Goal: Task Accomplishment & Management: Complete application form

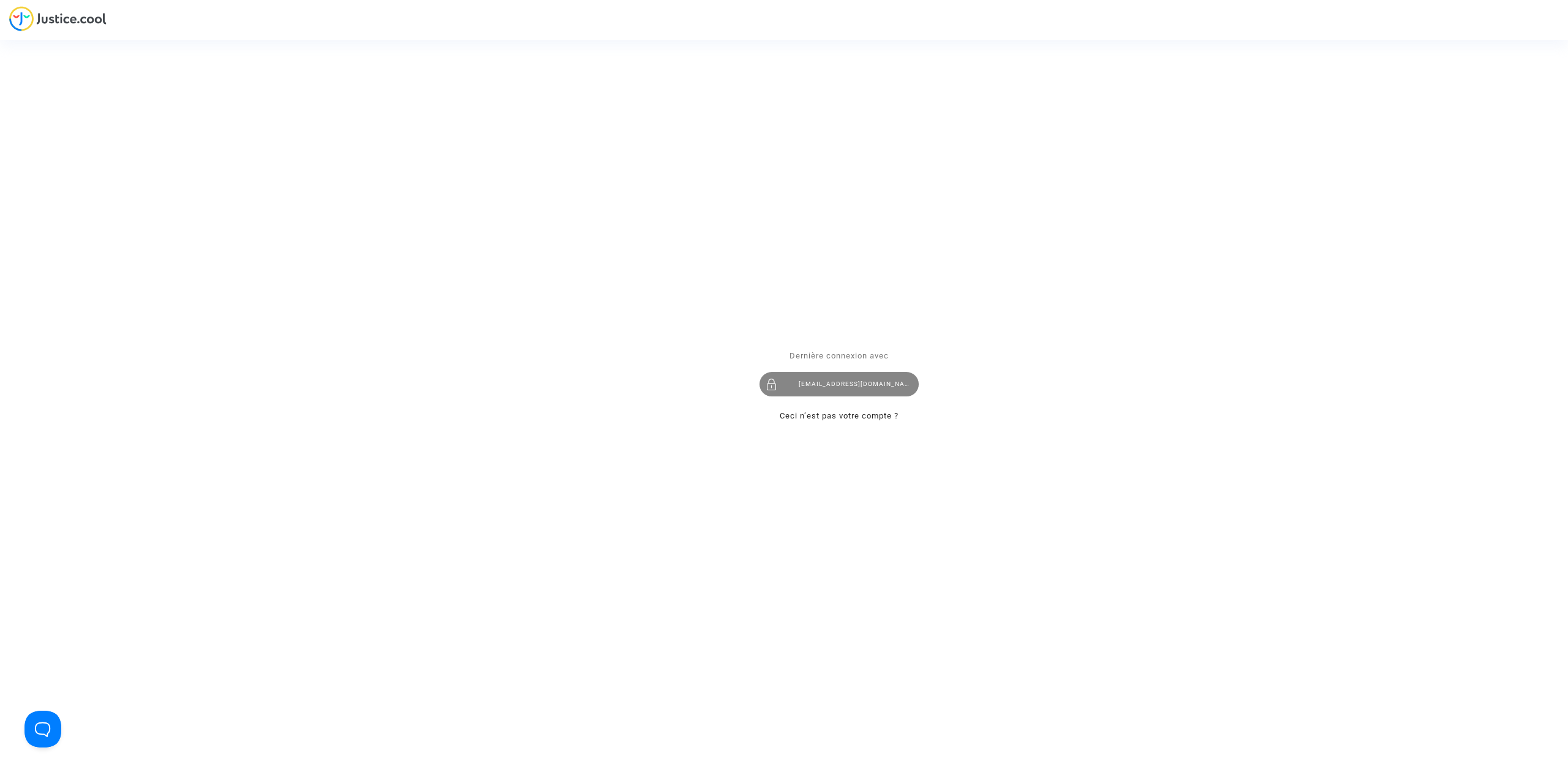
click at [772, 379] on div at bounding box center [771, 384] width 24 height 24
drag, startPoint x: 810, startPoint y: 389, endPoint x: 801, endPoint y: 376, distance: 15.8
click at [810, 389] on div "hibo@pitcher-avocat.fr" at bounding box center [838, 384] width 159 height 24
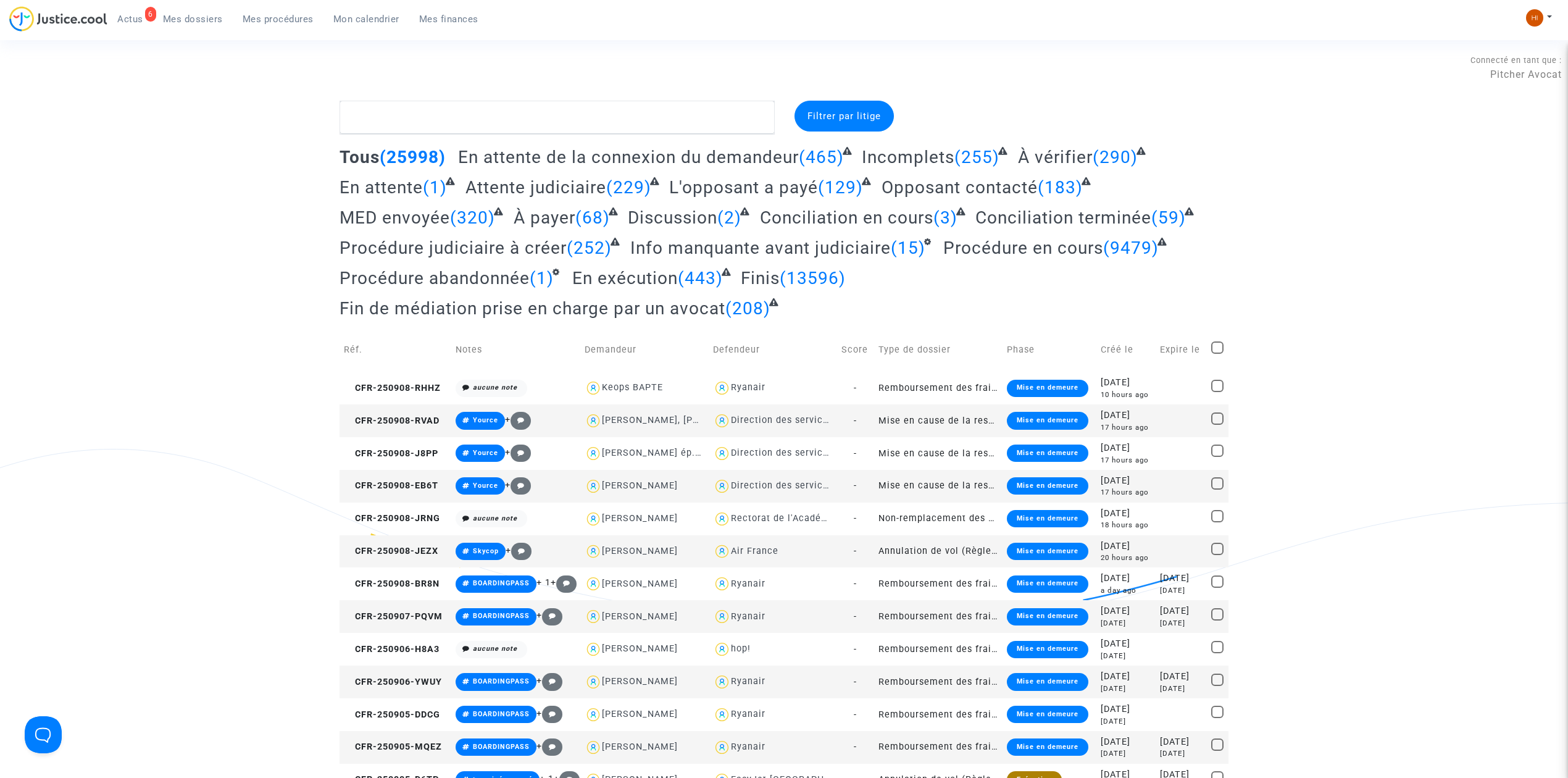
drag, startPoint x: 295, startPoint y: 20, endPoint x: 295, endPoint y: 4, distance: 16.0
click at [295, 20] on span "Mes procédures" at bounding box center [278, 18] width 71 height 11
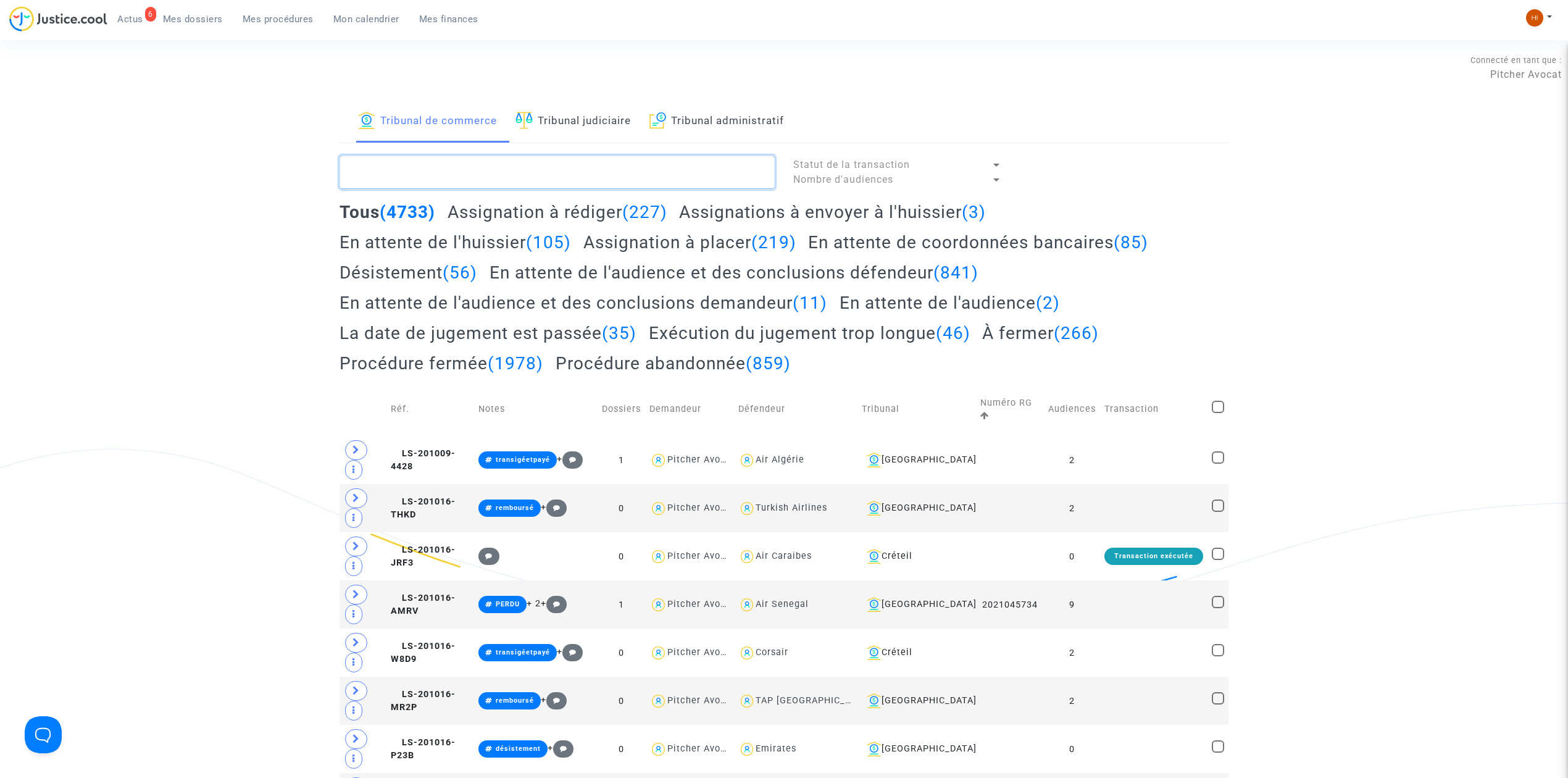
click at [498, 171] on textarea at bounding box center [558, 172] width 435 height 33
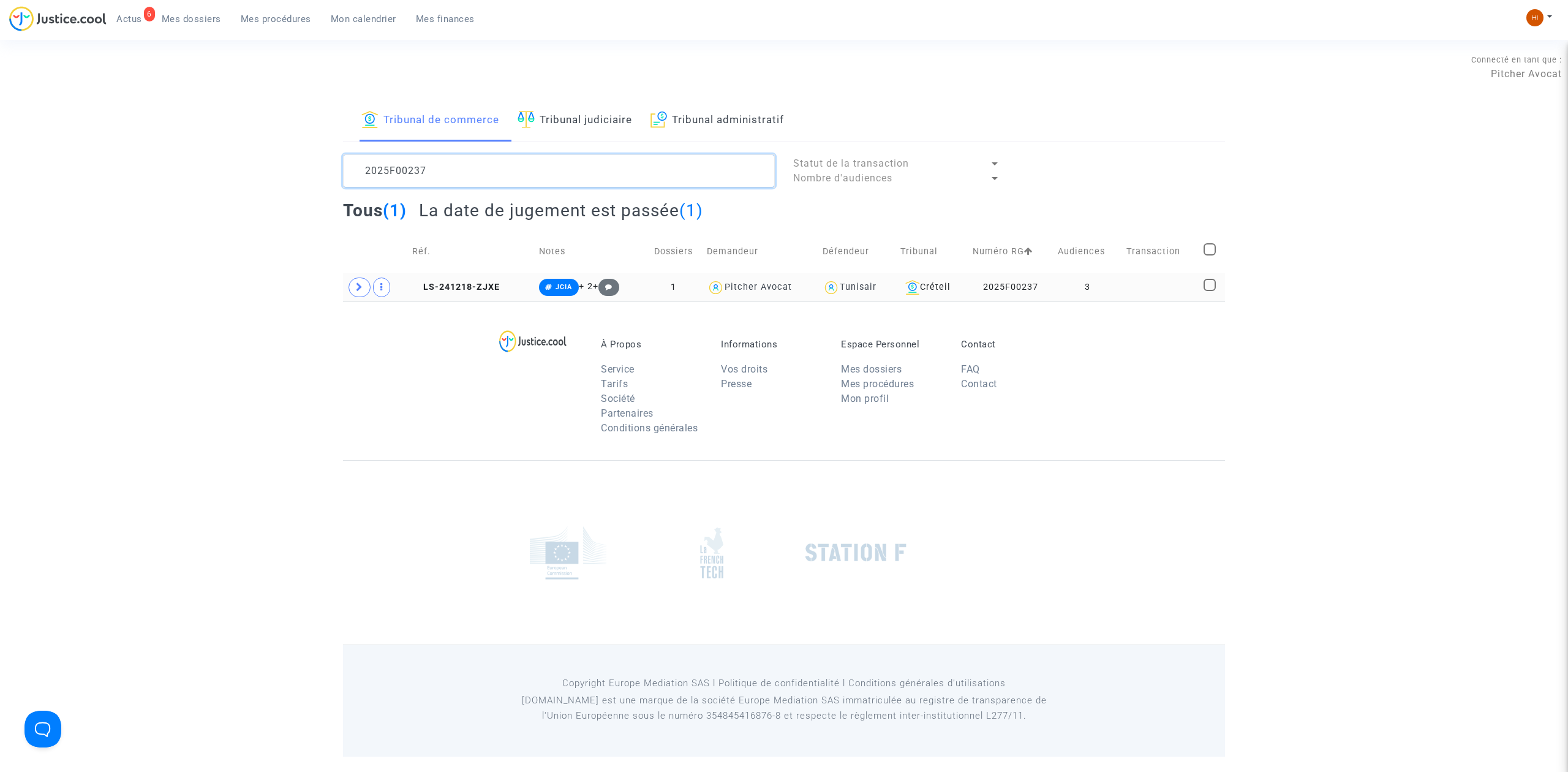
type textarea "2025F00237"
click at [1129, 282] on td at bounding box center [1160, 286] width 77 height 28
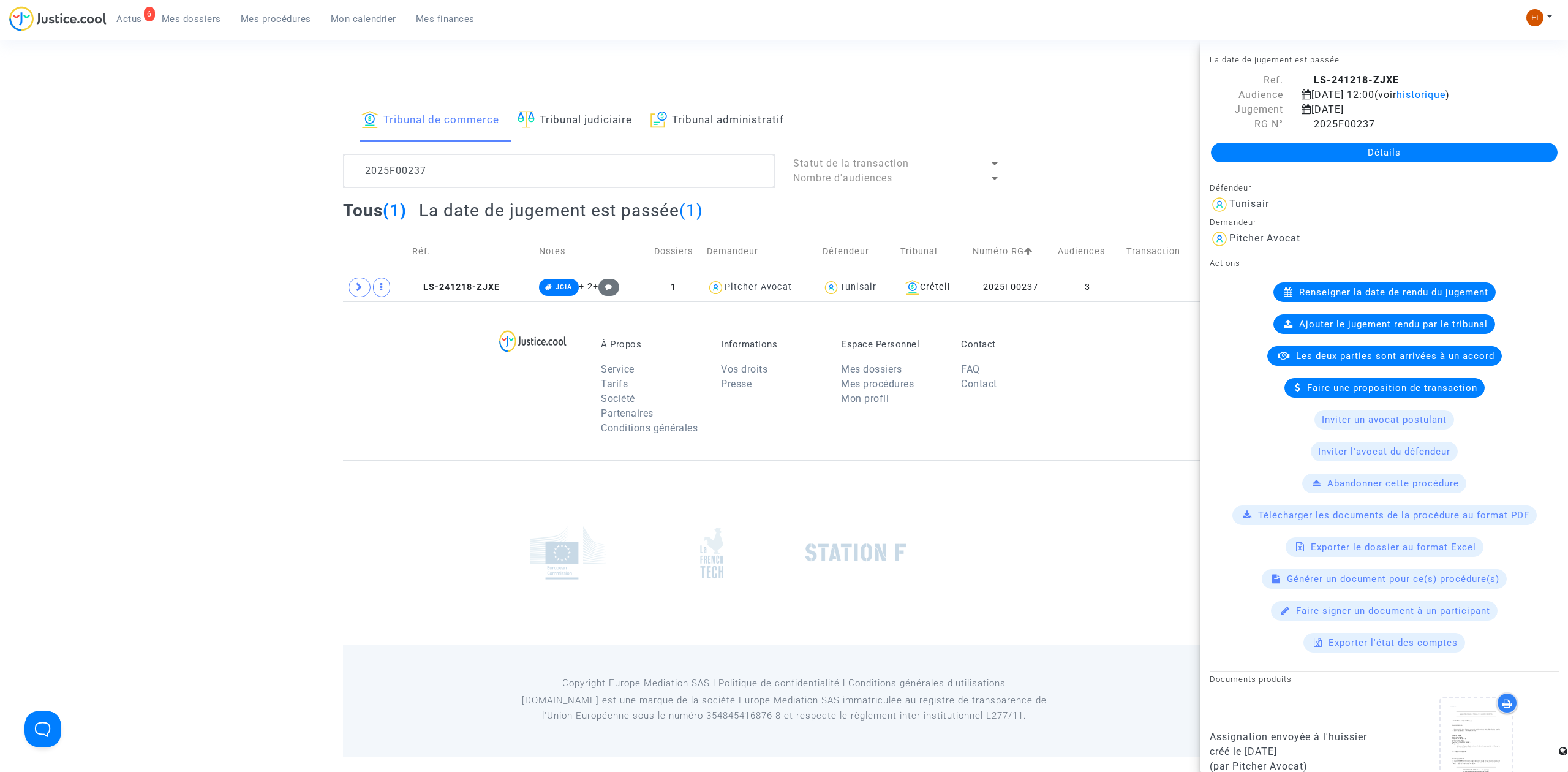
click at [1360, 158] on link "Détails" at bounding box center [1384, 152] width 347 height 19
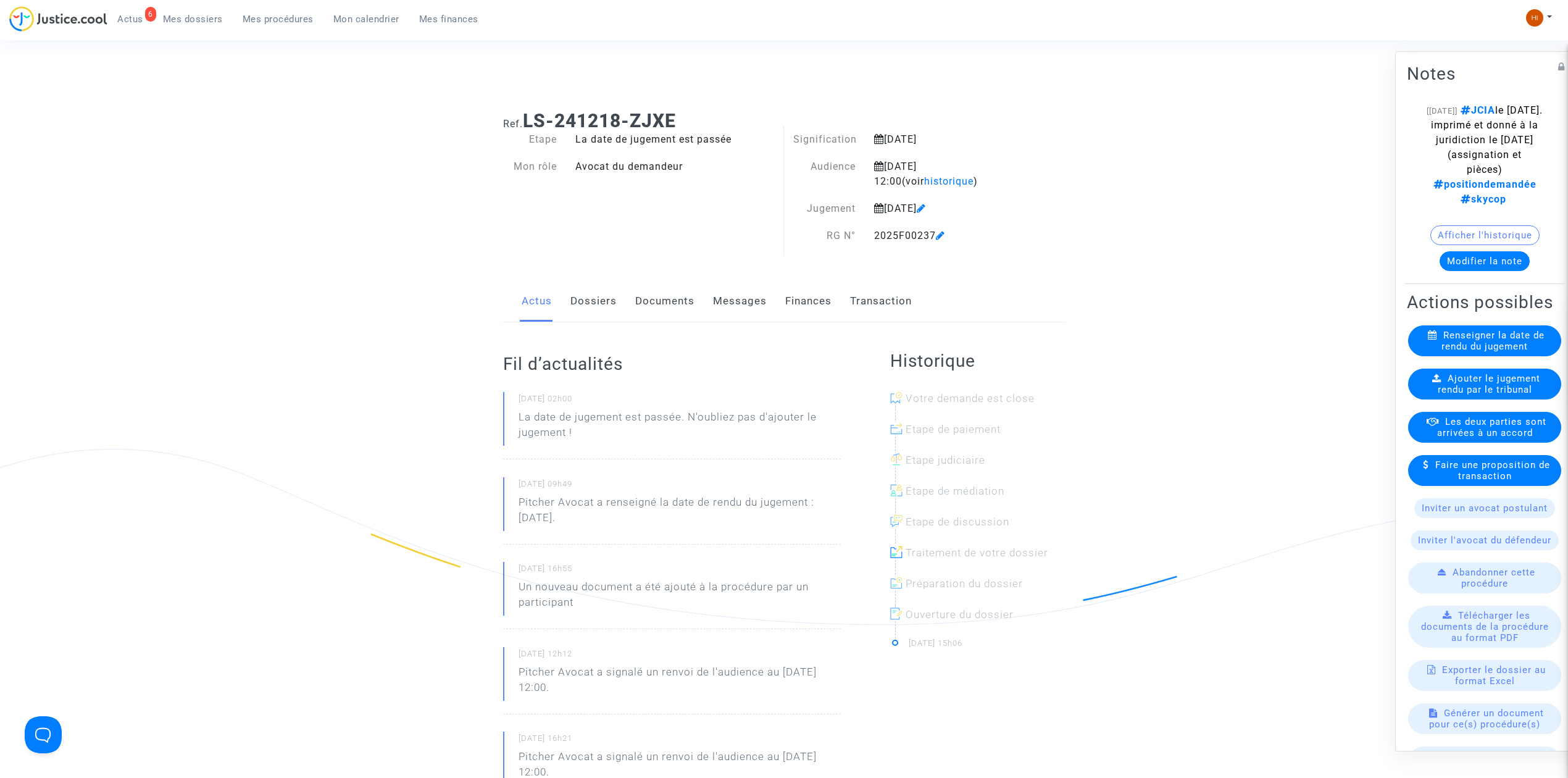
click at [645, 302] on link "Documents" at bounding box center [665, 301] width 59 height 41
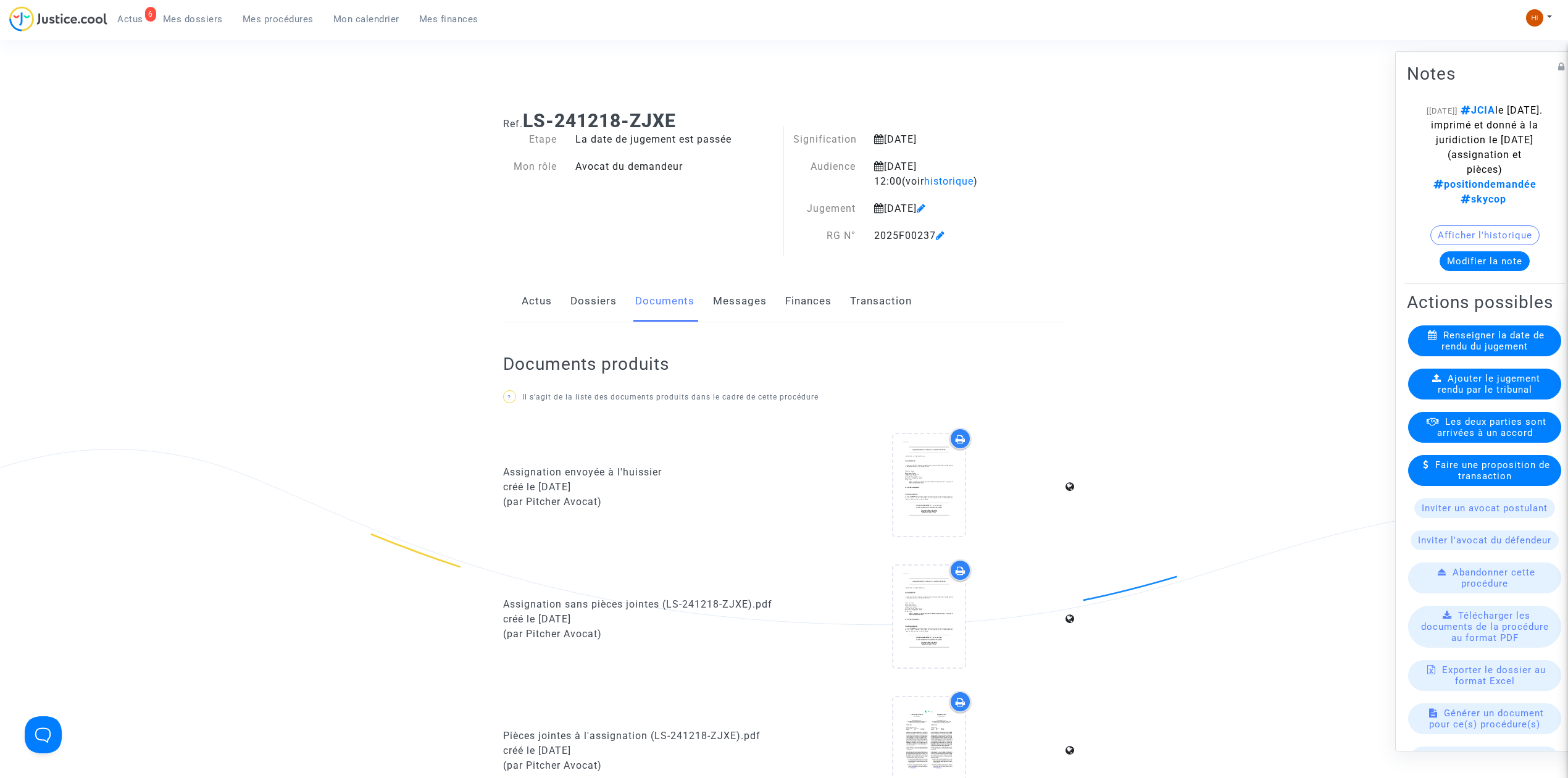
click at [552, 302] on div "Actus Dossiers Documents Messages Finances Transaction" at bounding box center [784, 301] width 562 height 42
drag, startPoint x: 593, startPoint y: 280, endPoint x: 565, endPoint y: 295, distance: 31.8
click at [591, 284] on div "Ref. LS-241218-ZJXE Etape La date de jugement est passée Mon rôle Avocat du dem…" at bounding box center [784, 672] width 581 height 1142
click at [551, 301] on div "Actus Dossiers Documents Messages Finances Transaction" at bounding box center [784, 301] width 562 height 42
click at [544, 301] on link "Actus" at bounding box center [536, 301] width 30 height 41
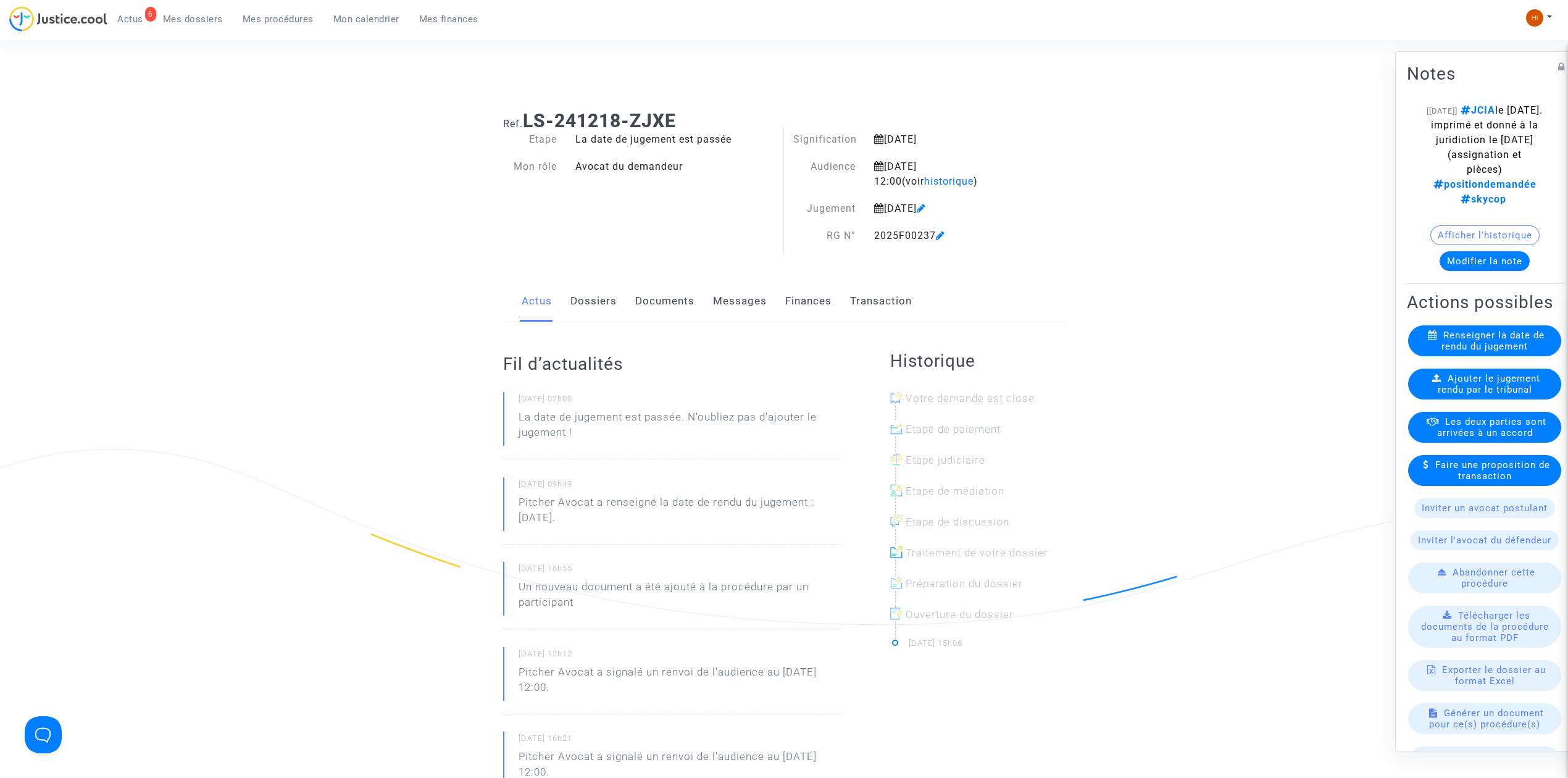
click at [1509, 395] on span "Ajouter le jugement rendu par le tribunal" at bounding box center [1489, 384] width 103 height 22
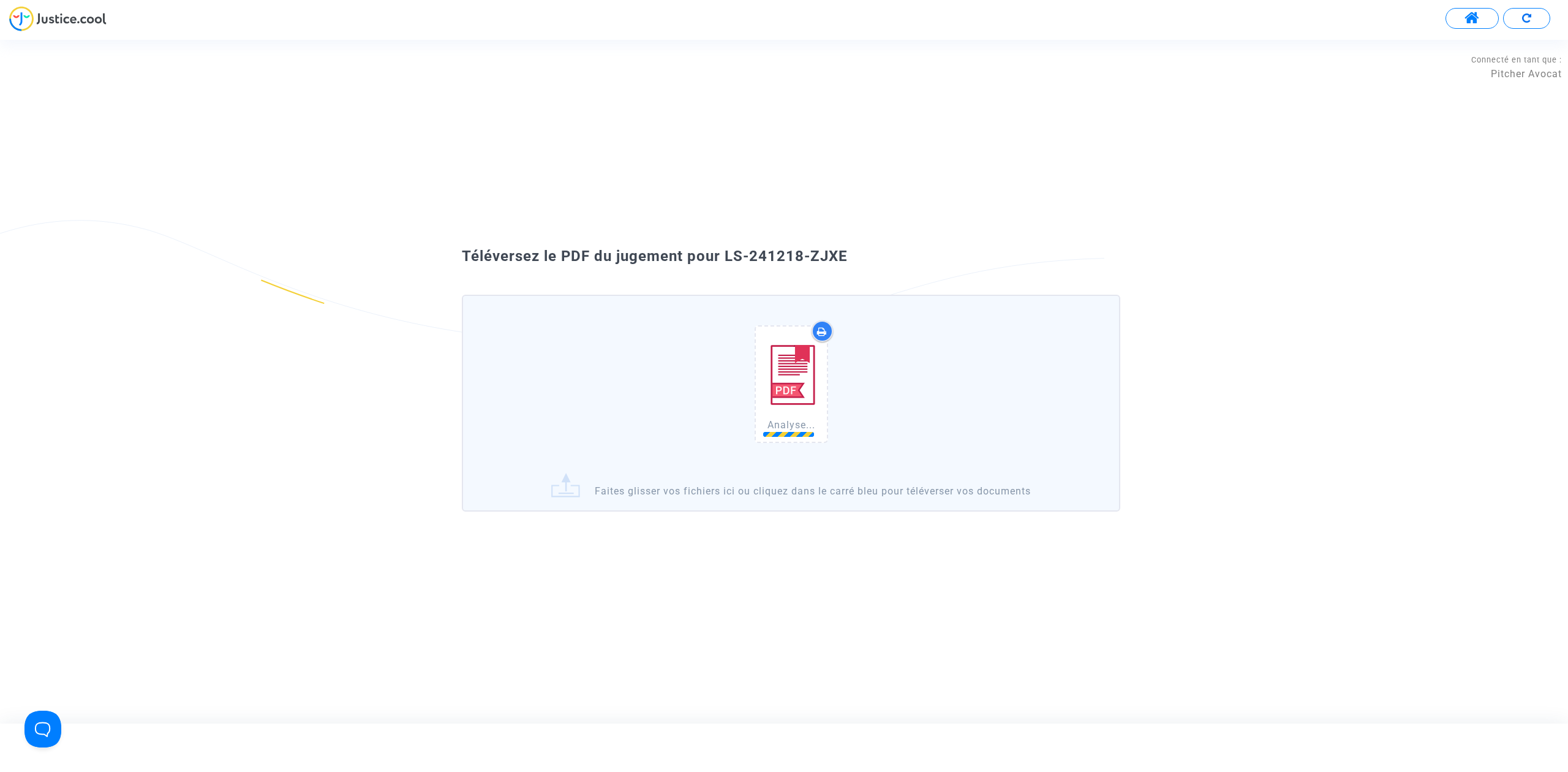
drag, startPoint x: 871, startPoint y: 245, endPoint x: 726, endPoint y: 251, distance: 145.1
click at [726, 251] on div "Téléversez le PDF du jugement pour LS-241218-ZJXE Analyse... Faites glisser vos…" at bounding box center [784, 381] width 1568 height 286
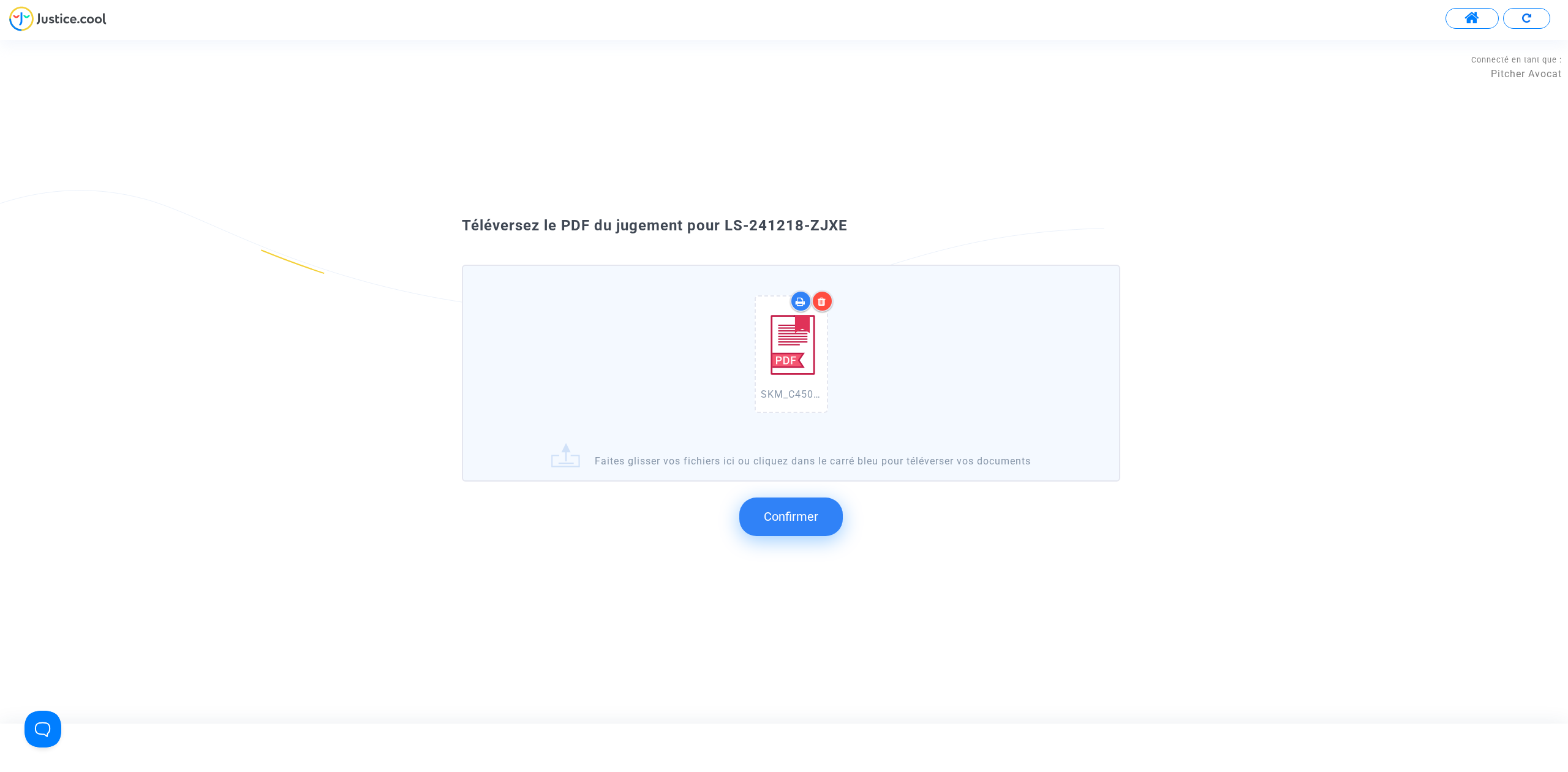
drag, startPoint x: 725, startPoint y: 227, endPoint x: 850, endPoint y: 226, distance: 125.0
click at [850, 226] on div "Téléversez le PDF du jugement pour LS-241218-ZJXE" at bounding box center [784, 226] width 705 height 21
copy span "LS-241218-ZJXE"
click at [784, 521] on span "Confirmer" at bounding box center [790, 516] width 55 height 14
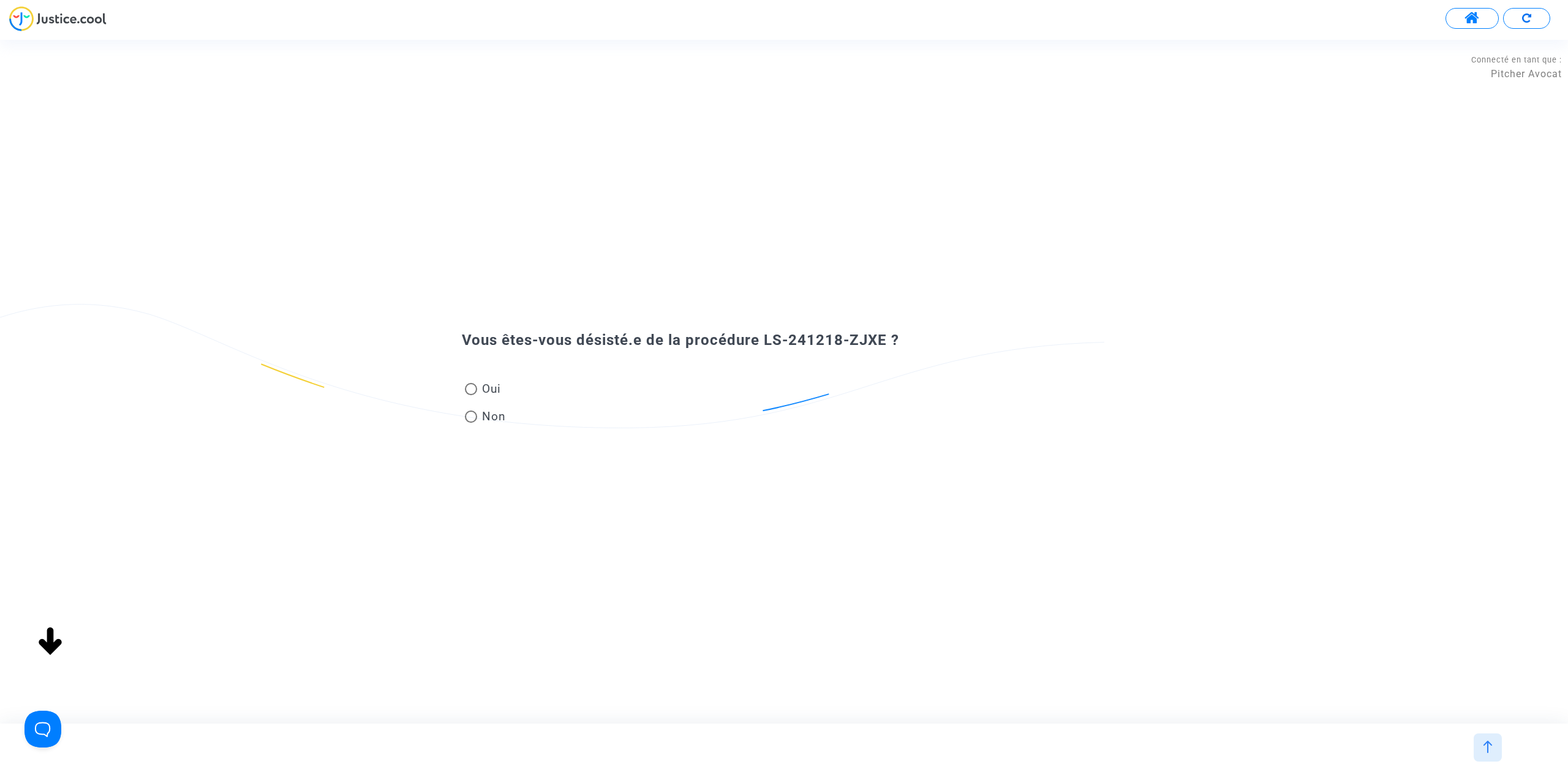
click at [489, 417] on span "Non" at bounding box center [492, 415] width 29 height 16
click at [471, 422] on input "Non" at bounding box center [470, 422] width 1 height 1
radio input "true"
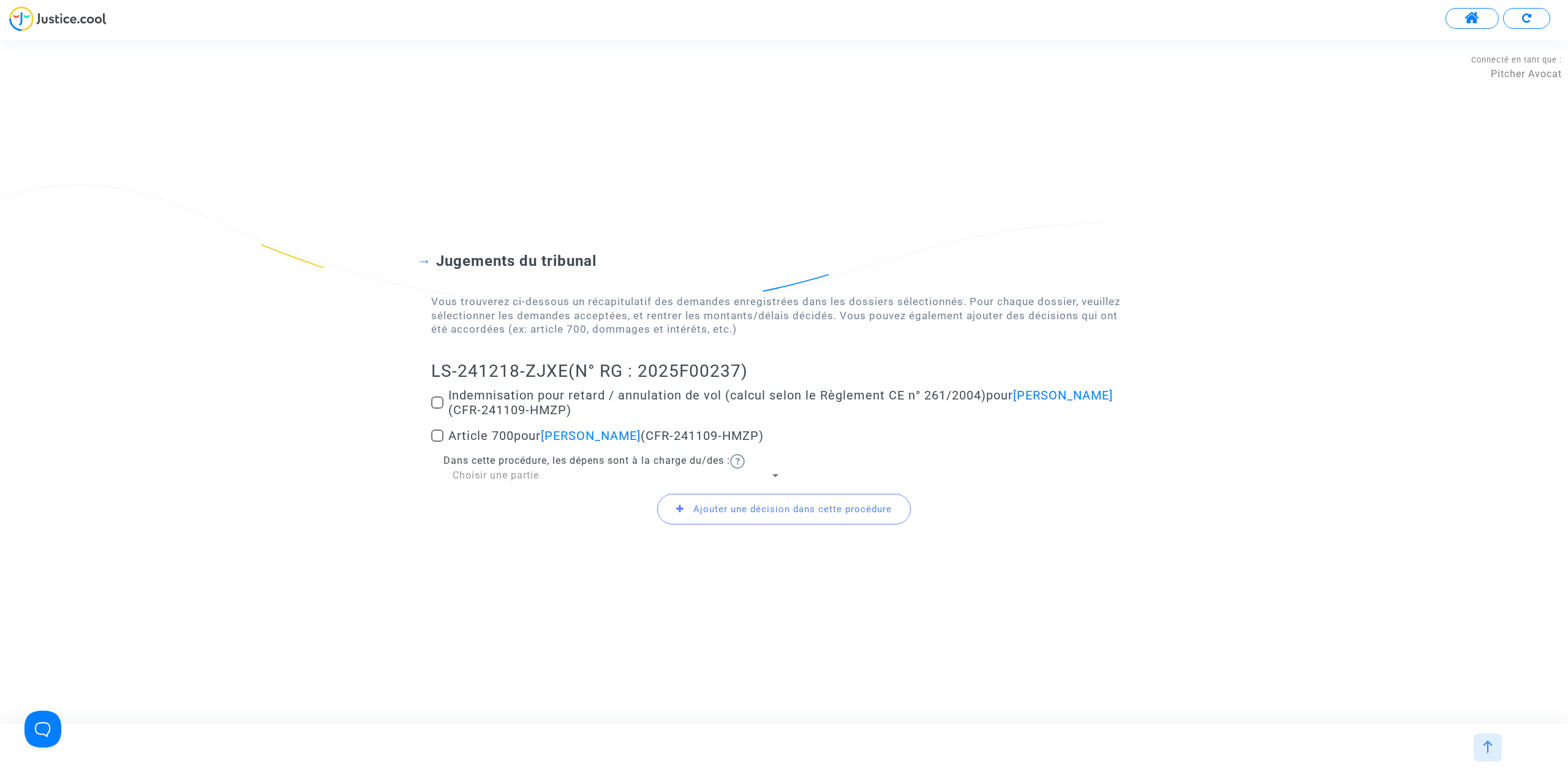
click at [430, 396] on div "Jugements du tribunal Vous trouverez ci-dessous un récapitulatif des demandes e…" at bounding box center [784, 381] width 1568 height 357
click at [435, 410] on label "Indemnisation pour retard / annulation de vol (calcul selon le Règlement CE n° …" at bounding box center [784, 402] width 705 height 30
click at [437, 409] on input "Indemnisation pour retard / annulation de vol (calcul selon le Règlement CE n° …" at bounding box center [437, 409] width 1 height 1
checkbox input "true"
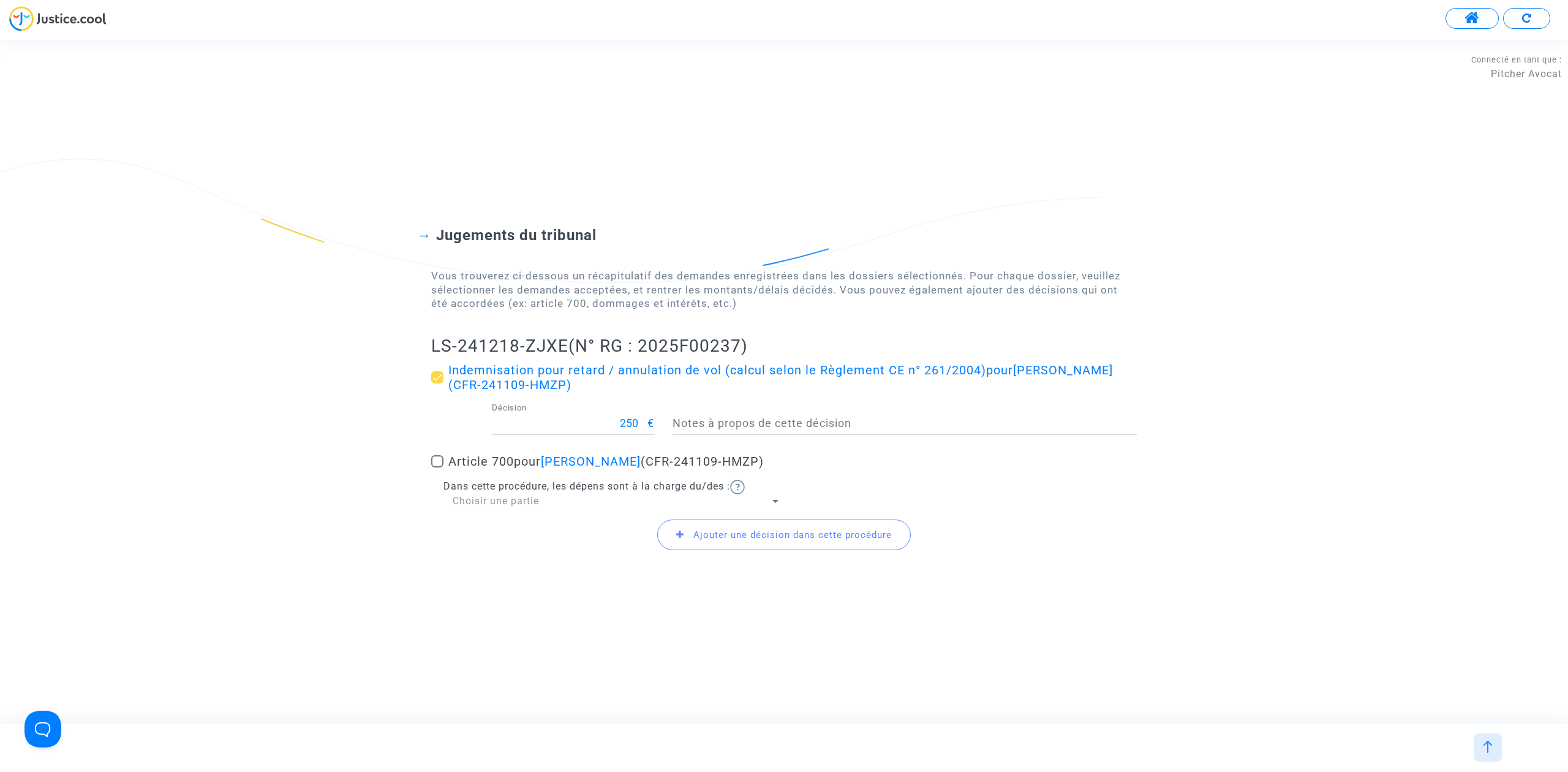
click at [444, 460] on label "Article 700 pour Sebastien Gloron (CFR-241109-HMZP)" at bounding box center [784, 461] width 705 height 14
click at [438, 467] on input "Article 700 pour Sebastien Gloron (CFR-241109-HMZP)" at bounding box center [437, 467] width 1 height 1
checkbox input "true"
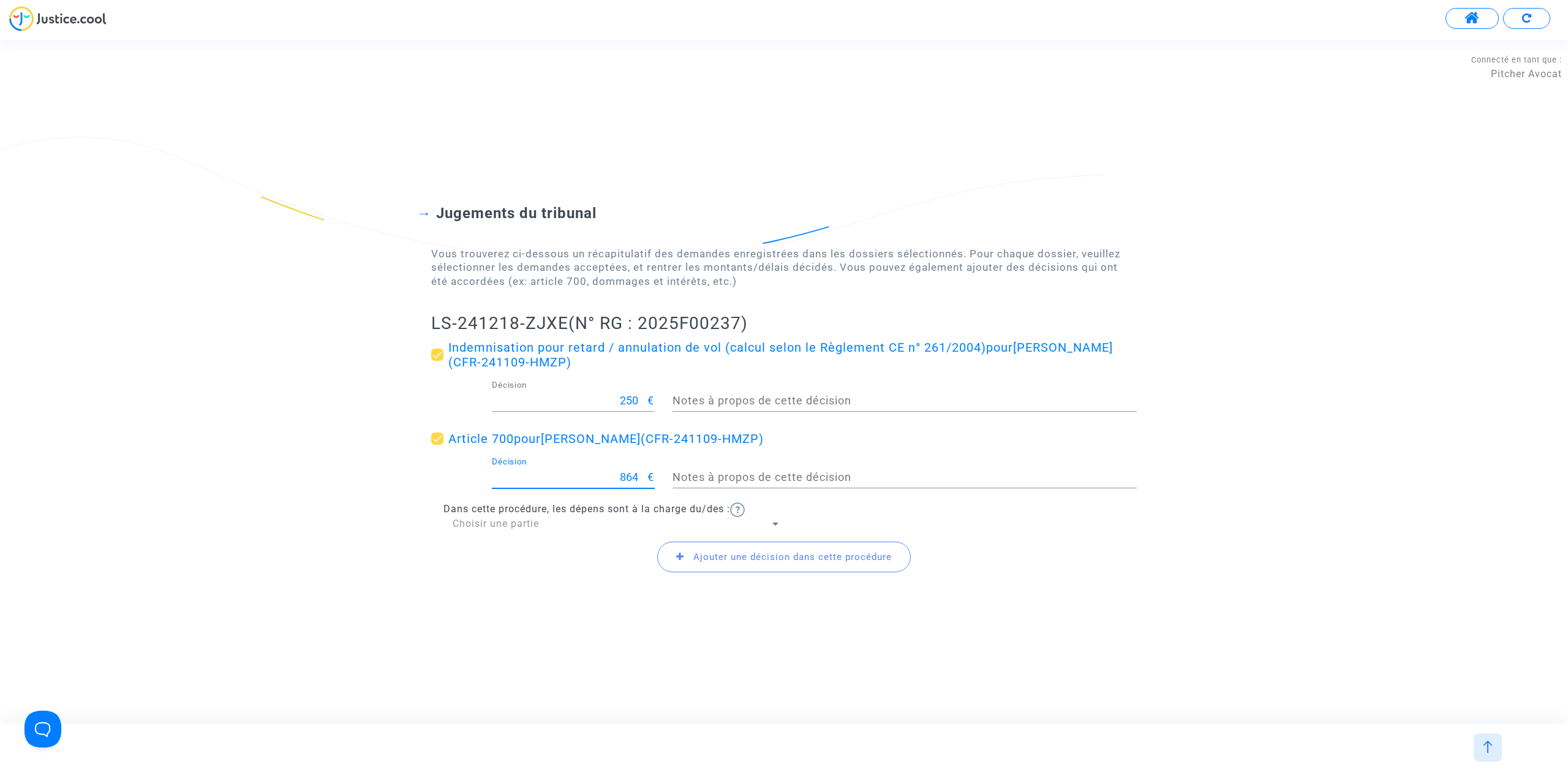
drag, startPoint x: 579, startPoint y: 471, endPoint x: 678, endPoint y: 471, distance: 99.0
click at [679, 471] on div "864 Décision € Notes à propos de cette décision" at bounding box center [784, 479] width 724 height 45
type input "400"
click at [801, 564] on span "Ajouter une décision dans cette procédure" at bounding box center [784, 557] width 253 height 31
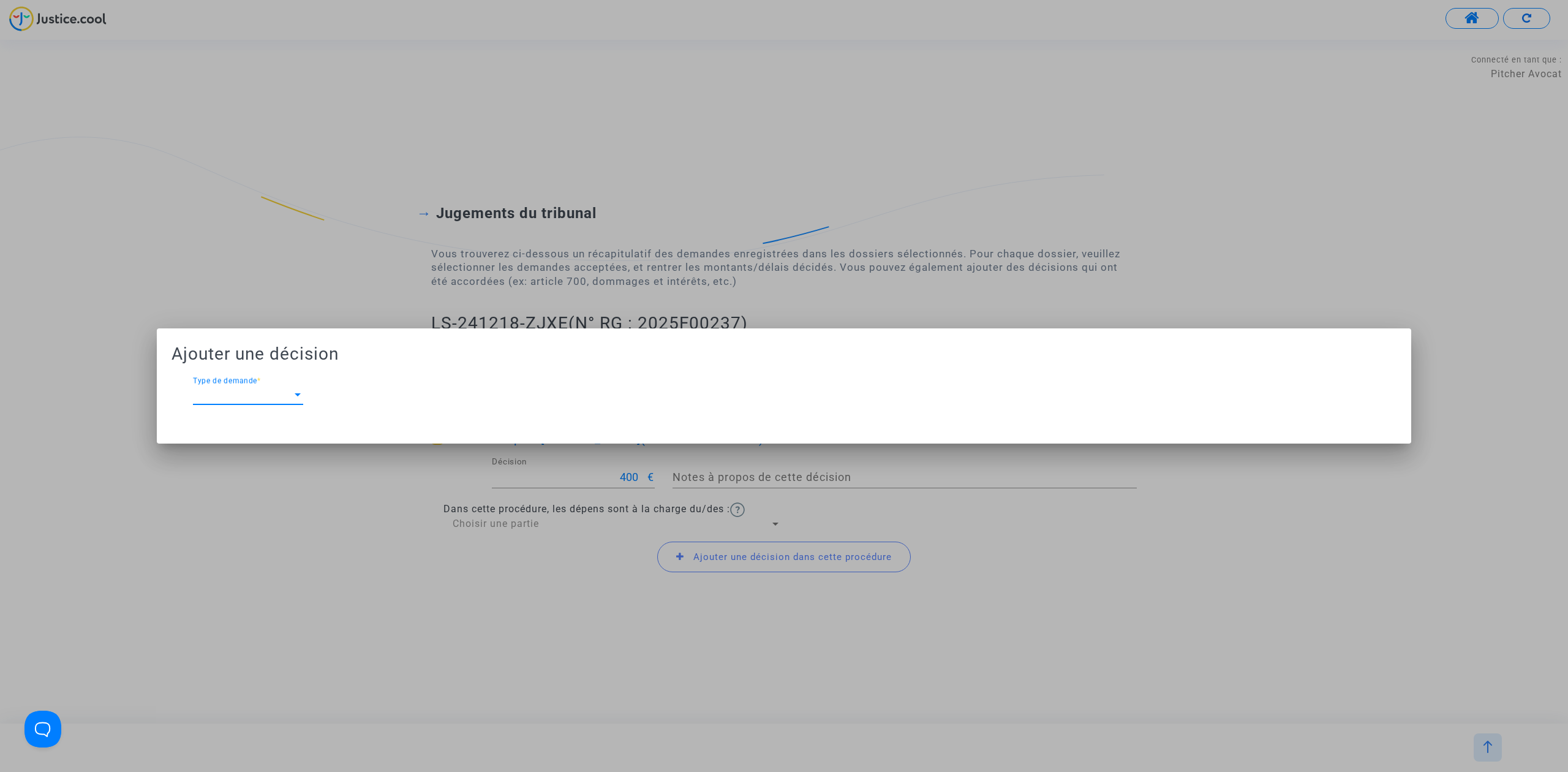
click at [249, 395] on span "Type de demande" at bounding box center [242, 394] width 99 height 11
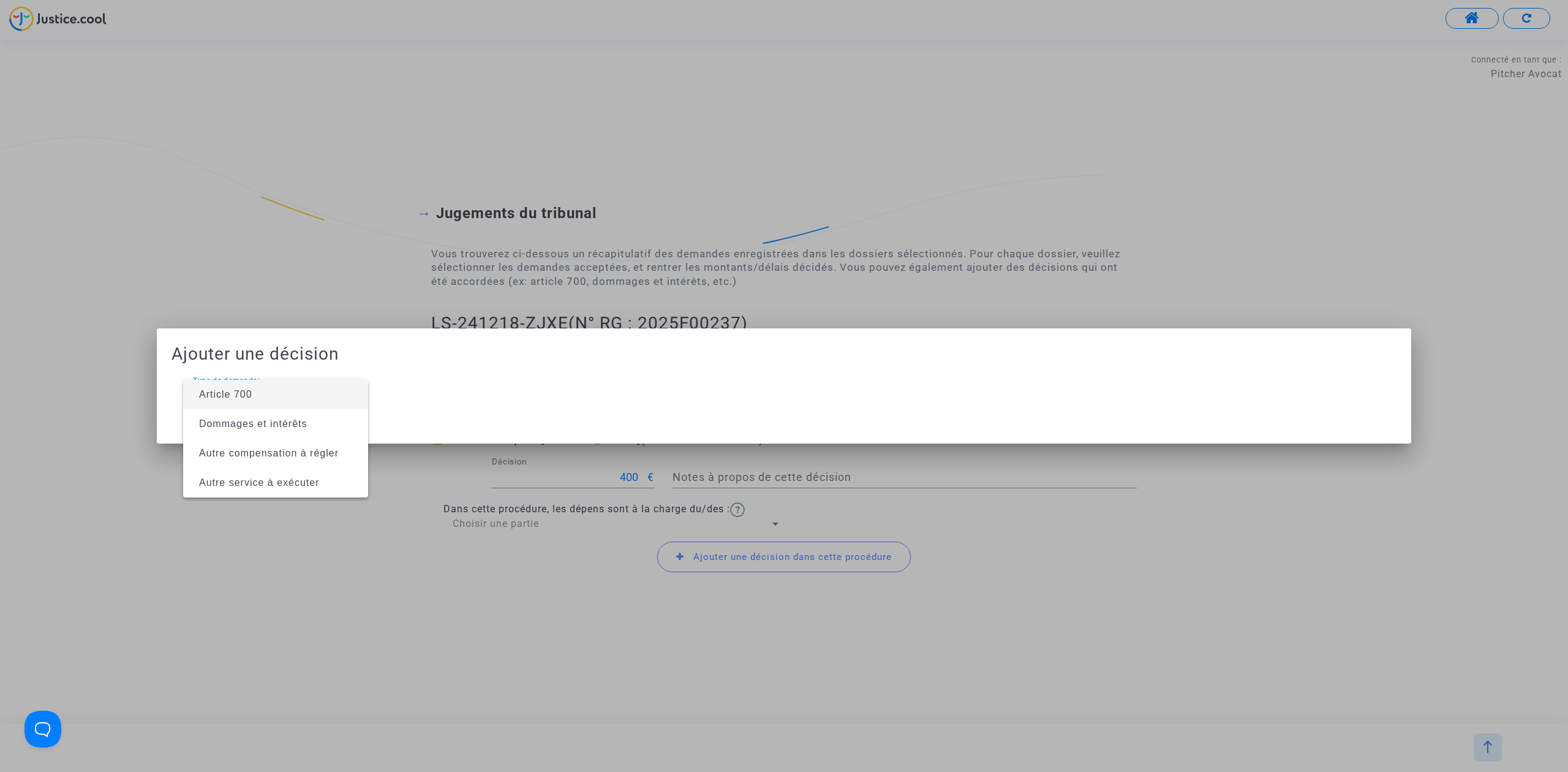
click at [345, 239] on div at bounding box center [784, 386] width 1568 height 772
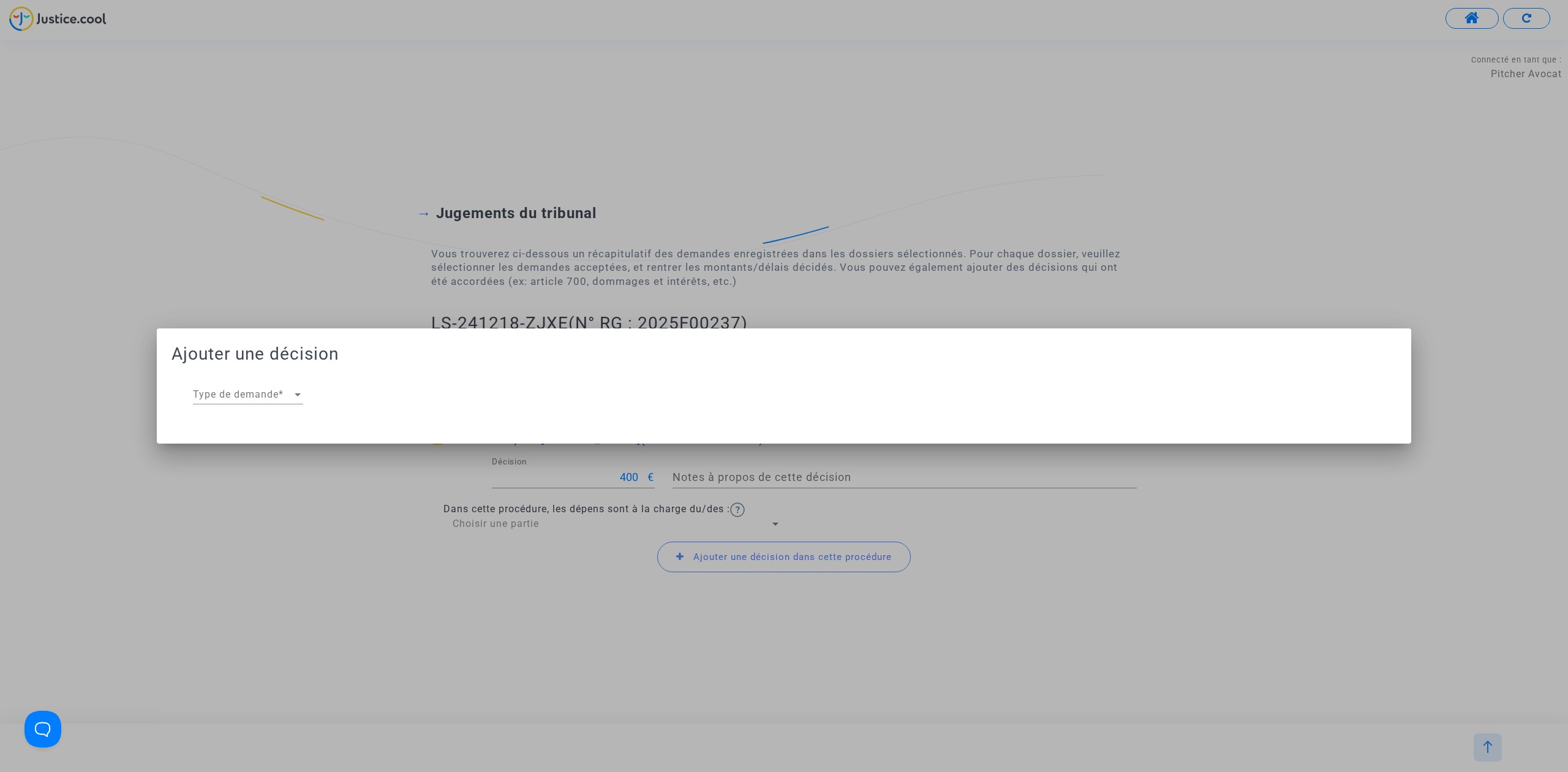
click at [345, 239] on div at bounding box center [784, 386] width 1568 height 772
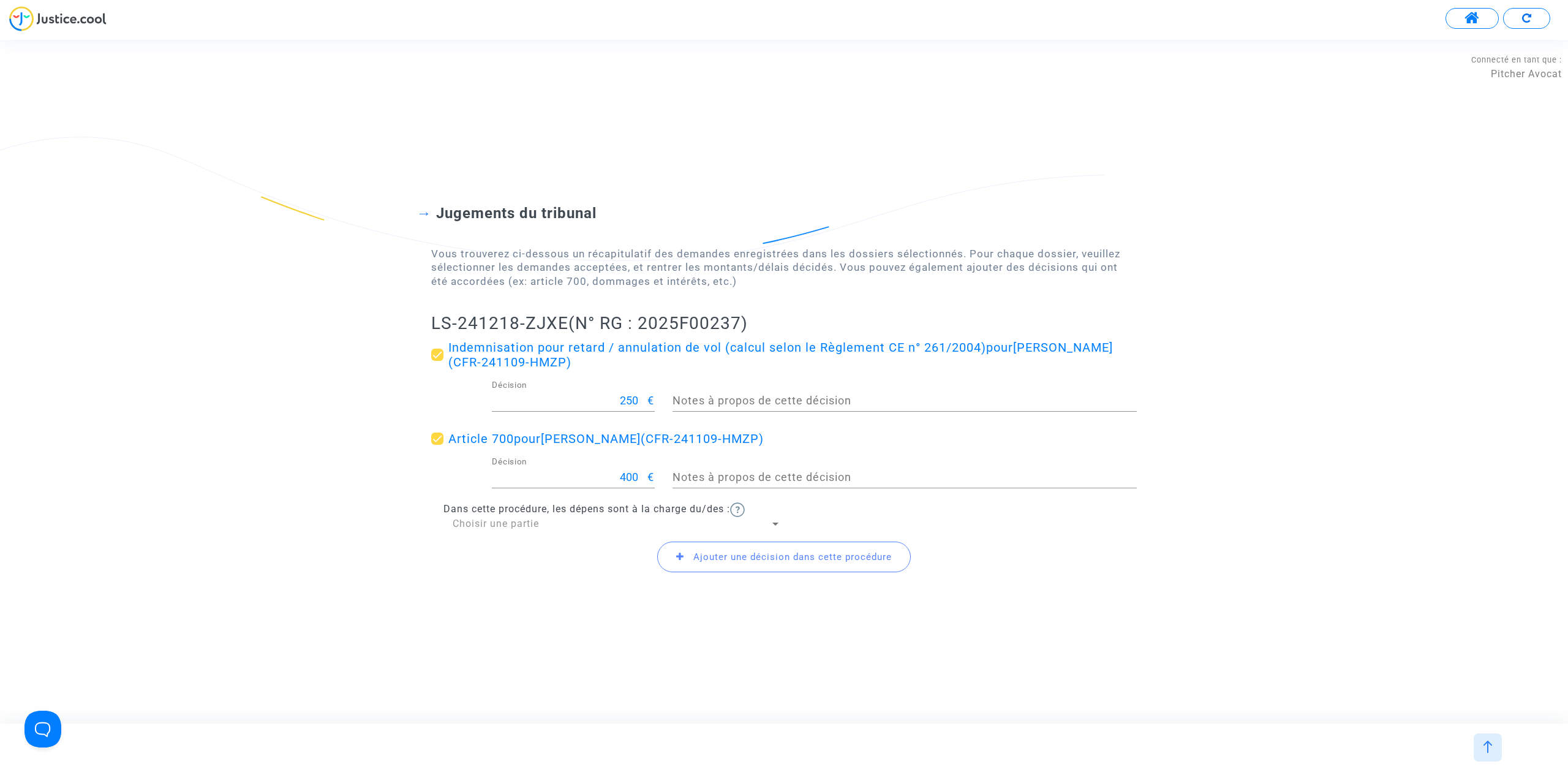
click at [527, 519] on span "Choisir une partie" at bounding box center [496, 523] width 87 height 12
click at [525, 547] on span "Défendeur(s)" at bounding box center [617, 552] width 329 height 30
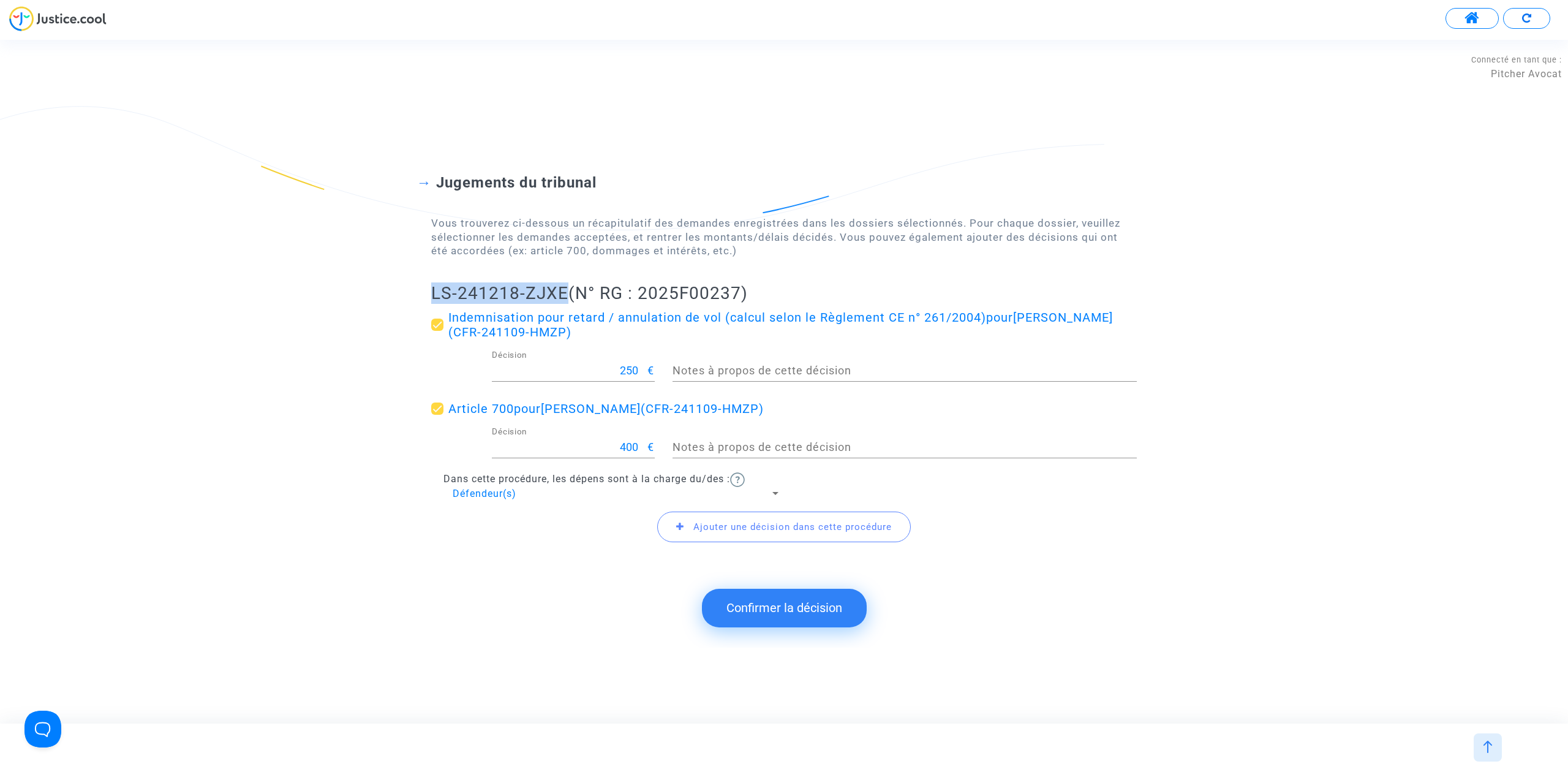
drag, startPoint x: 412, startPoint y: 282, endPoint x: 565, endPoint y: 294, distance: 153.5
click at [565, 294] on div "Jugements du tribunal Vous trouverez ci-dessous un récapitulatif des demandes e…" at bounding box center [784, 351] width 1568 height 453
copy h2 "LS-241218-ZJXE"
click at [774, 605] on button "Confirmer la décision" at bounding box center [784, 607] width 165 height 38
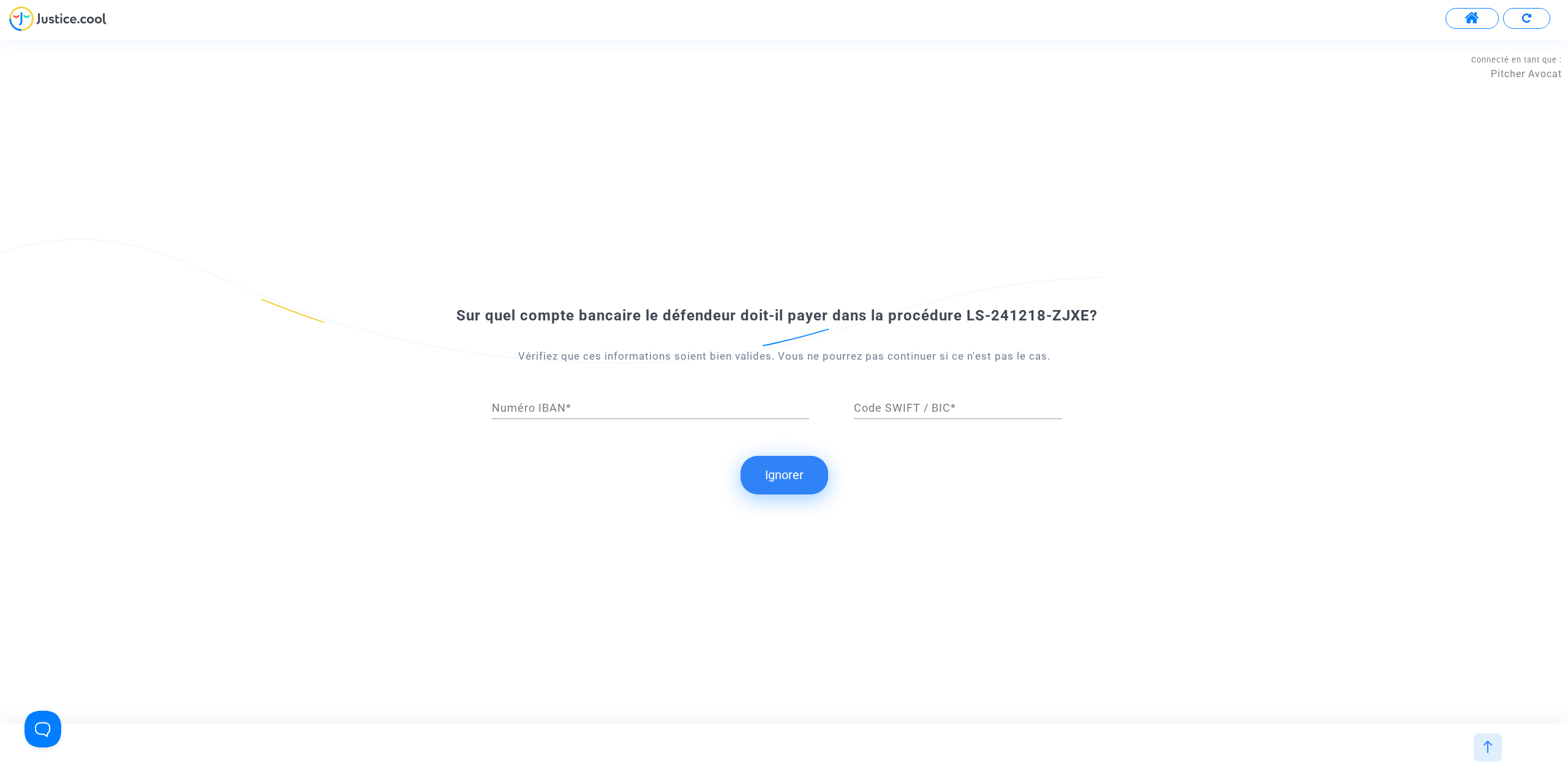
drag, startPoint x: 781, startPoint y: 466, endPoint x: 737, endPoint y: 441, distance: 50.6
click at [781, 466] on button "Ignorer" at bounding box center [784, 474] width 88 height 38
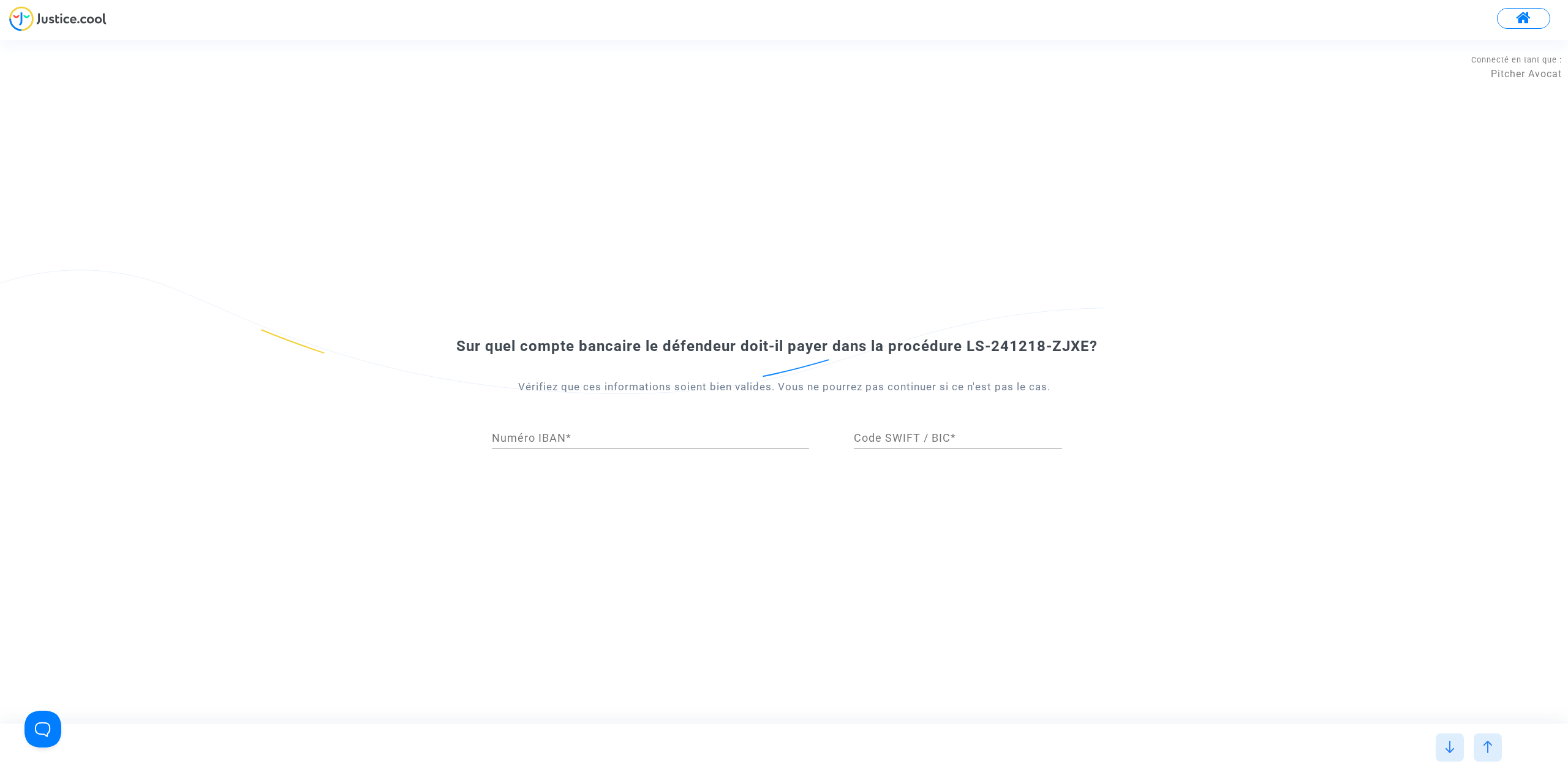
click at [784, 488] on div "Sur quel compte bancaire le défendeur doit-il payer dans la procédure LS-241218…" at bounding box center [784, 382] width 1568 height 225
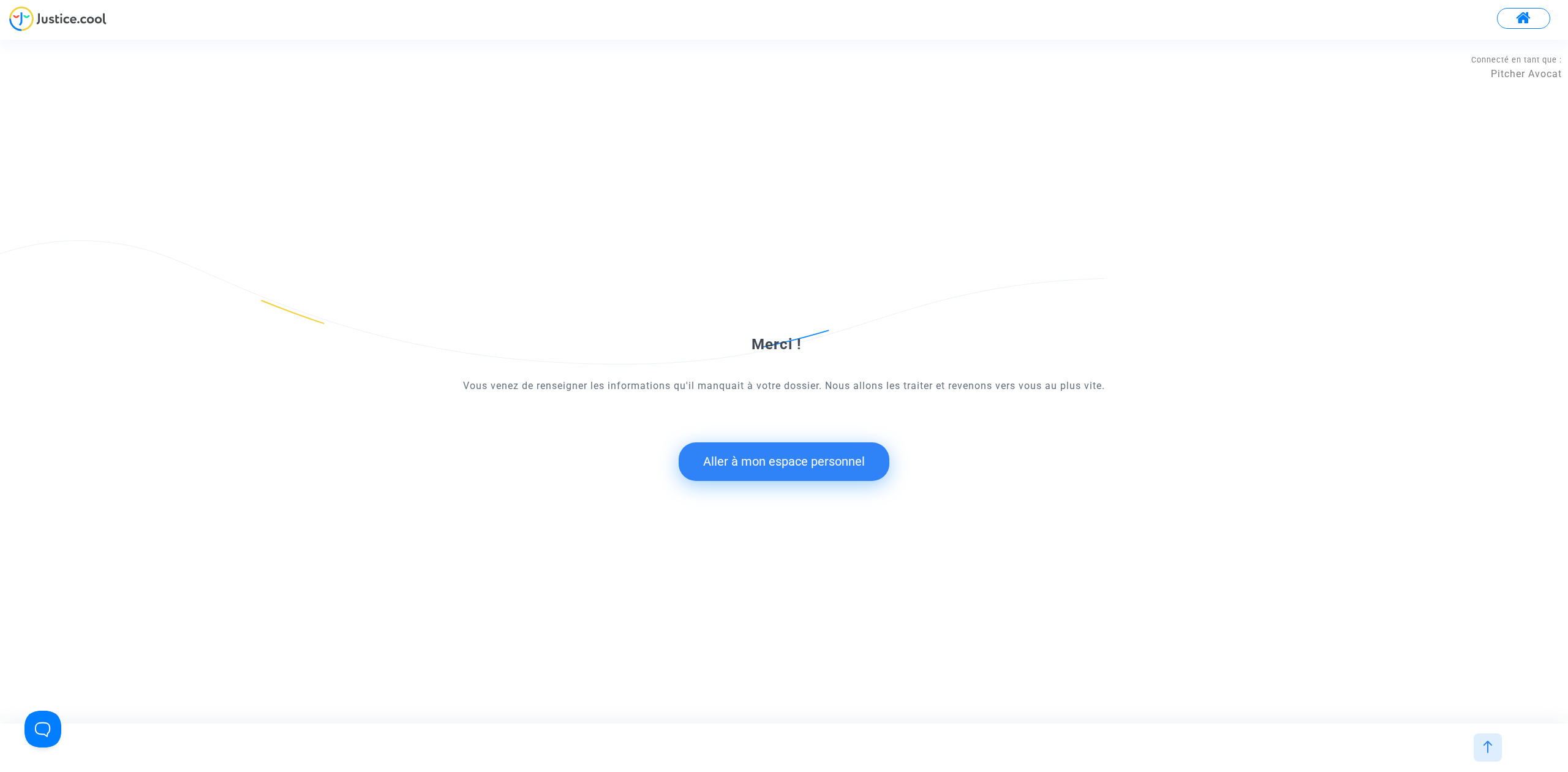
click at [787, 483] on div "Merci ! Vous venez de renseigner les informations qu'il manquait à votre dossie…" at bounding box center [784, 381] width 705 height 246
click at [786, 469] on button "Aller à mon espace personnel" at bounding box center [784, 461] width 211 height 38
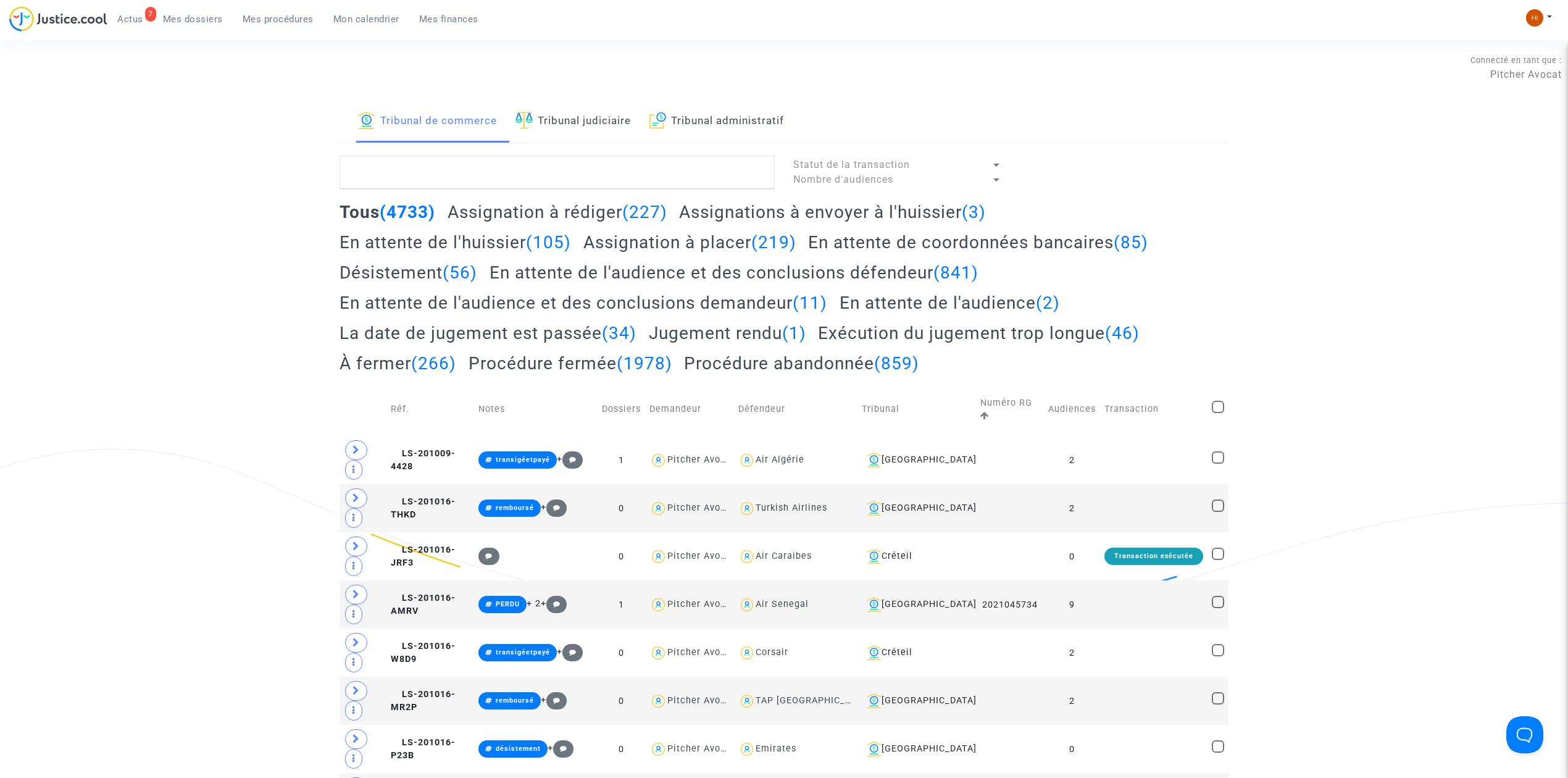
click at [583, 124] on link "Tribunal judiciaire" at bounding box center [573, 121] width 116 height 42
click at [451, 119] on link "Tribunal de commerce" at bounding box center [427, 121] width 139 height 42
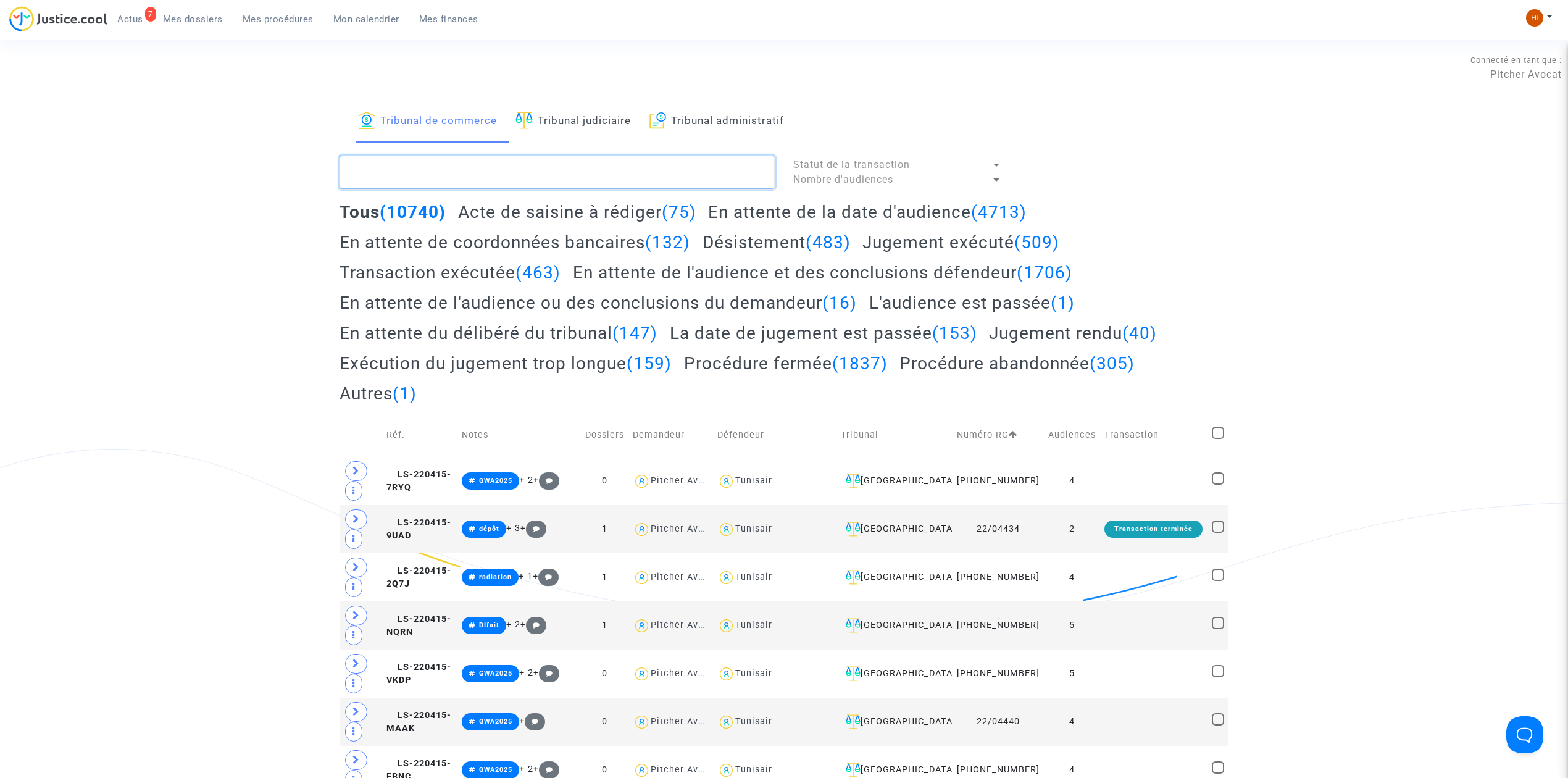
click at [435, 179] on textarea at bounding box center [558, 172] width 435 height 33
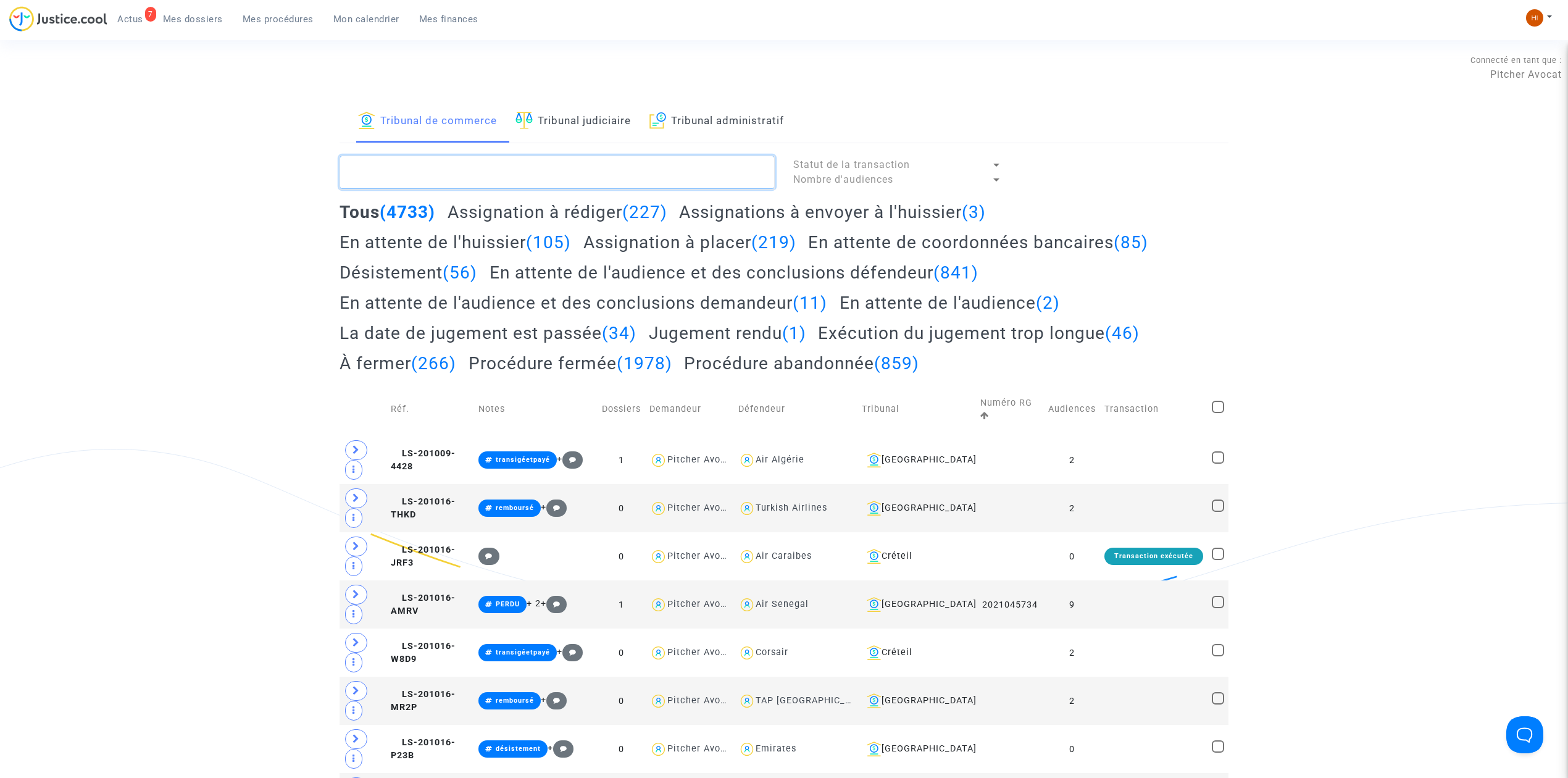
paste textarea "LS-241218-ZJXE"
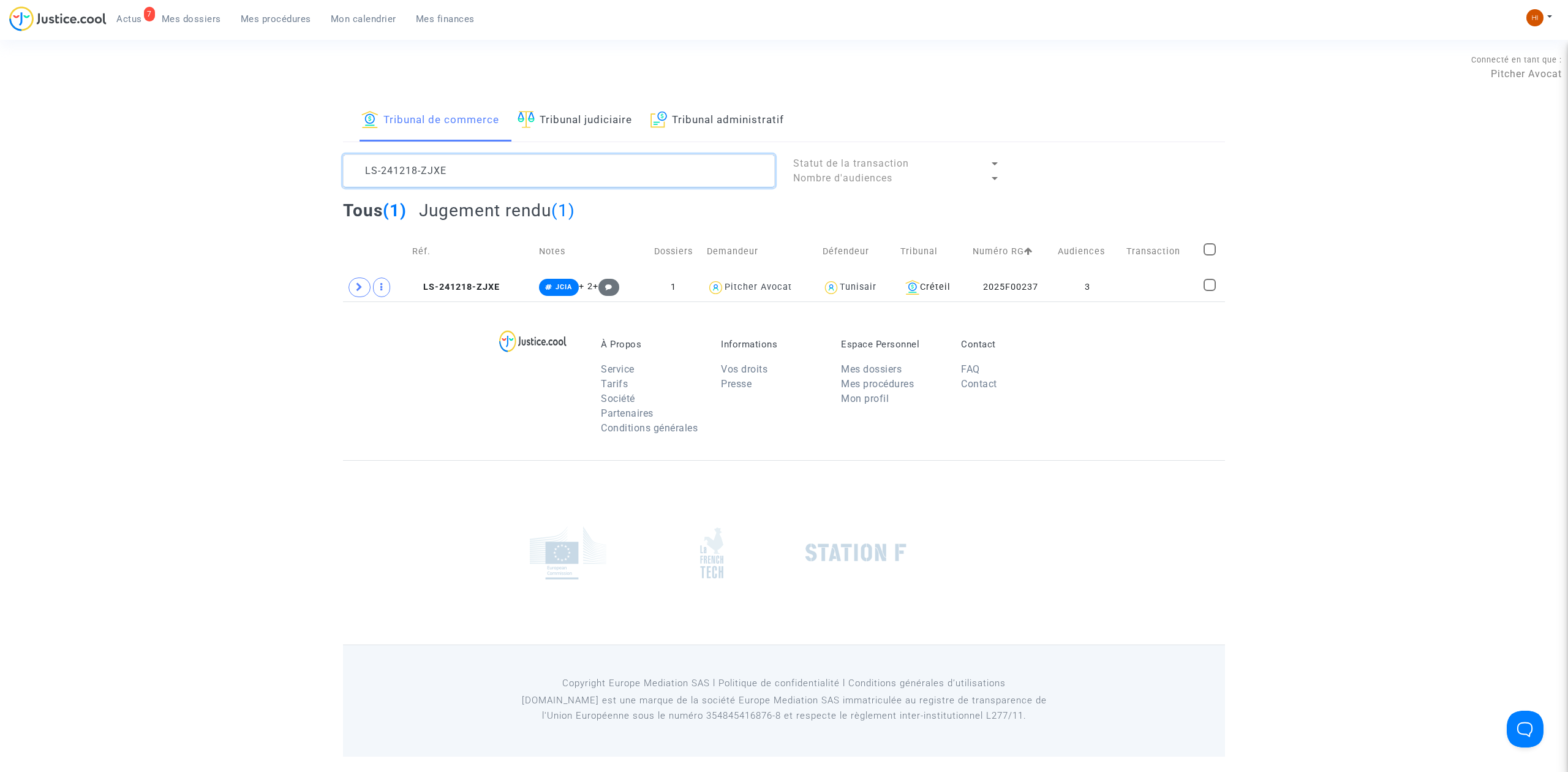
type textarea "LS-241218-ZJXE"
click at [359, 284] on icon at bounding box center [359, 287] width 8 height 10
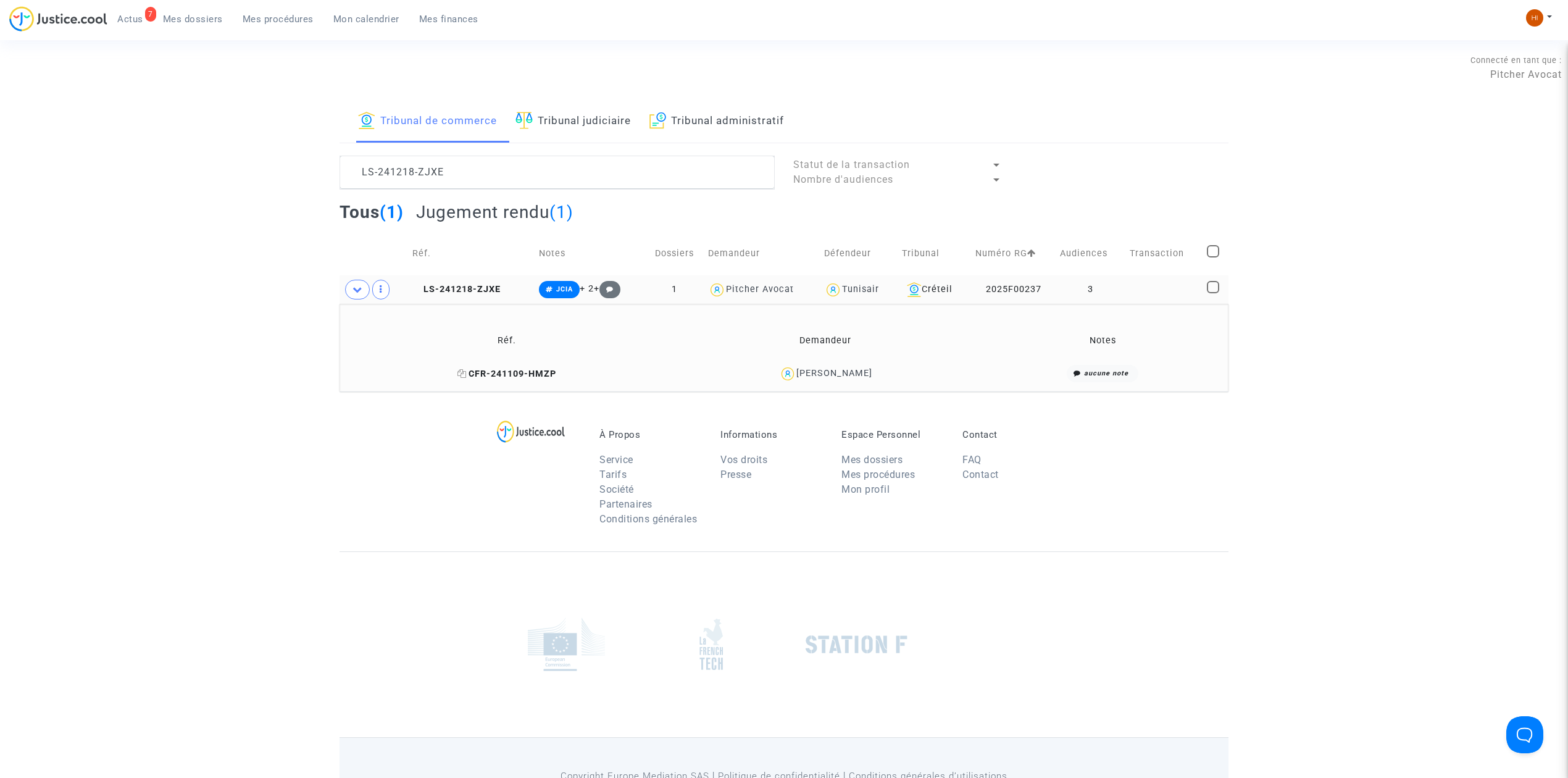
click at [464, 372] on icon at bounding box center [462, 373] width 10 height 9
drag, startPoint x: 897, startPoint y: 380, endPoint x: 796, endPoint y: 379, distance: 101.0
click at [796, 379] on div "Sebastien Gloron" at bounding box center [826, 374] width 302 height 17
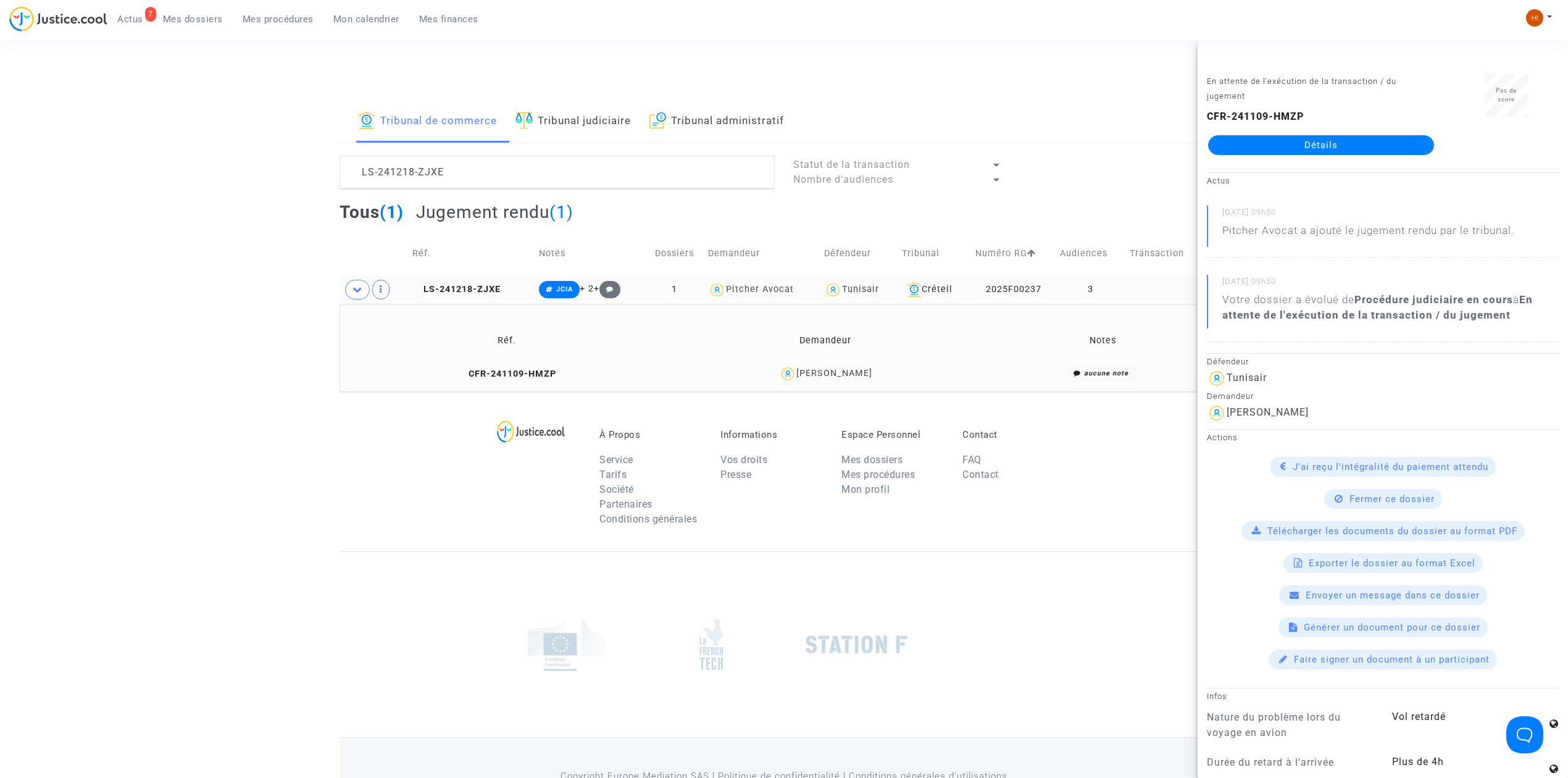
copy div "Sebastien Gloron"
drag, startPoint x: 509, startPoint y: 373, endPoint x: 966, endPoint y: 431, distance: 460.7
click at [507, 373] on span "CFR-241109-HMZP" at bounding box center [507, 373] width 99 height 11
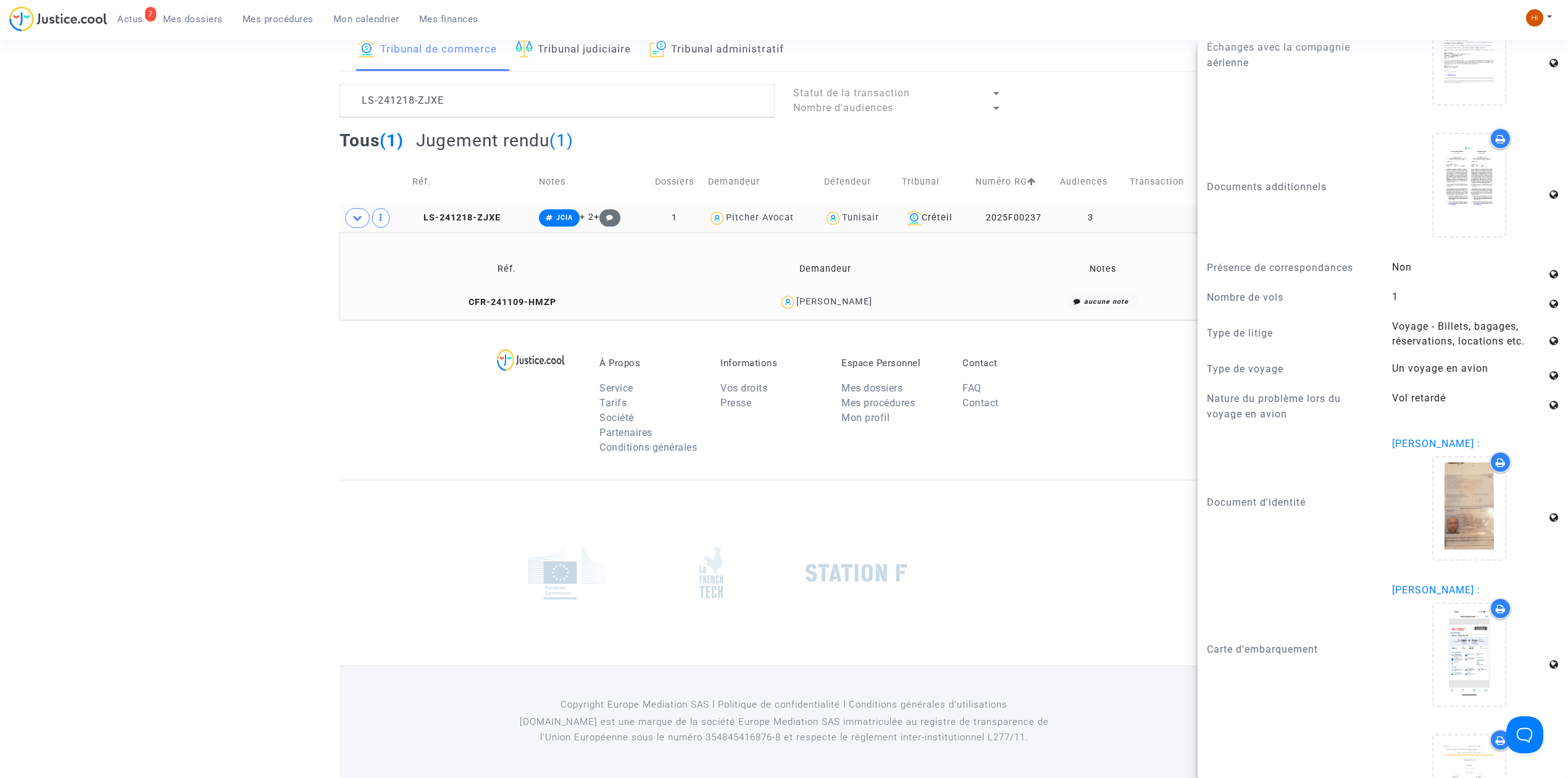
scroll to position [1069, 0]
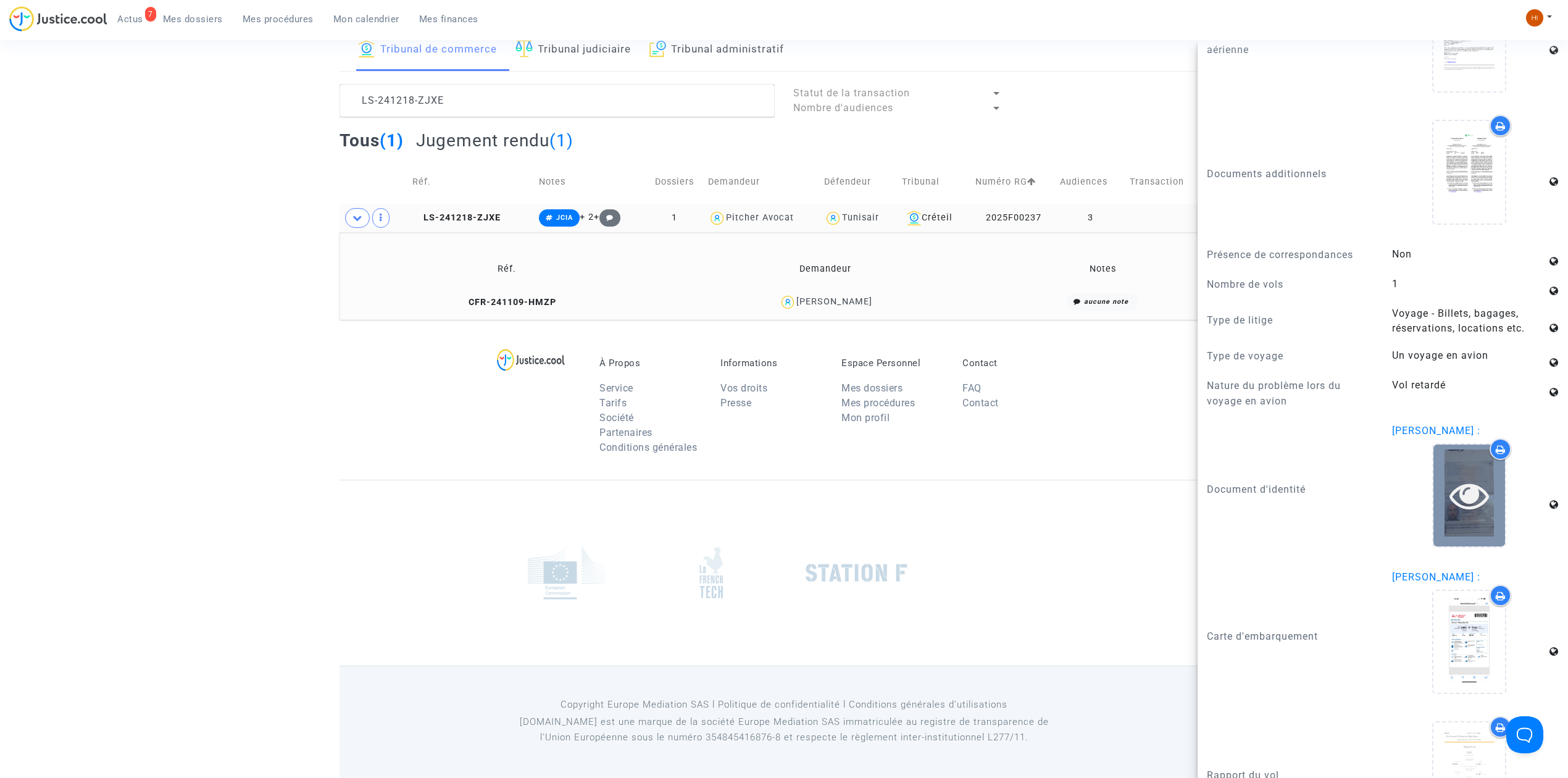
click at [1453, 514] on icon at bounding box center [1469, 494] width 40 height 40
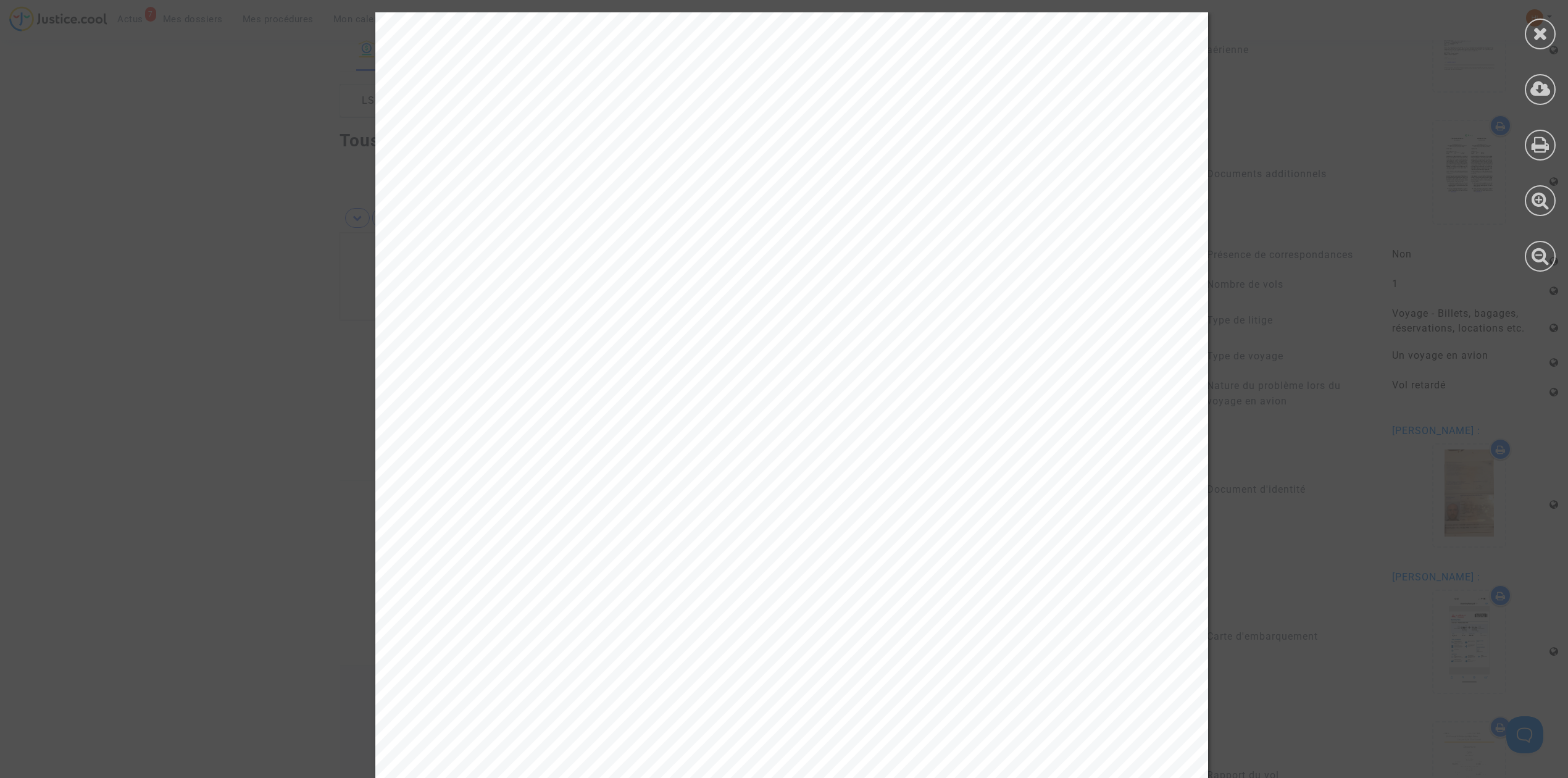
scroll to position [83, 0]
click at [1549, 38] on div at bounding box center [1541, 34] width 31 height 31
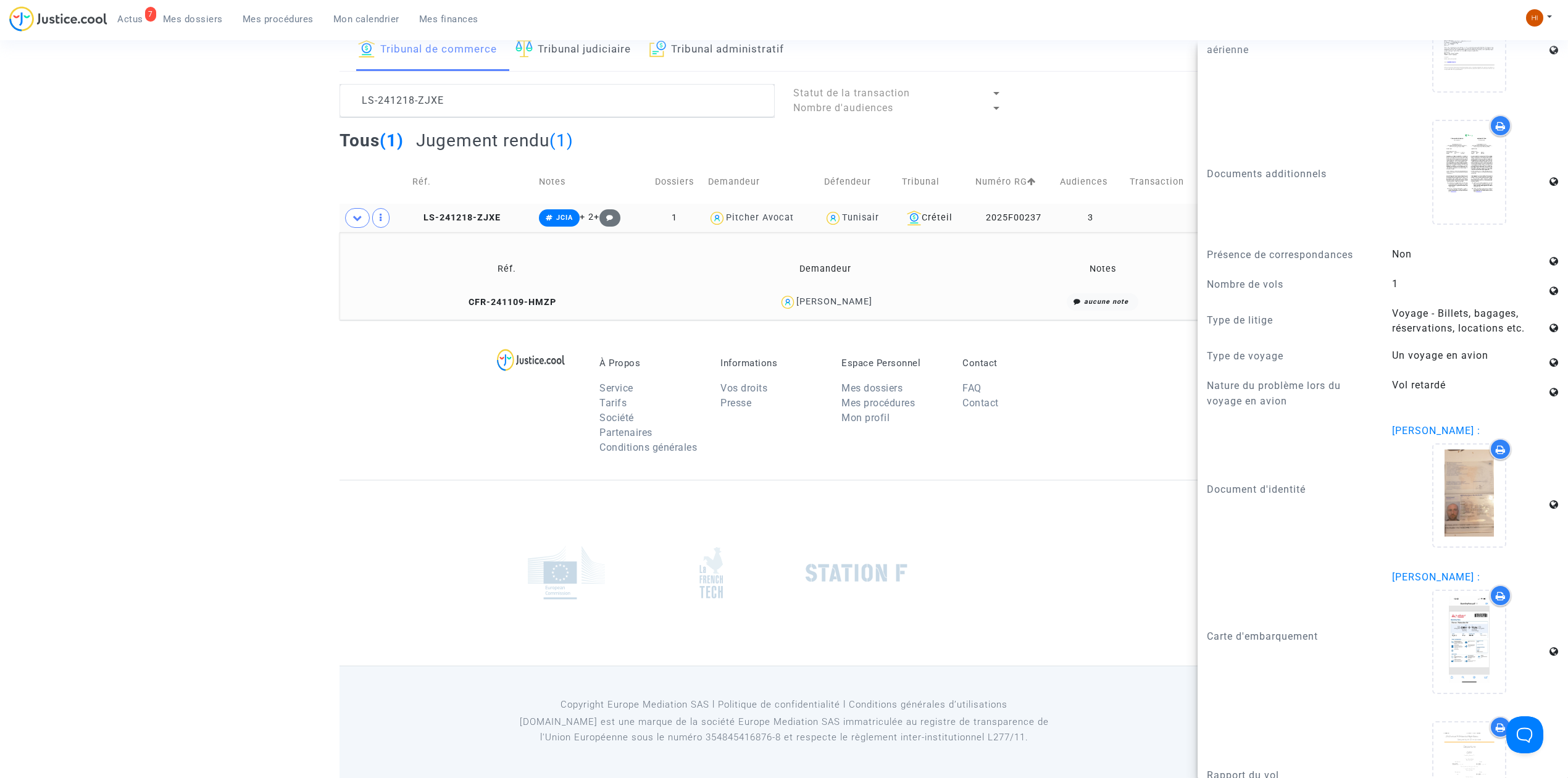
click at [487, 213] on copy "LS-241218-ZJXE" at bounding box center [456, 218] width 88 height 11
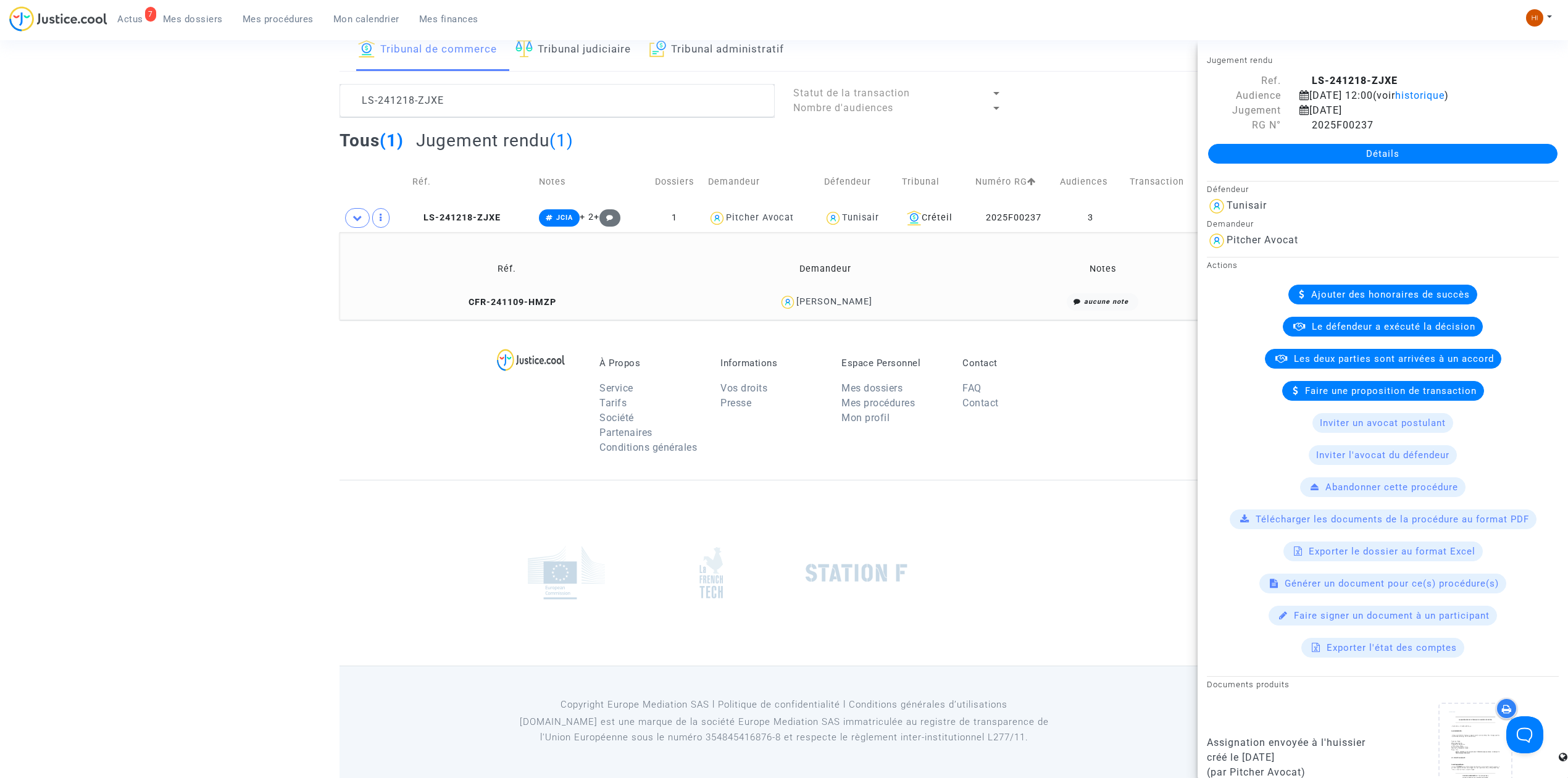
click at [1313, 166] on div "Détails" at bounding box center [1382, 153] width 370 height 42
click at [1316, 158] on link "Détails" at bounding box center [1383, 153] width 350 height 19
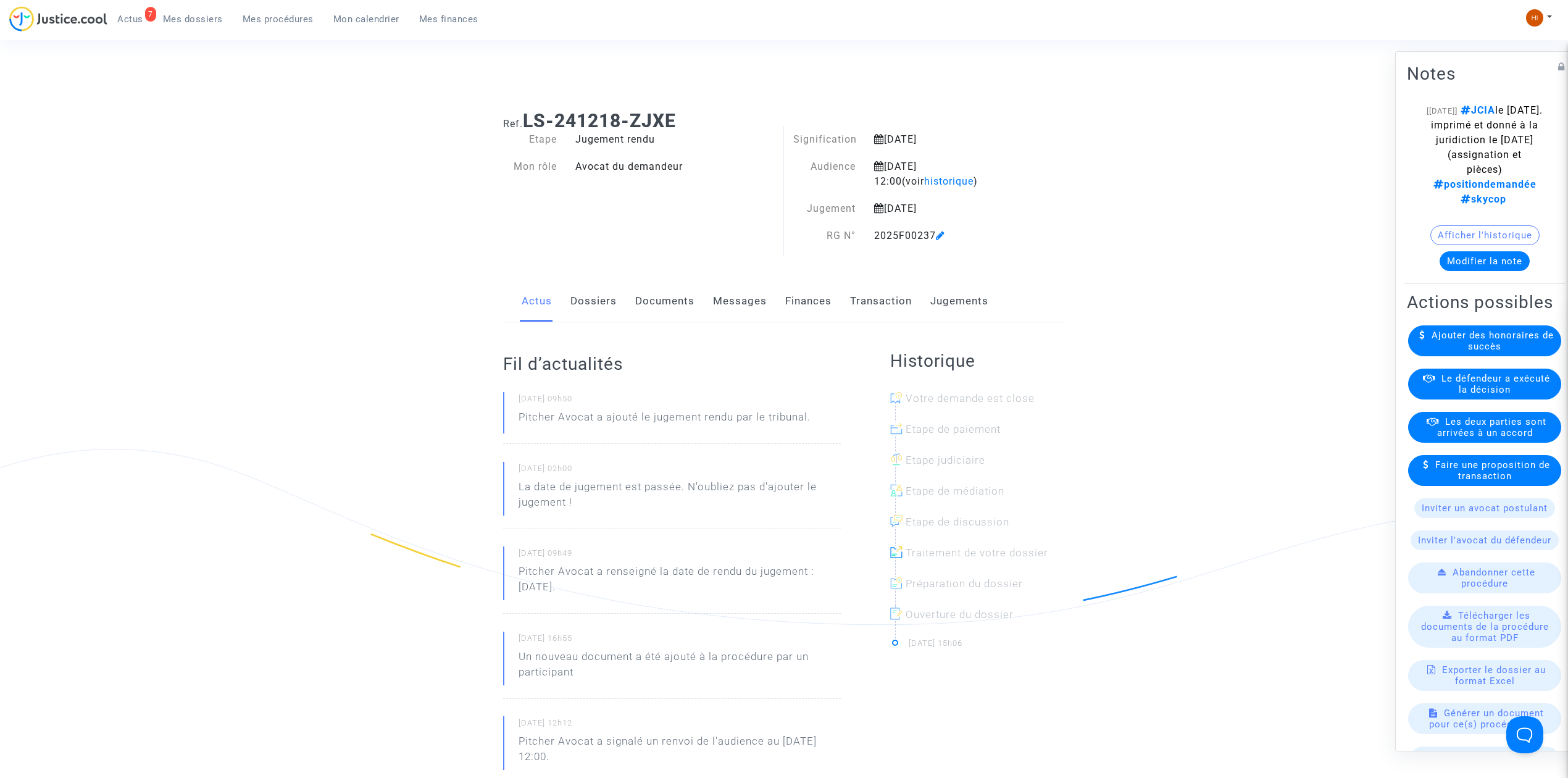
click at [949, 296] on link "Jugements" at bounding box center [960, 301] width 58 height 41
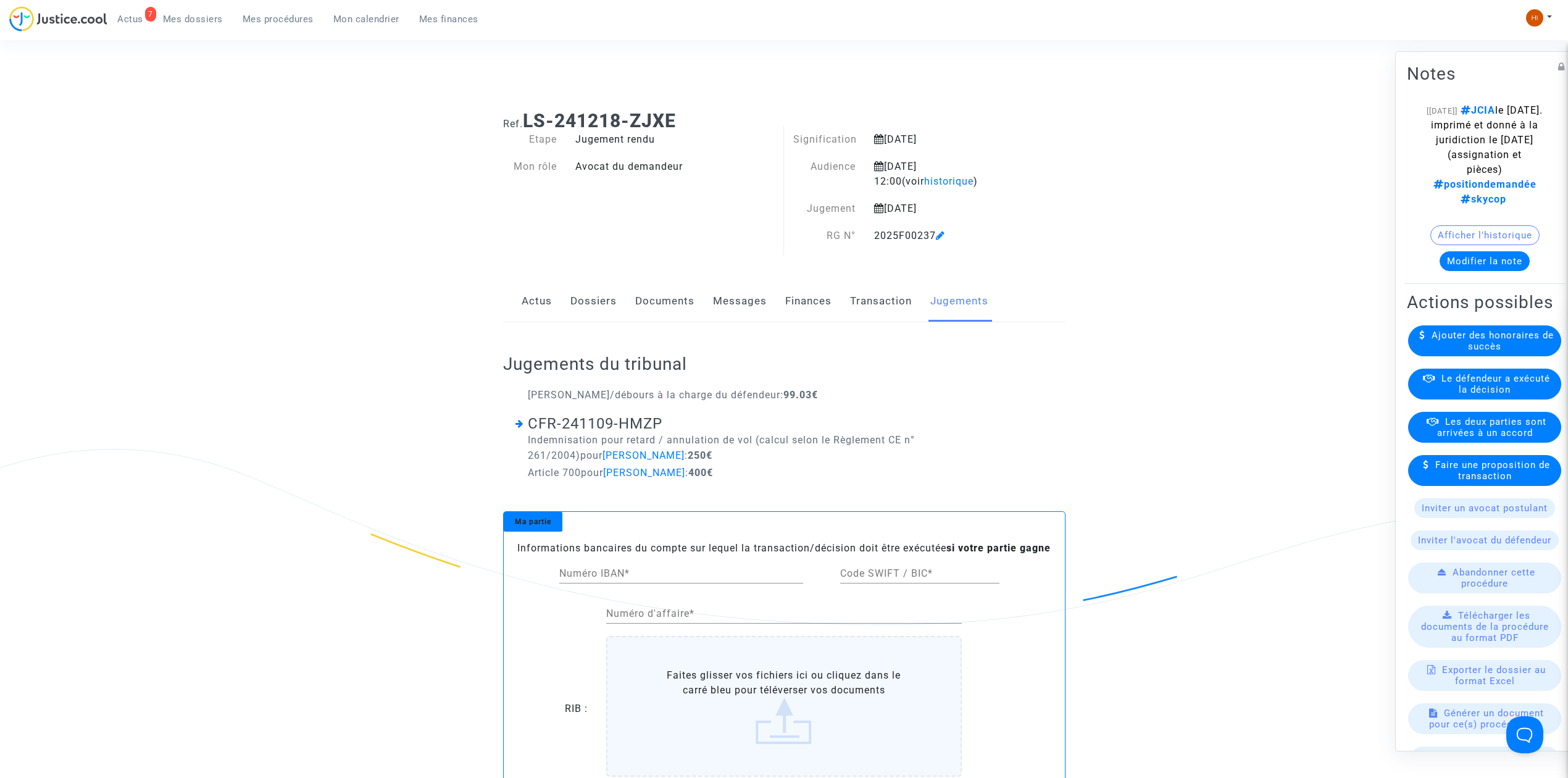
click at [812, 297] on link "Finances" at bounding box center [808, 301] width 47 height 41
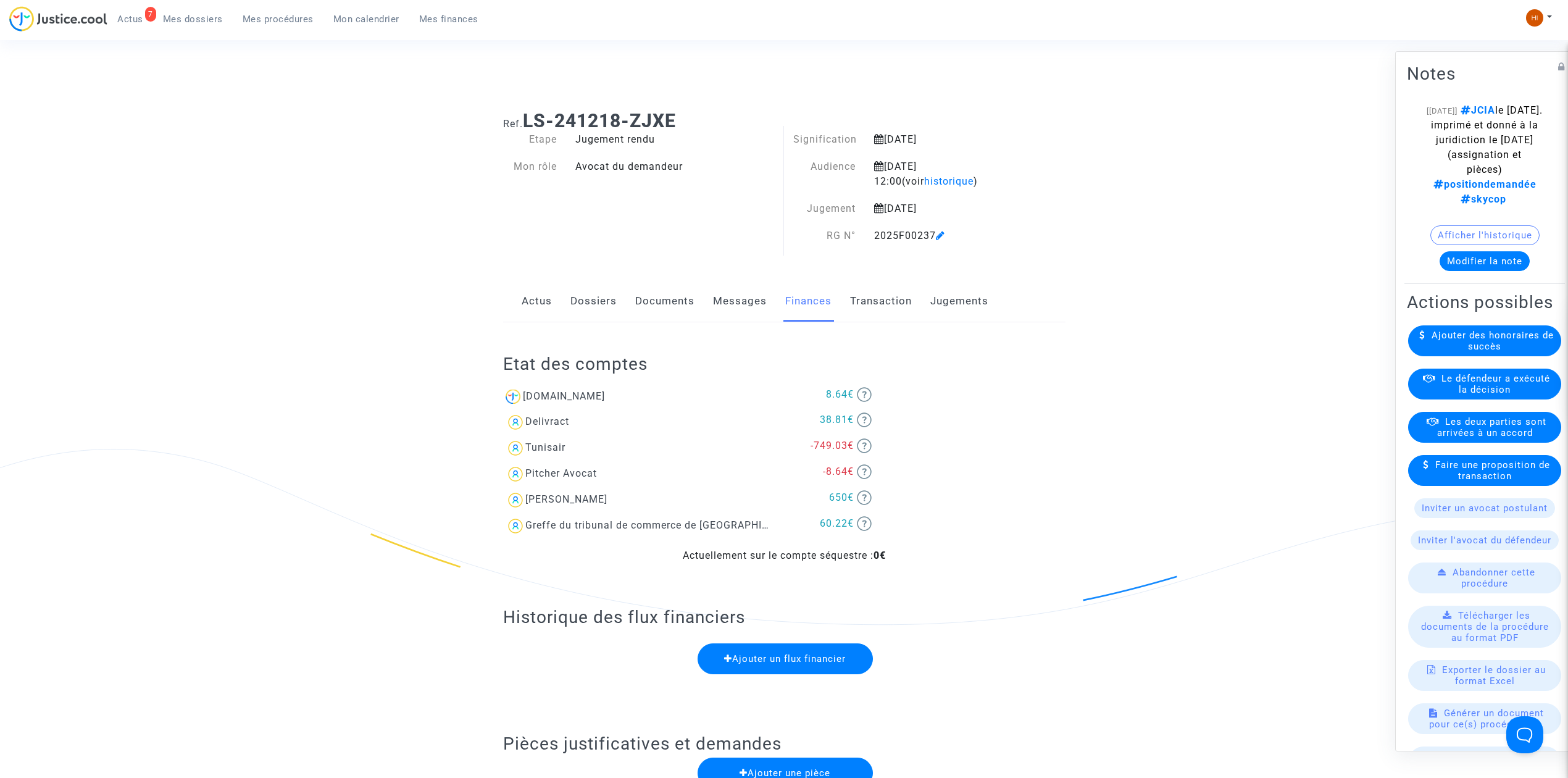
click at [646, 293] on link "Documents" at bounding box center [665, 301] width 59 height 41
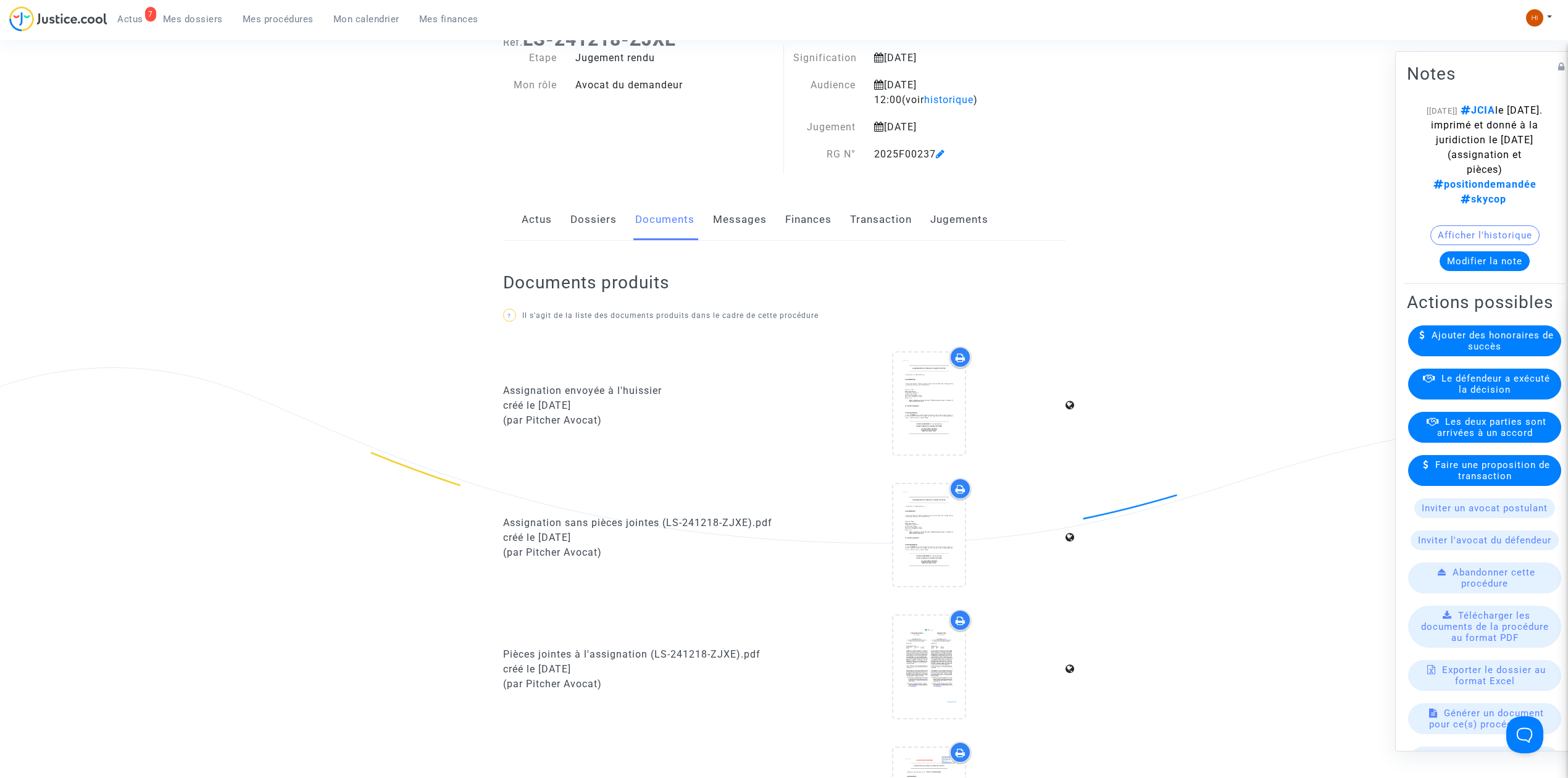
scroll to position [83, 0]
click at [1490, 260] on button "Modifier la note" at bounding box center [1484, 261] width 90 height 19
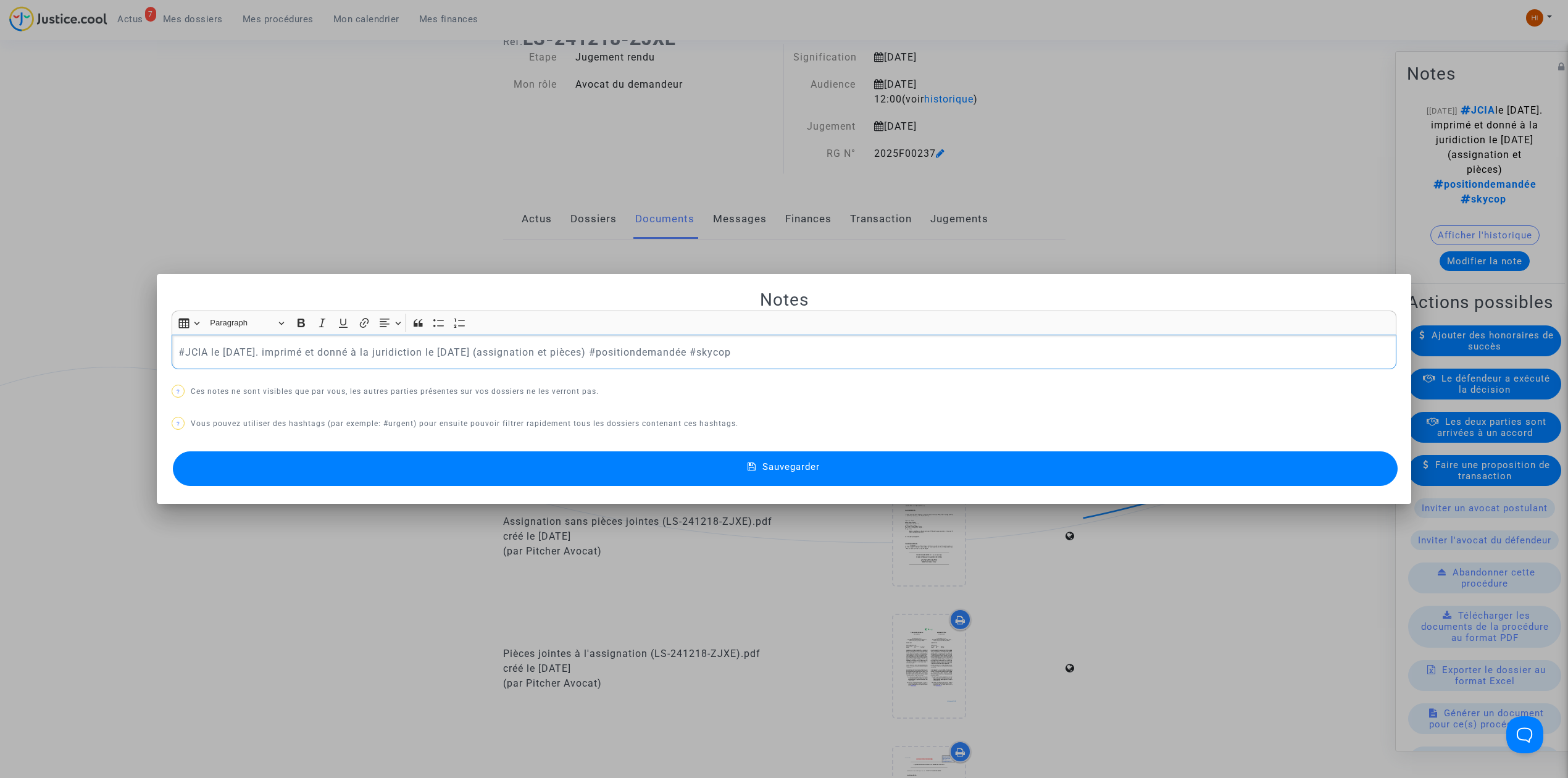
drag, startPoint x: 710, startPoint y: 347, endPoint x: -91, endPoint y: 294, distance: 802.8
click at [1024, 470] on button "Sauvegarder" at bounding box center [785, 469] width 1225 height 35
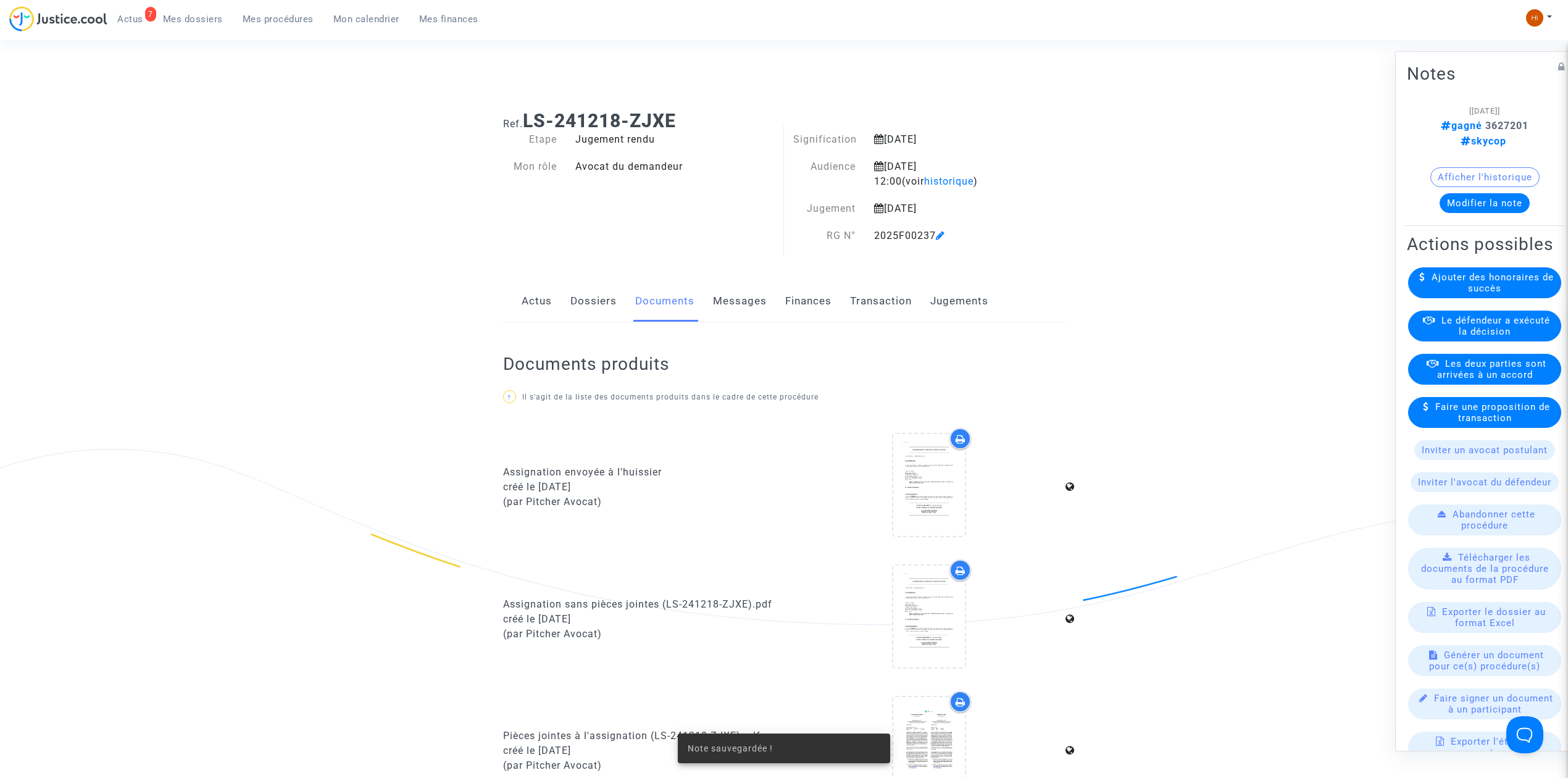
scroll to position [83, 0]
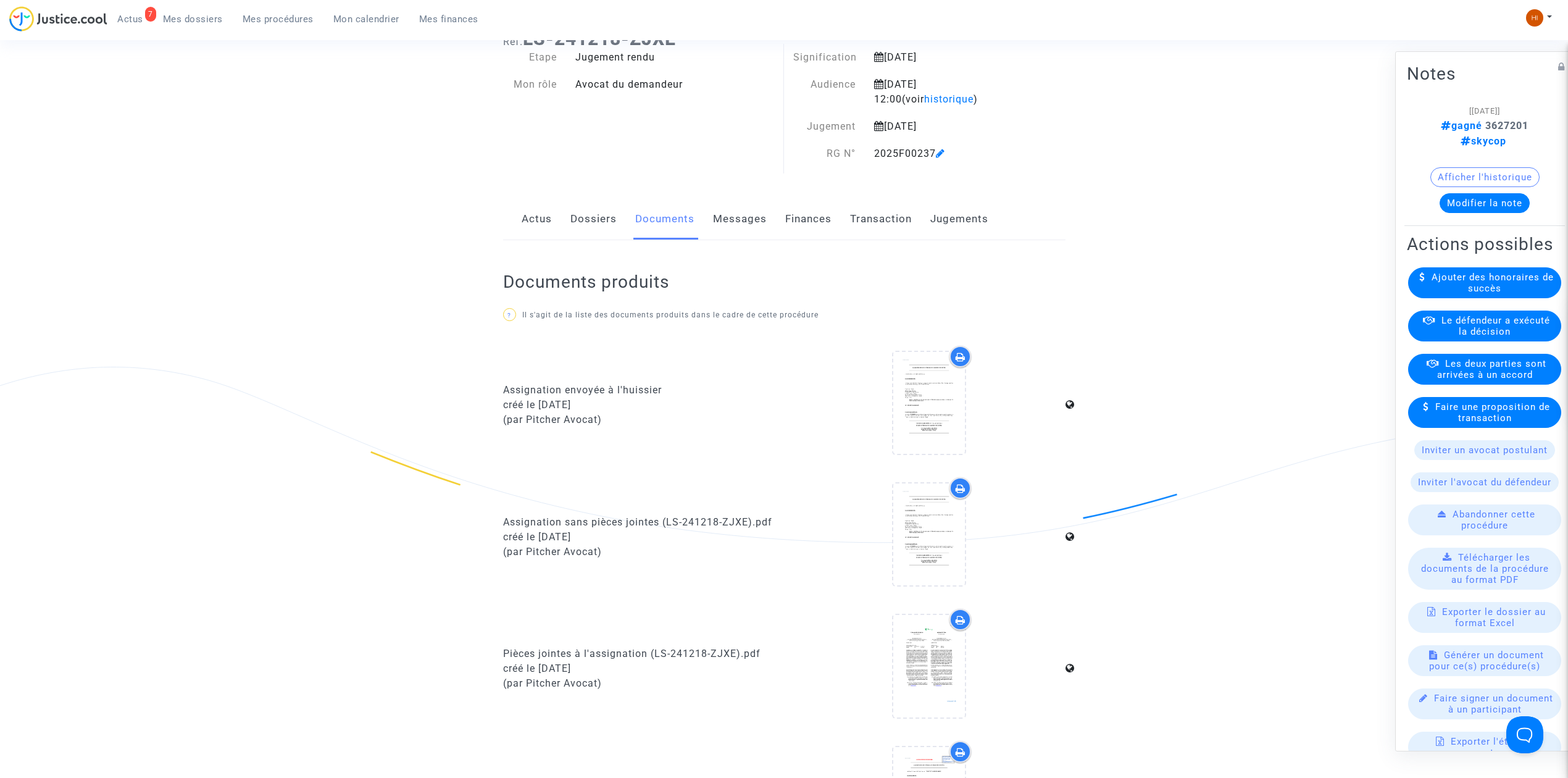
click at [282, 20] on span "Mes procédures" at bounding box center [278, 18] width 71 height 11
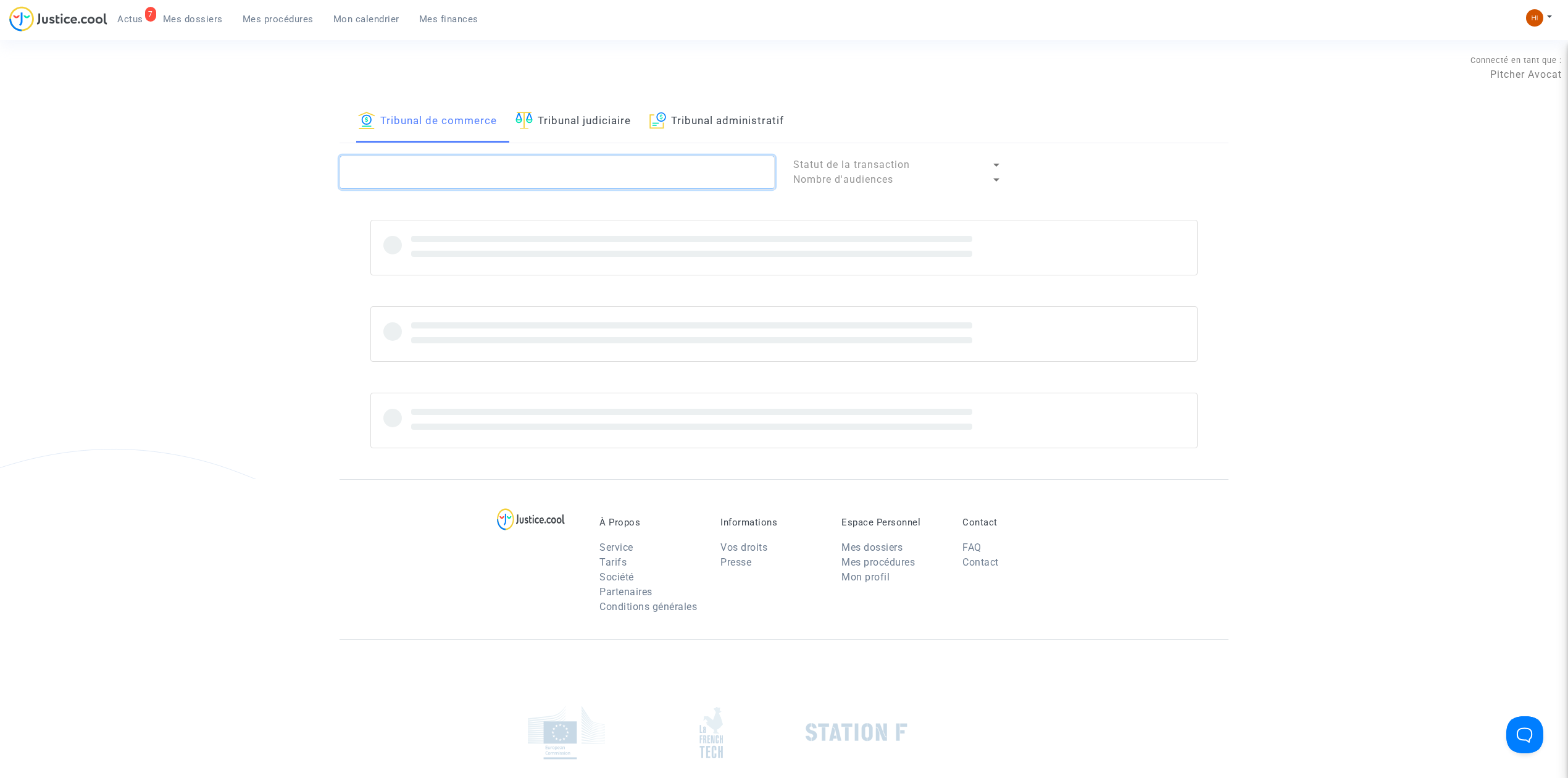
click at [471, 175] on textarea at bounding box center [558, 172] width 435 height 33
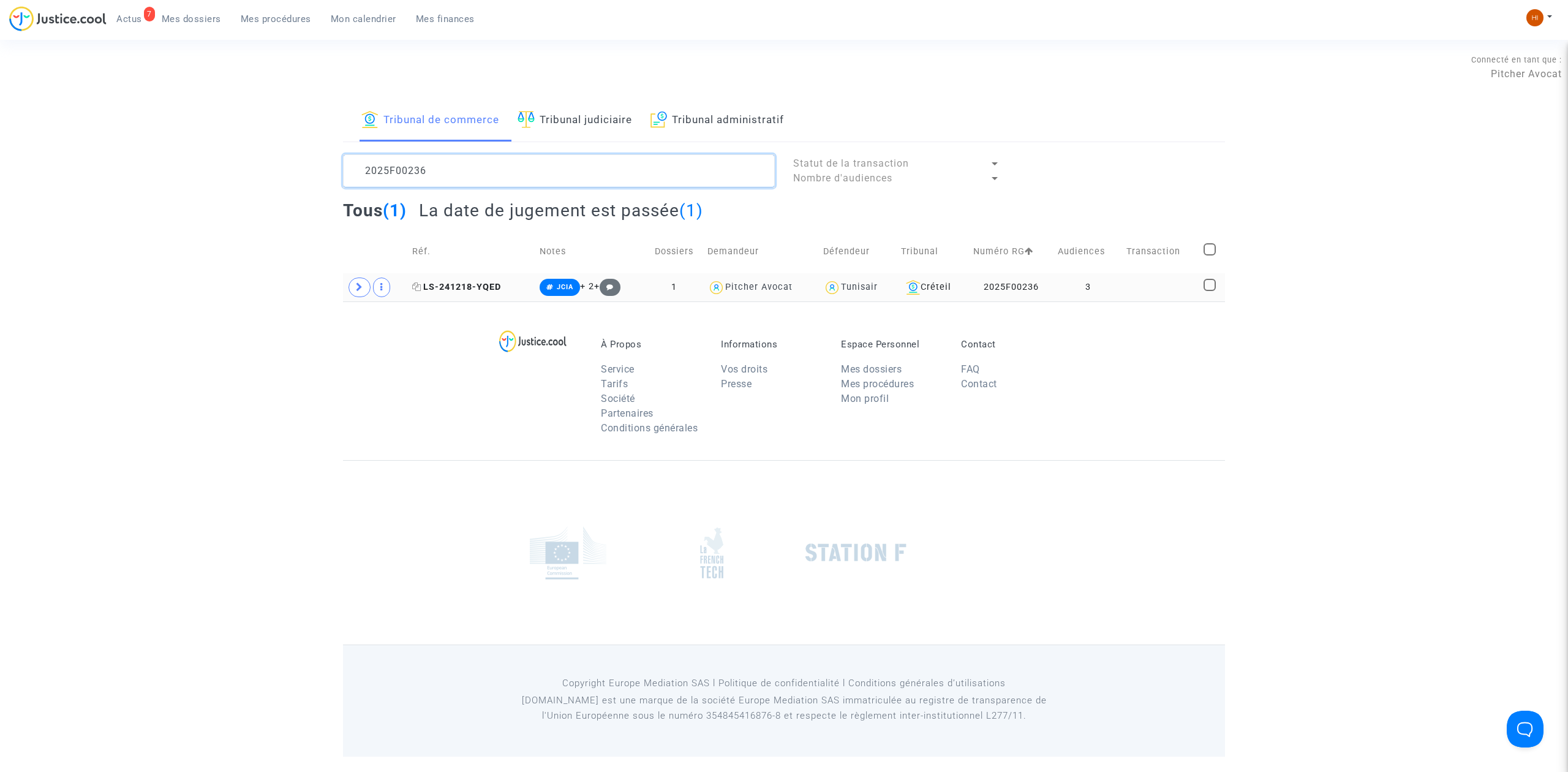
type textarea "2025F00236"
click at [438, 282] on span "LS-241218-YQED" at bounding box center [457, 286] width 89 height 11
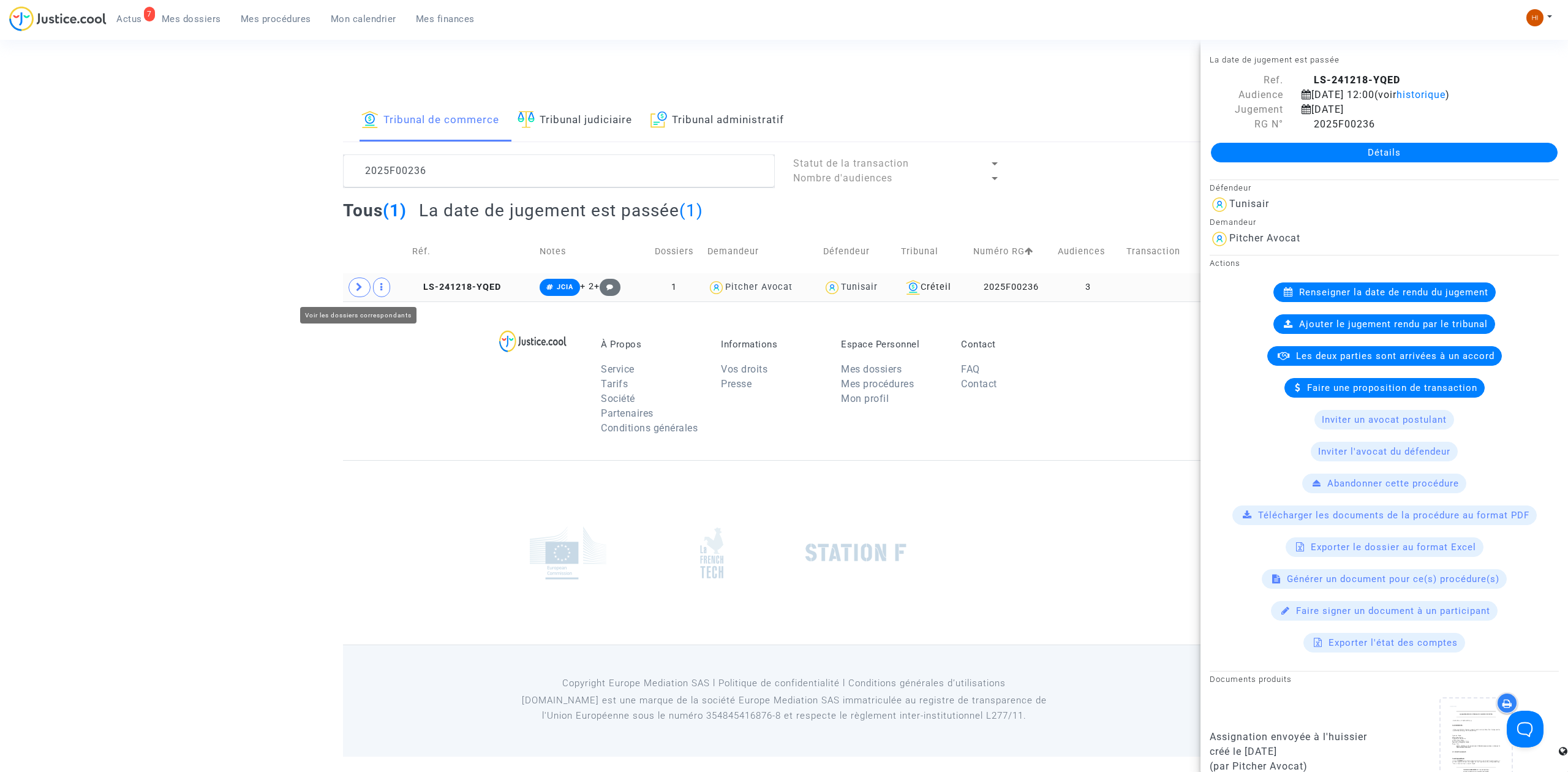
click at [356, 289] on span at bounding box center [359, 287] width 22 height 19
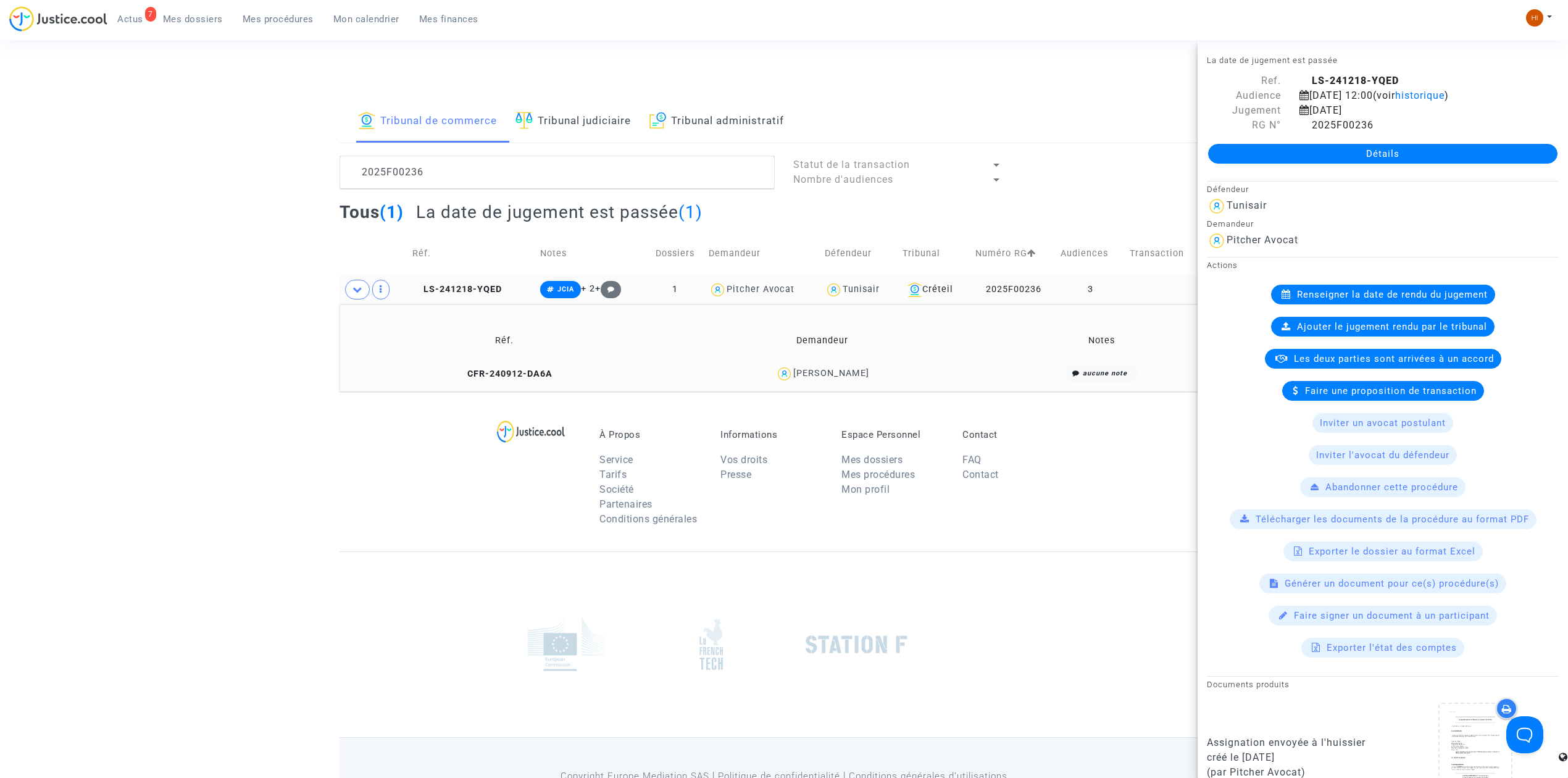
click at [1448, 153] on link "Détails" at bounding box center [1383, 153] width 350 height 19
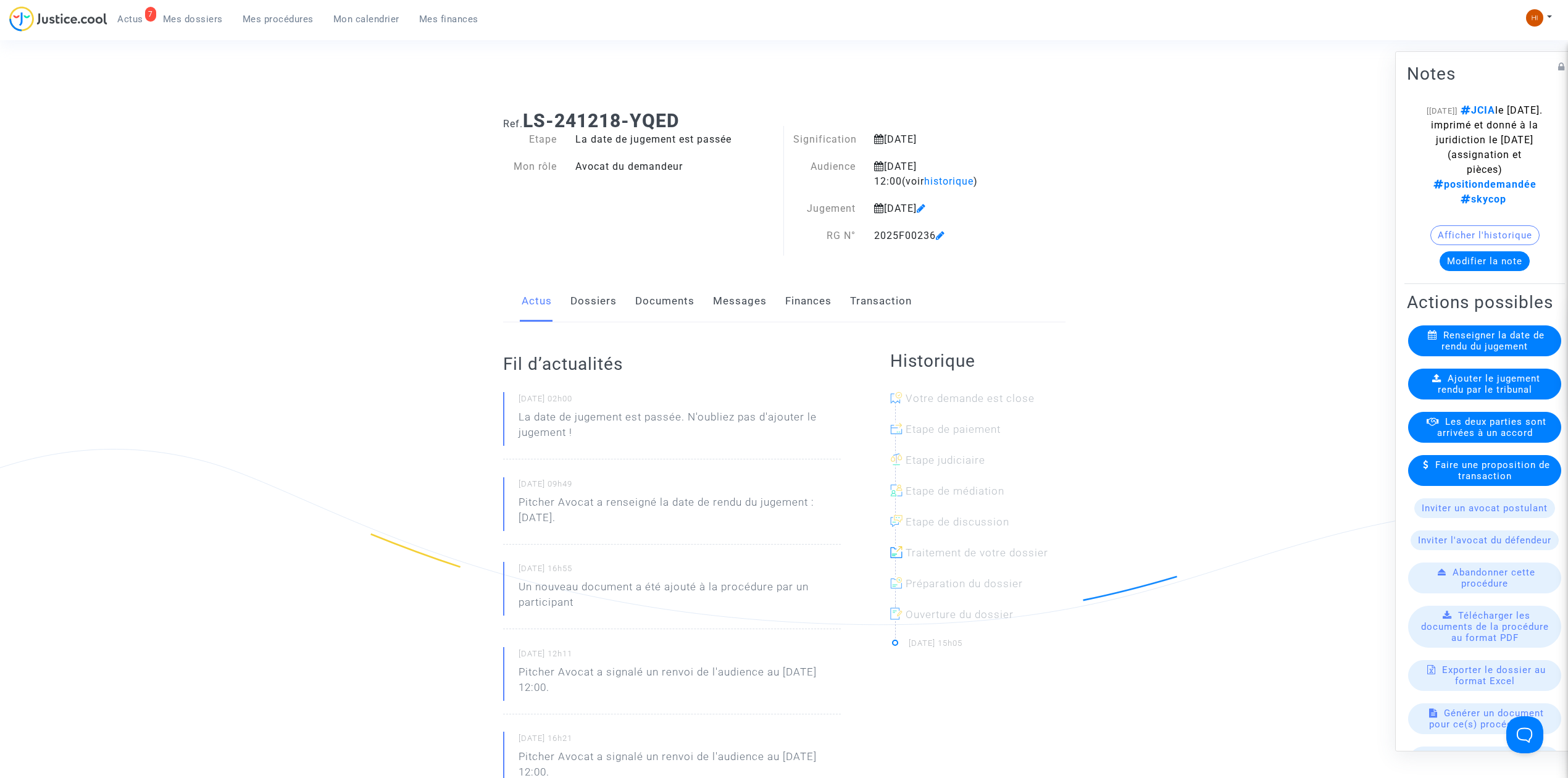
click at [600, 305] on link "Dossiers" at bounding box center [594, 301] width 47 height 41
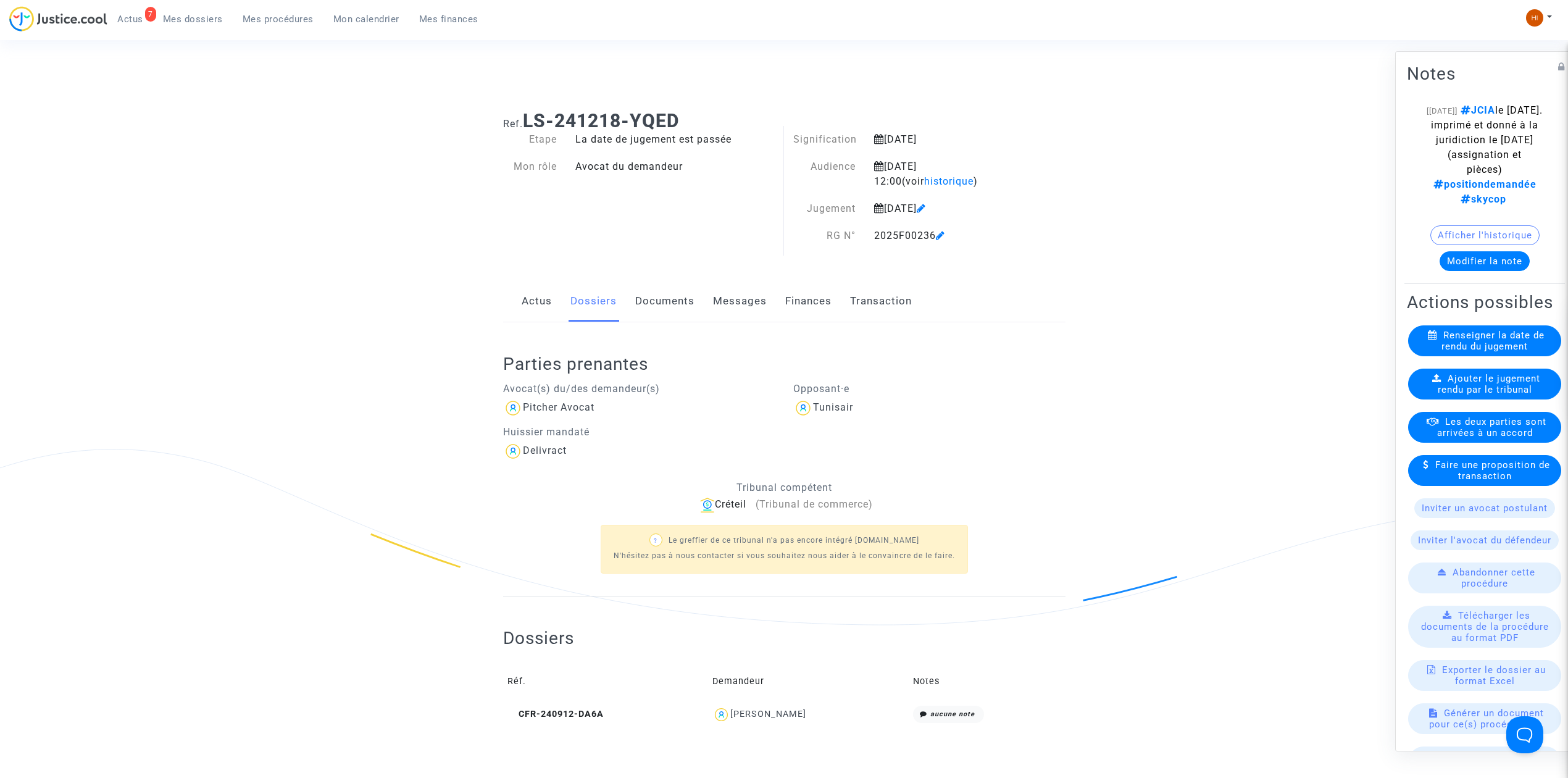
click at [1504, 395] on span "Ajouter le jugement rendu par le tribunal" at bounding box center [1489, 384] width 103 height 22
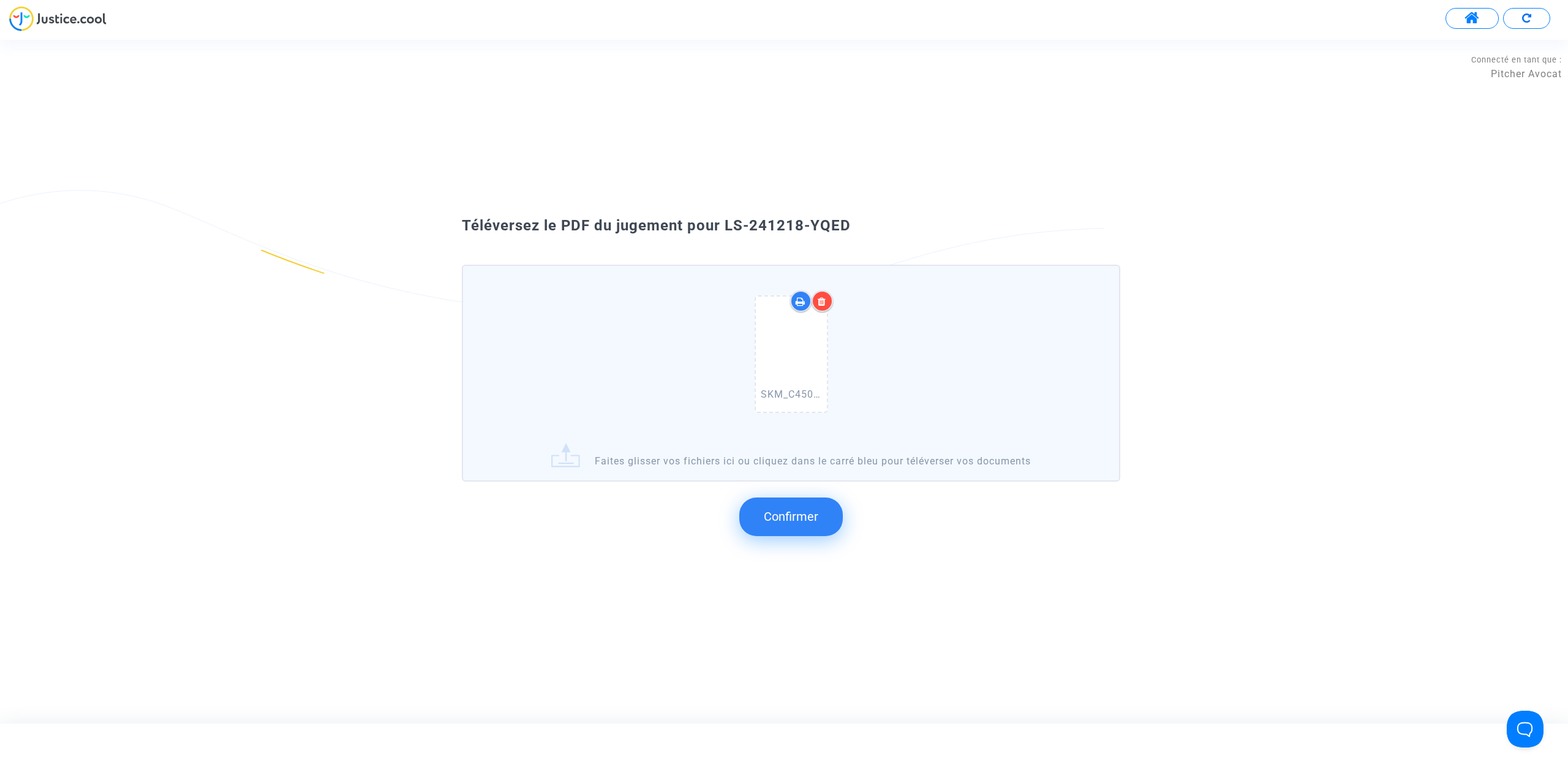
drag, startPoint x: 844, startPoint y: 229, endPoint x: 721, endPoint y: 223, distance: 123.1
click at [721, 223] on div "Téléversez le PDF du jugement pour LS-241218-YQED" at bounding box center [784, 226] width 705 height 21
copy span "LS-241218-YQED"
click at [784, 506] on button "Confirmer" at bounding box center [790, 516] width 103 height 38
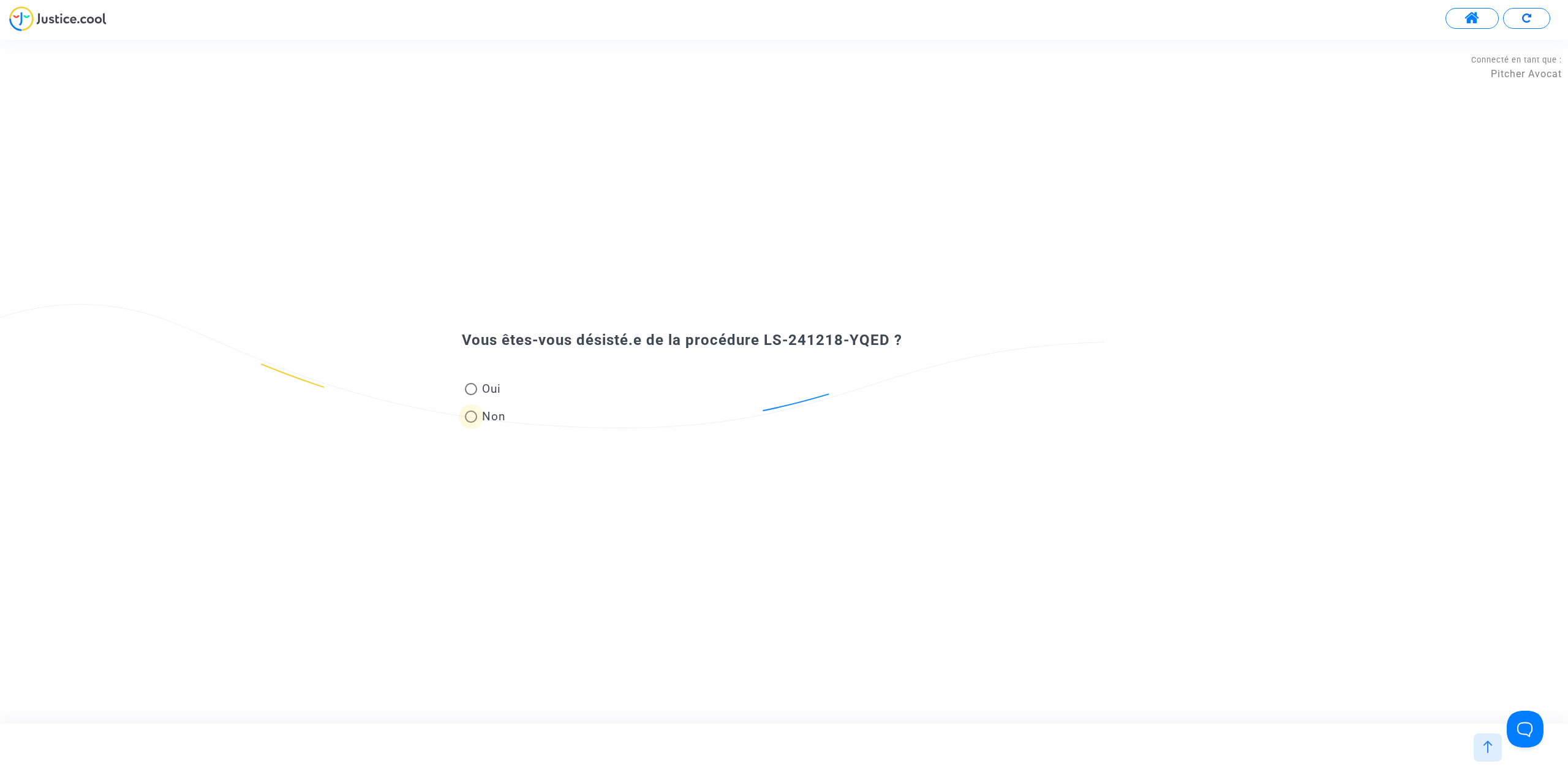
click at [488, 409] on span "Non" at bounding box center [492, 415] width 29 height 16
click at [471, 422] on input "Non" at bounding box center [470, 422] width 1 height 1
radio input "true"
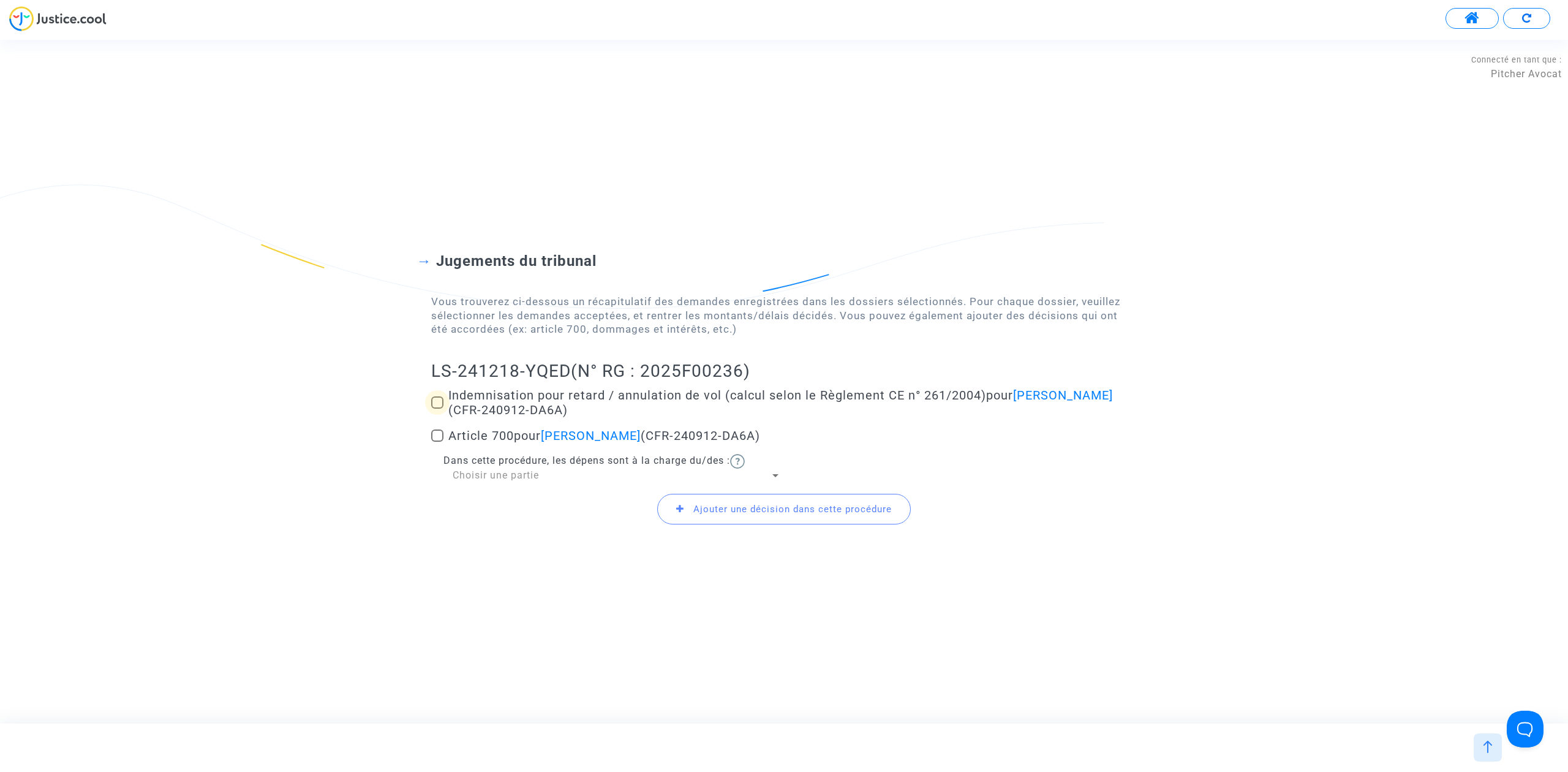
click at [442, 404] on span at bounding box center [437, 402] width 13 height 13
click at [438, 409] on input "Indemnisation pour retard / annulation de vol (calcul selon le Règlement CE n° …" at bounding box center [437, 409] width 1 height 1
checkbox input "true"
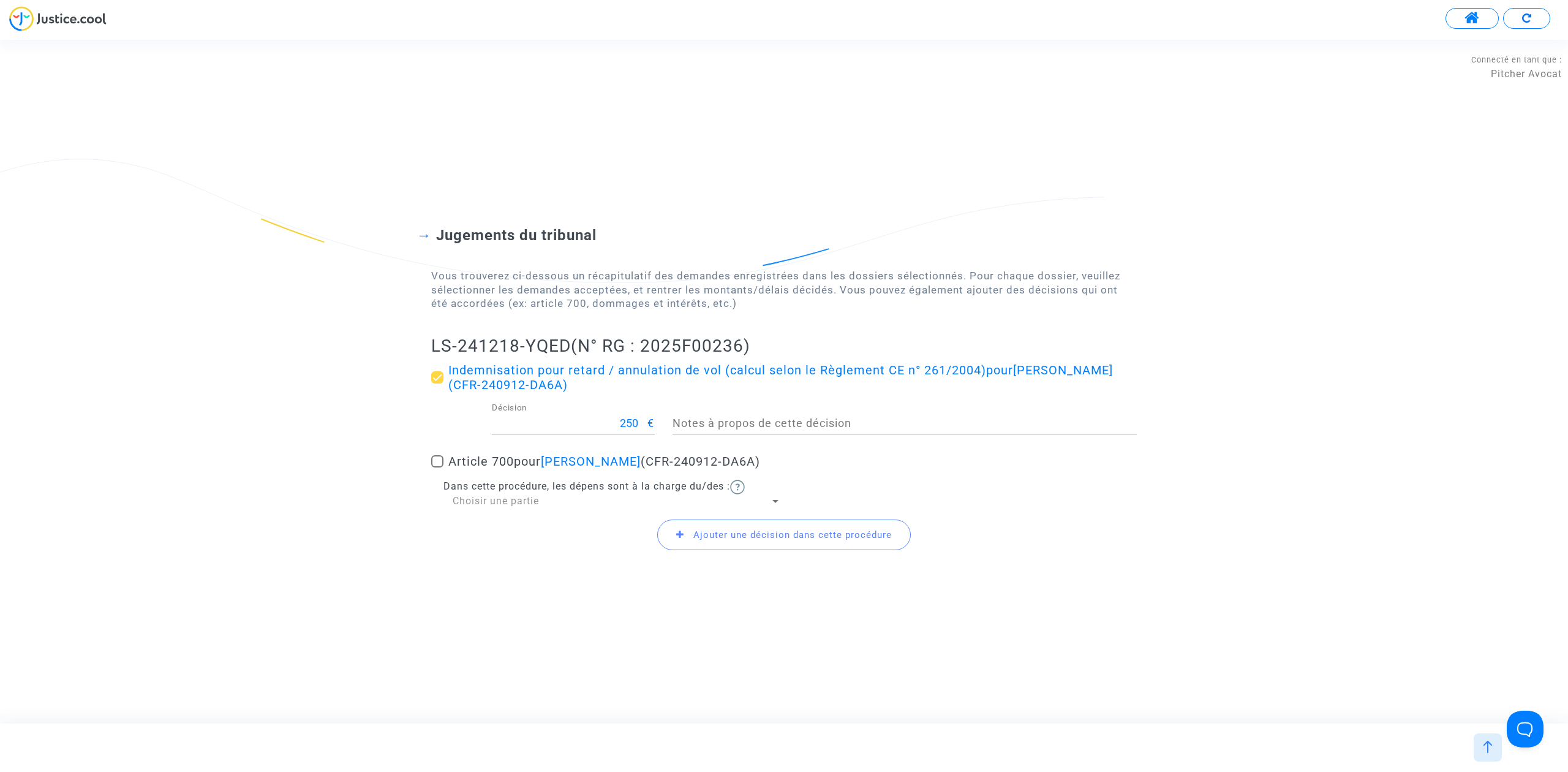
click at [441, 464] on span at bounding box center [437, 461] width 13 height 13
click at [438, 467] on input "Article 700 pour Emilie Degos (CFR-240912-DA6A)" at bounding box center [437, 467] width 1 height 1
checkbox input "true"
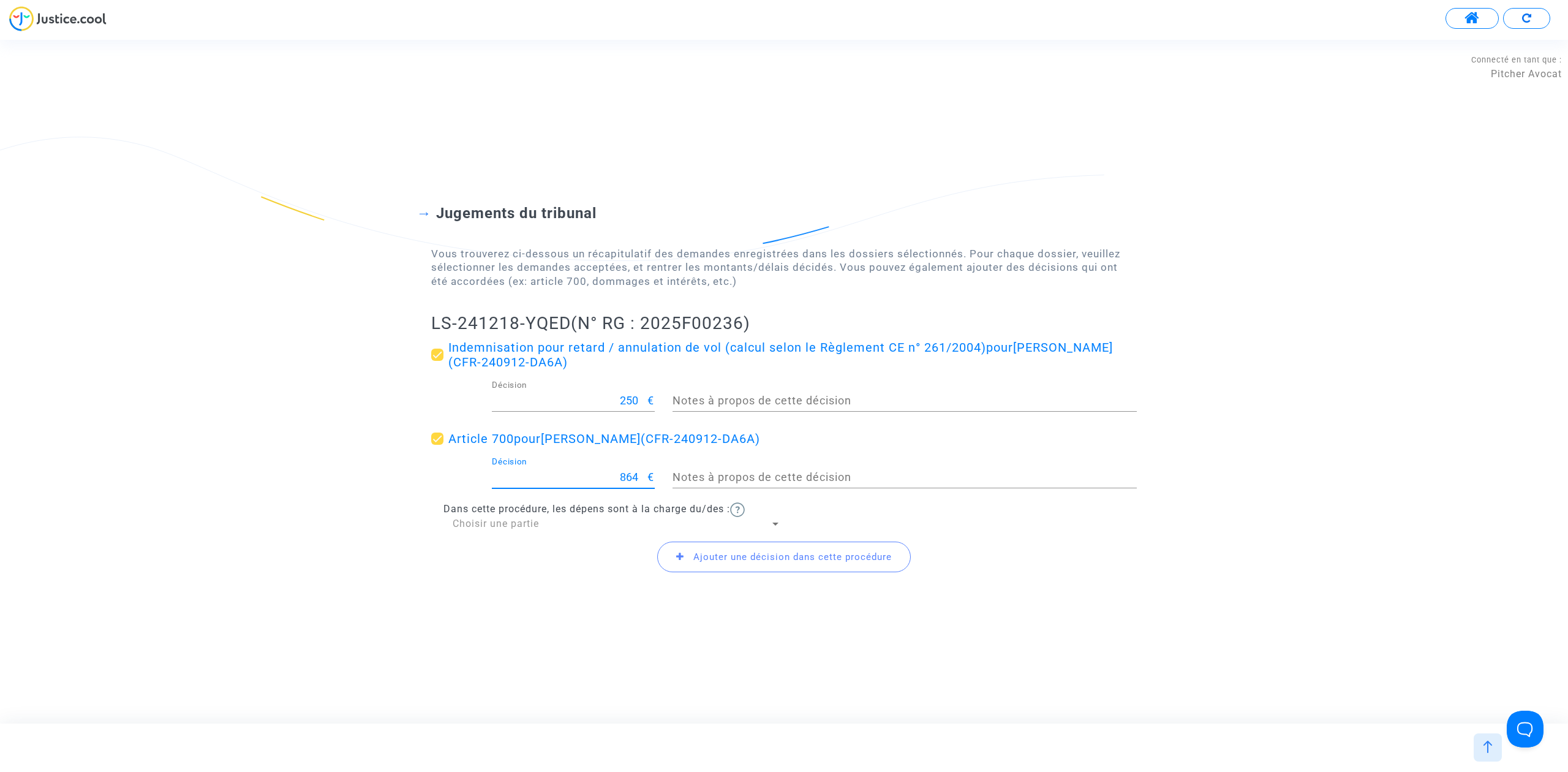
drag, startPoint x: 598, startPoint y: 481, endPoint x: 691, endPoint y: 465, distance: 94.4
click at [684, 469] on div "864 Décision € Notes à propos de cette décision" at bounding box center [784, 479] width 724 height 45
type input "400"
click at [523, 520] on span "Choisir une partie" at bounding box center [496, 523] width 87 height 12
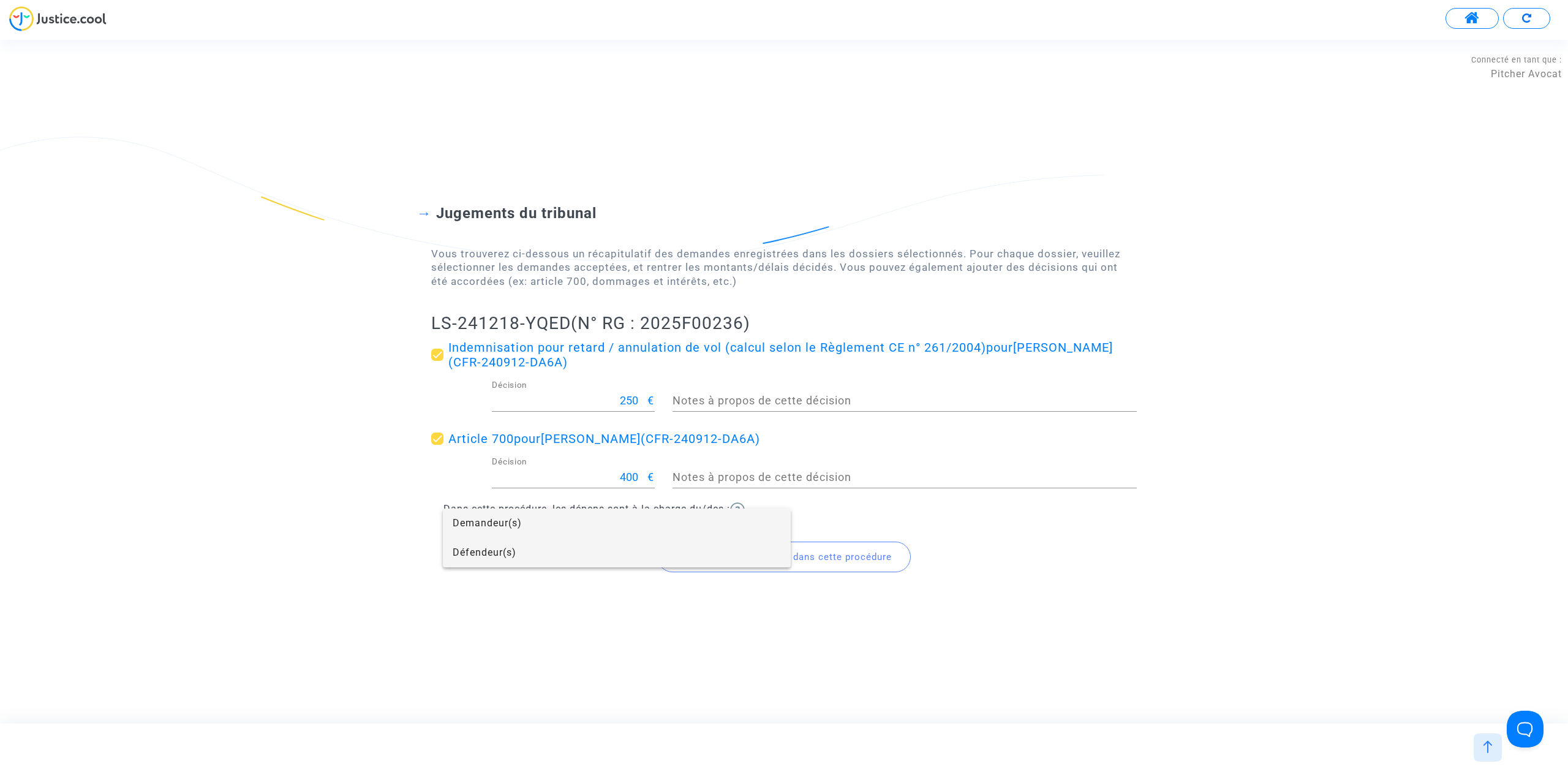
click at [520, 554] on span "Défendeur(s)" at bounding box center [617, 552] width 329 height 30
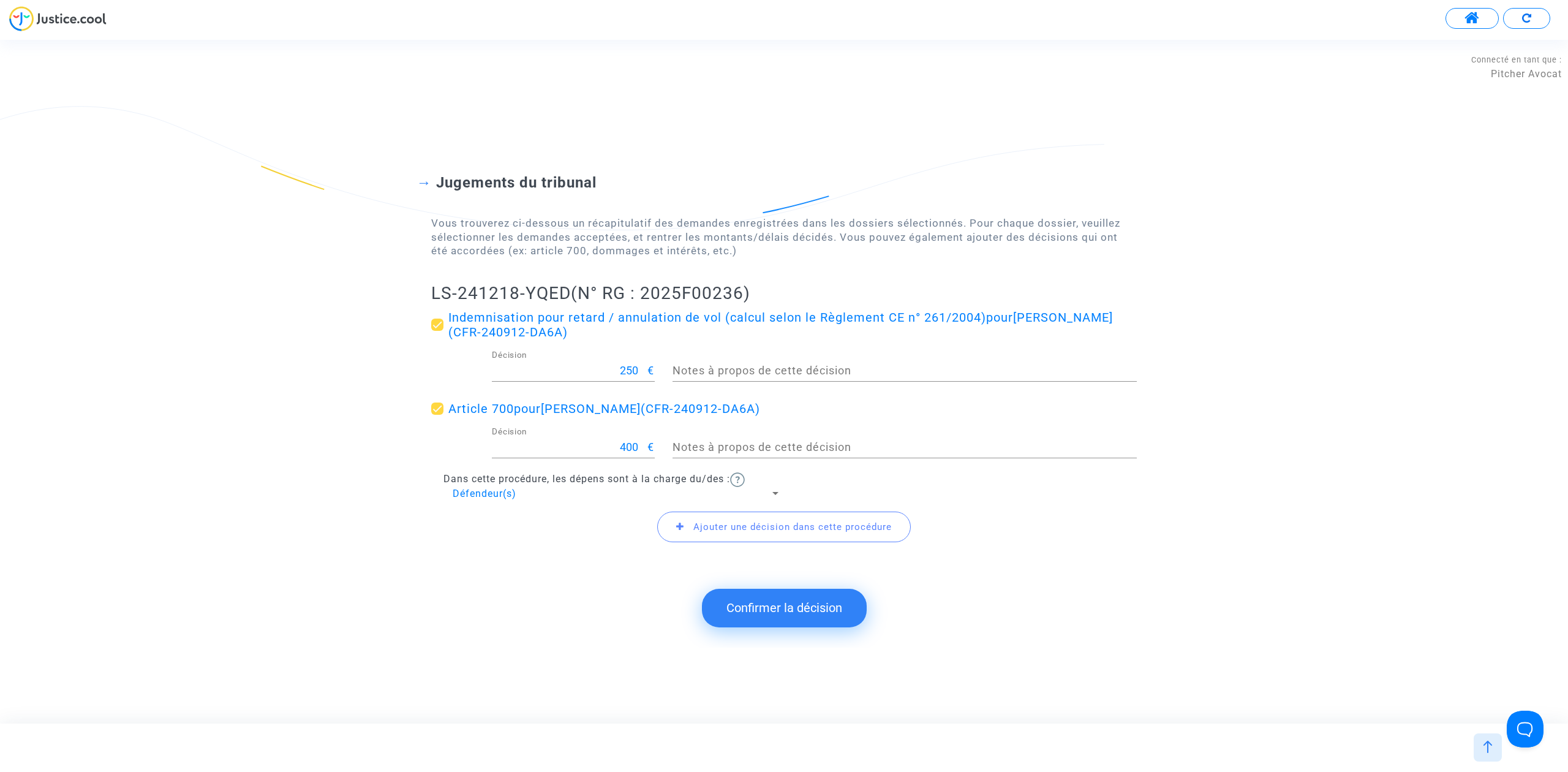
drag, startPoint x: 443, startPoint y: 291, endPoint x: 571, endPoint y: 293, distance: 128.0
click at [571, 293] on div "Jugements du tribunal Vous trouverez ci-dessous un récapitulatif des demandes e…" at bounding box center [784, 351] width 1568 height 453
copy h2 "LS-241218-YQED"
drag, startPoint x: 759, startPoint y: 600, endPoint x: 754, endPoint y: 567, distance: 33.4
click at [760, 600] on button "Confirmer la décision" at bounding box center [784, 607] width 165 height 38
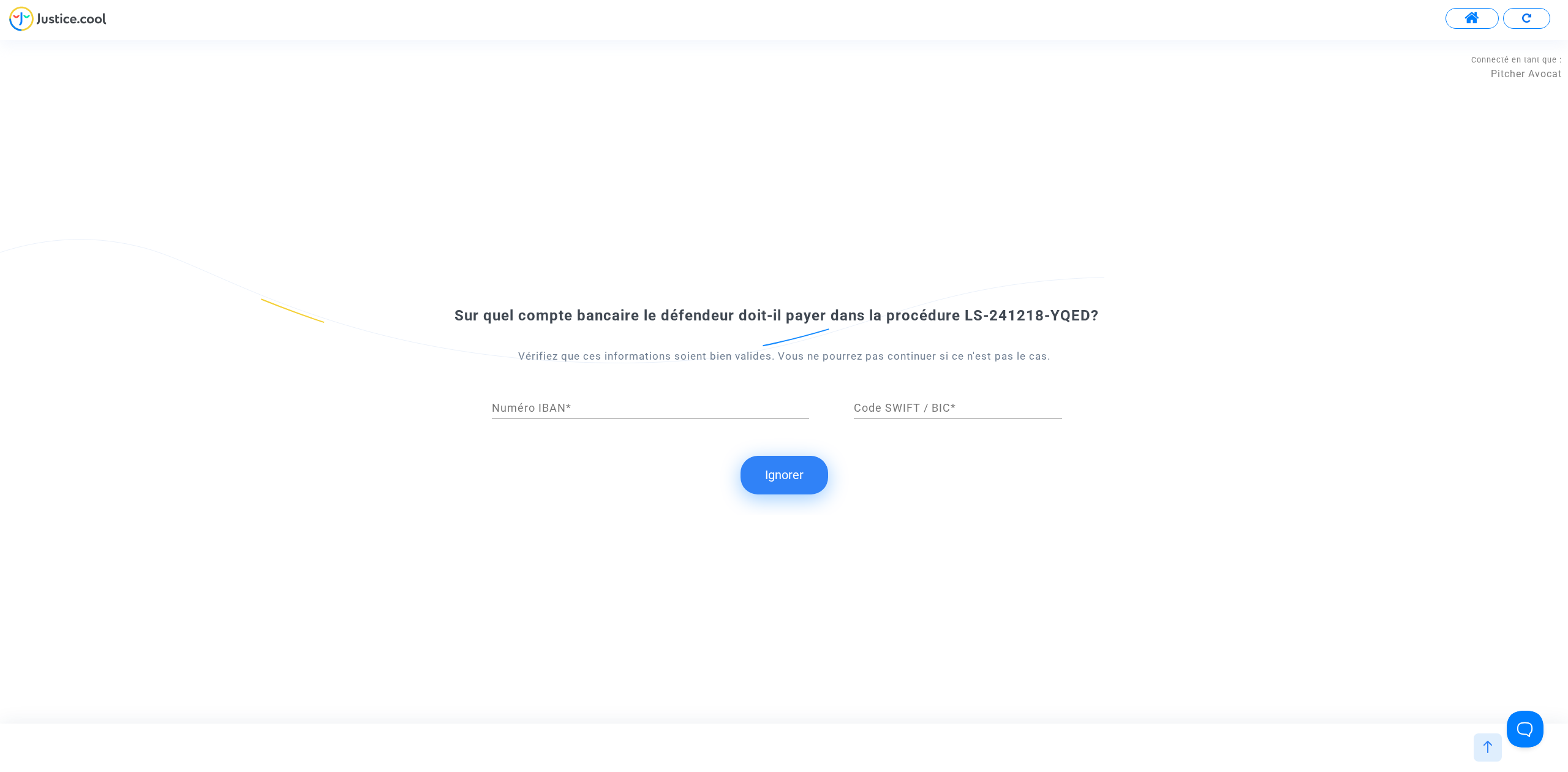
click at [770, 473] on button "Ignorer" at bounding box center [784, 474] width 88 height 38
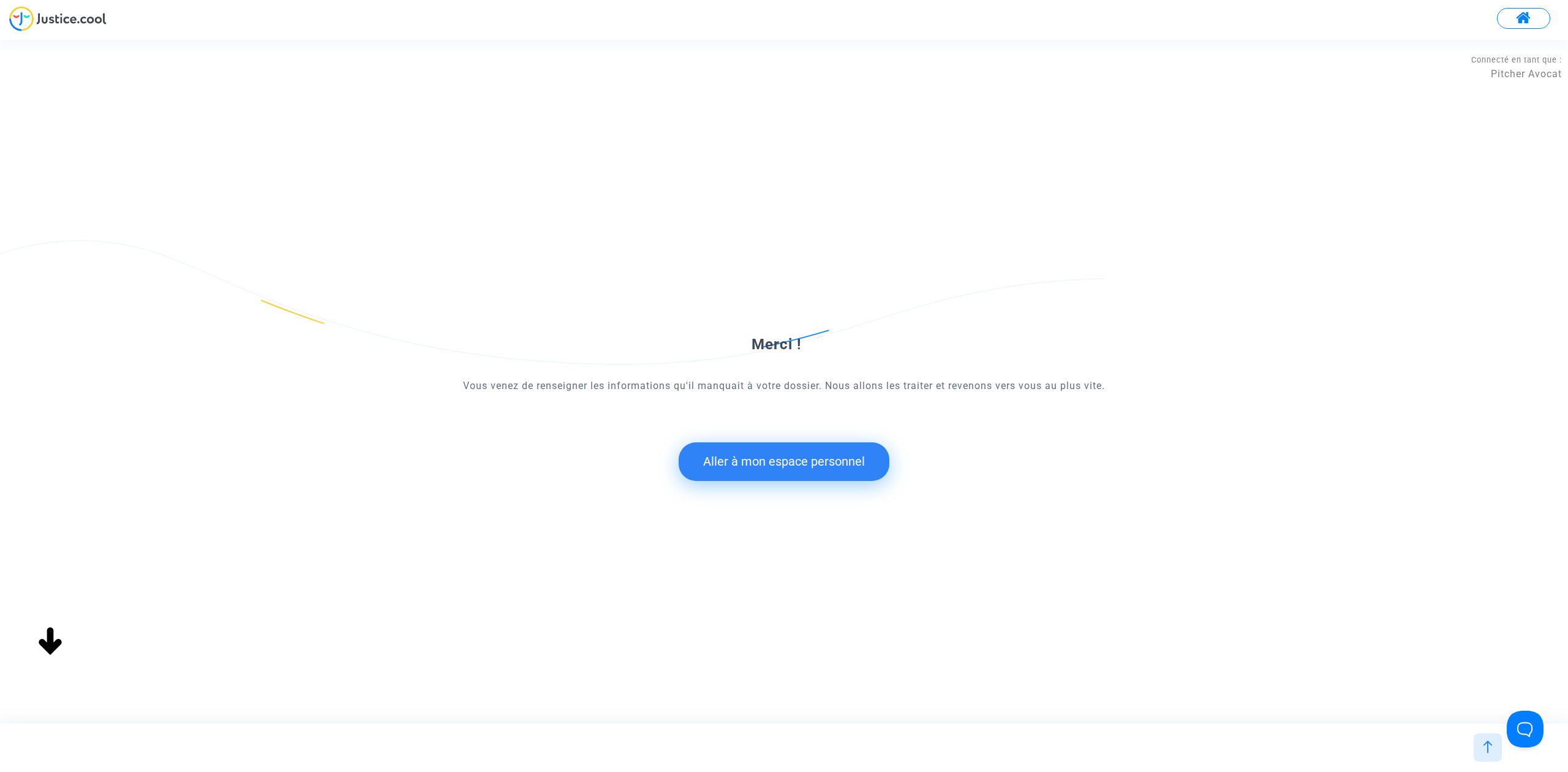
click at [763, 463] on button "Aller à mon espace personnel" at bounding box center [784, 461] width 211 height 38
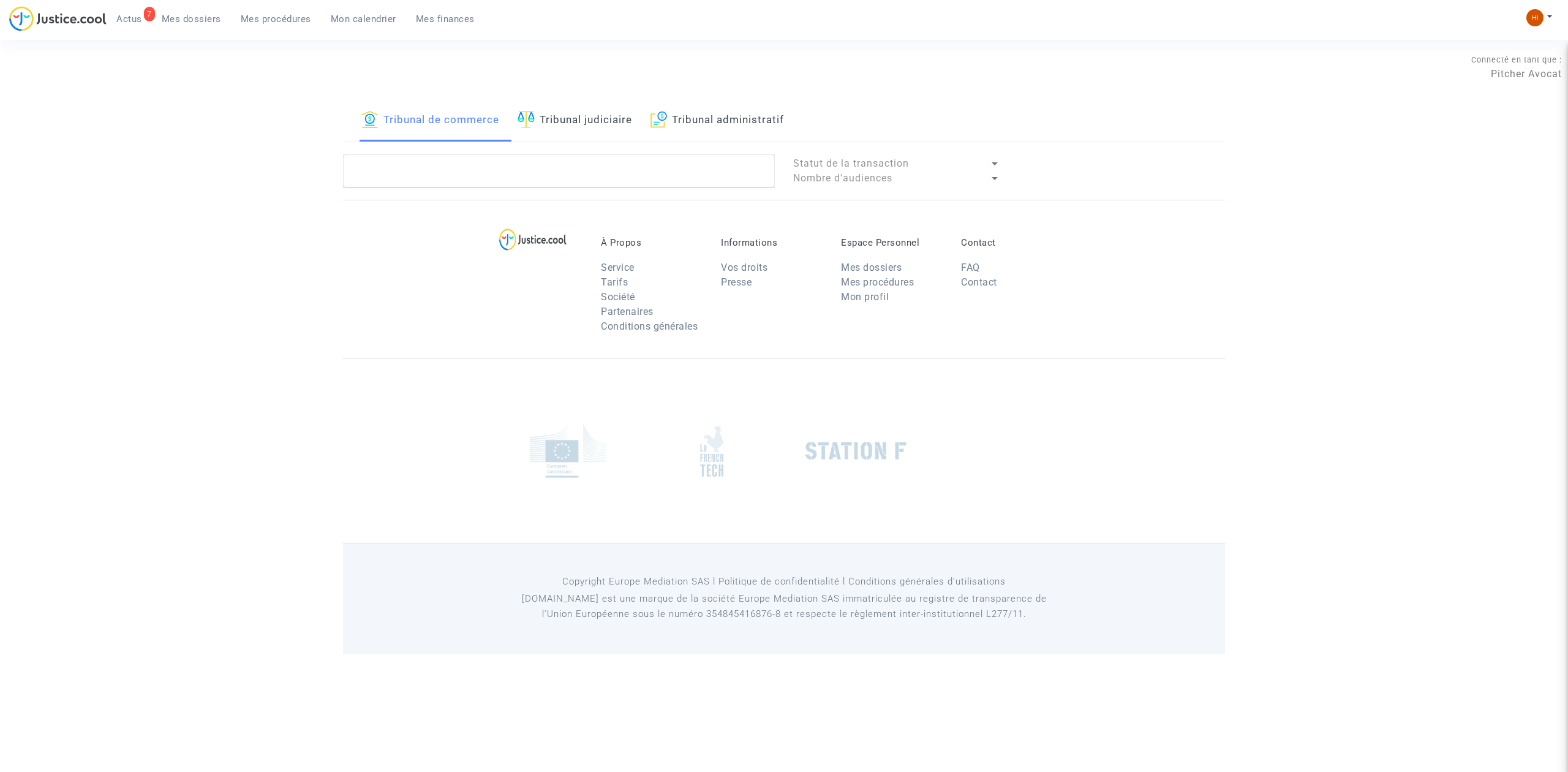
drag, startPoint x: 476, startPoint y: 153, endPoint x: 473, endPoint y: 179, distance: 26.2
click at [476, 157] on div "Tribunal de commerce Tribunal judiciaire Tribunal administratif Statut de la tr…" at bounding box center [784, 150] width 882 height 100
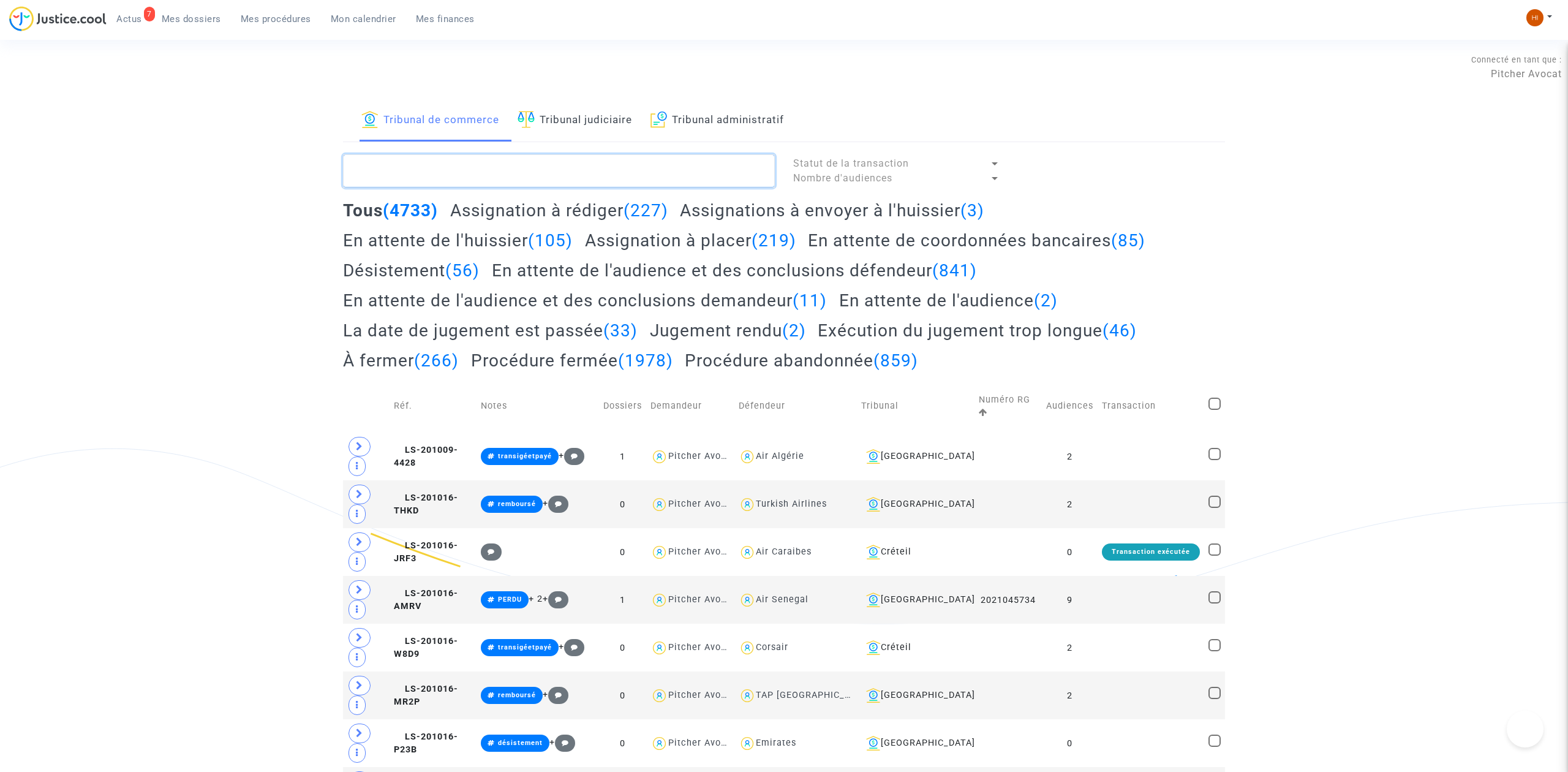
click at [473, 179] on textarea at bounding box center [559, 171] width 432 height 33
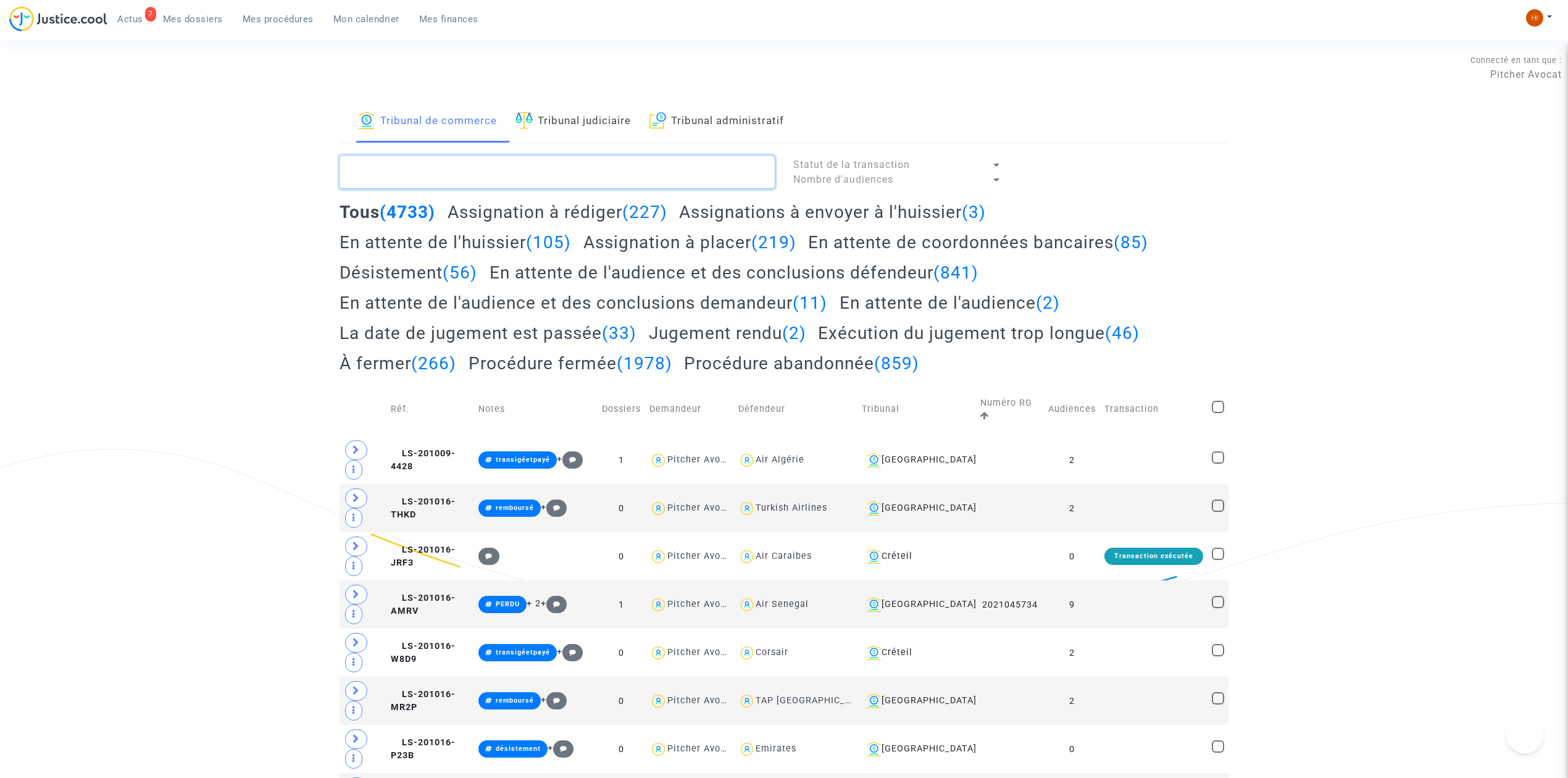
paste textarea "LS-241218-YQED"
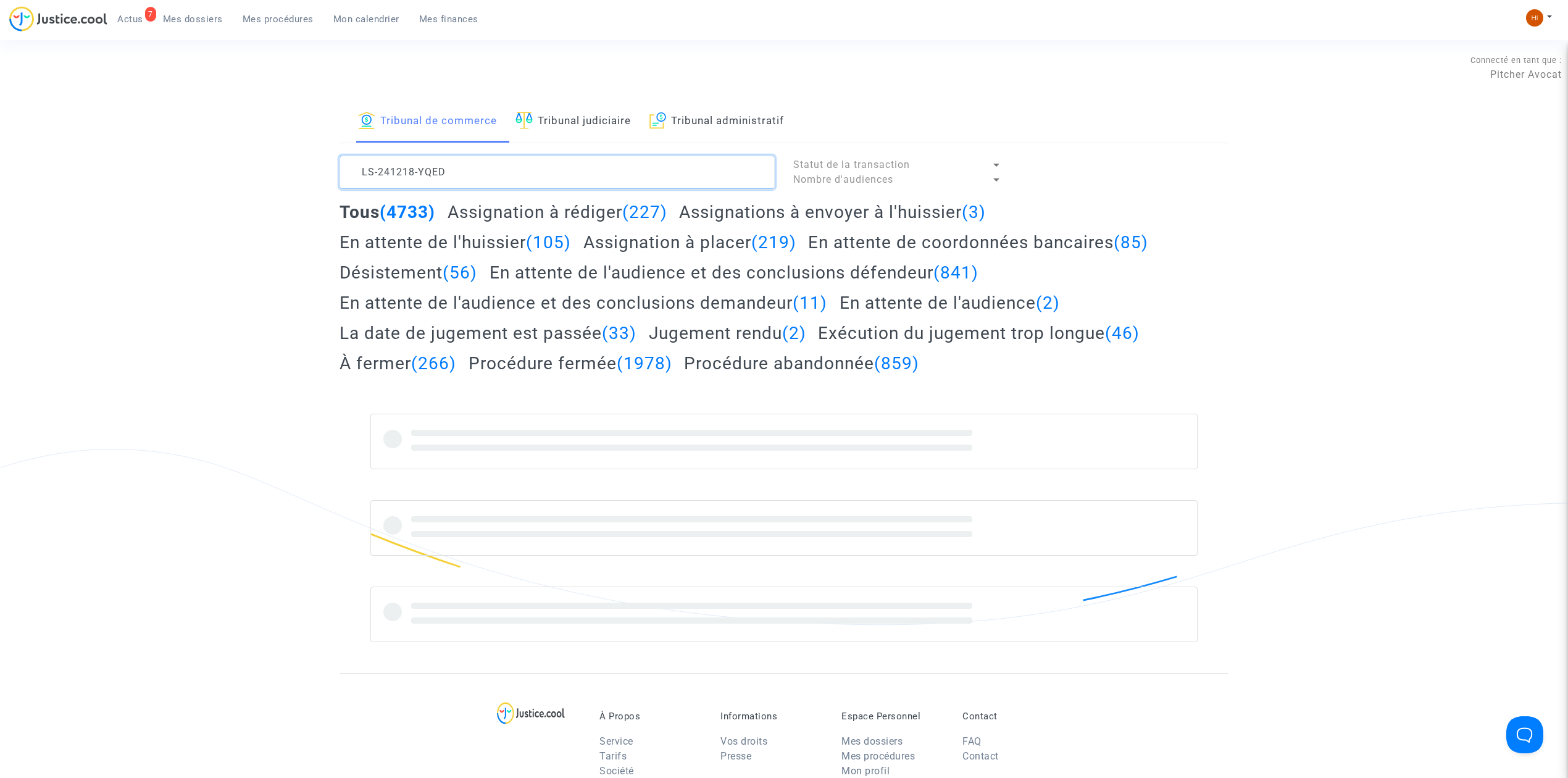
type textarea "LS-241218-YQED"
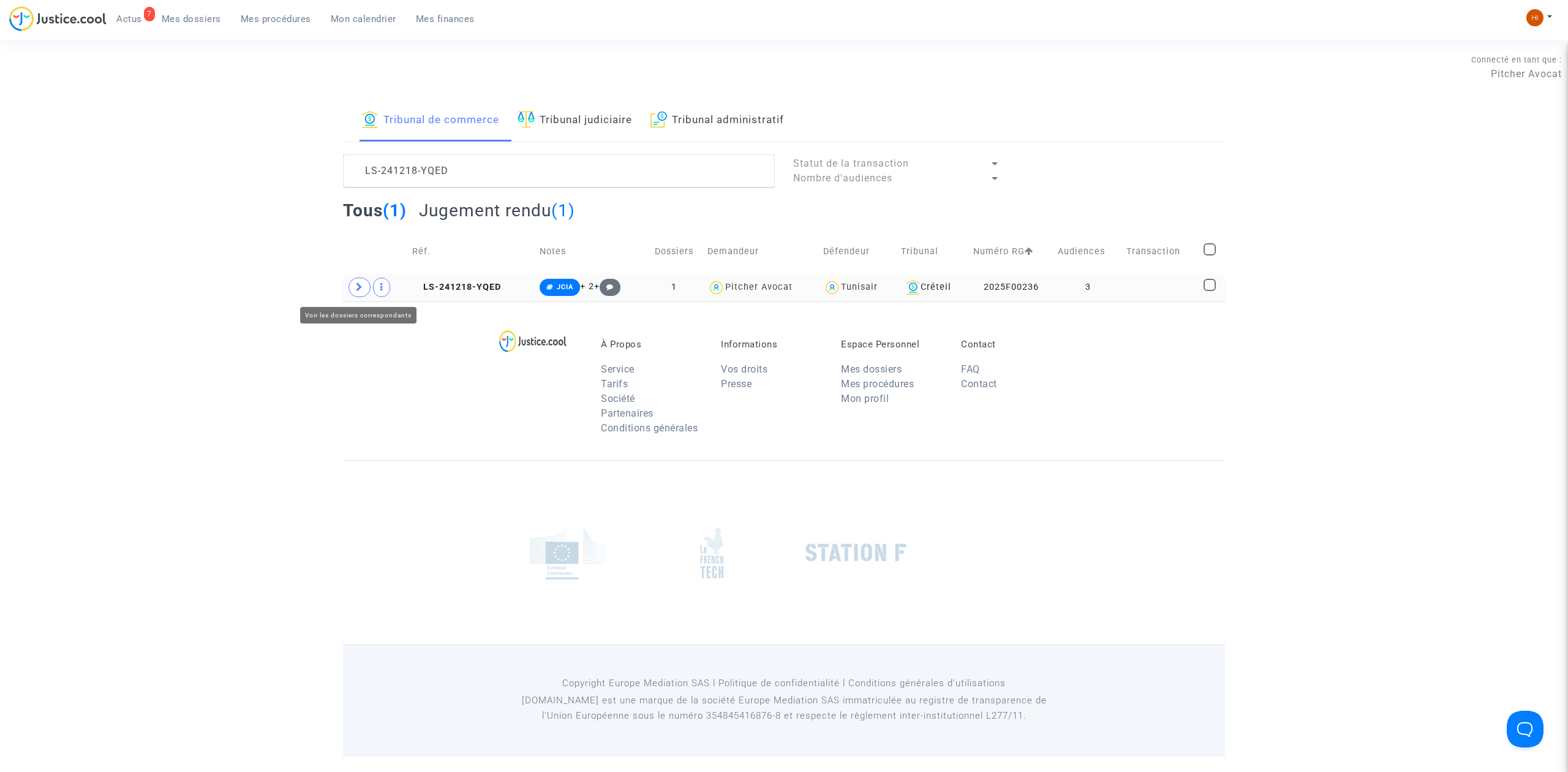
click at [354, 284] on span at bounding box center [359, 287] width 22 height 19
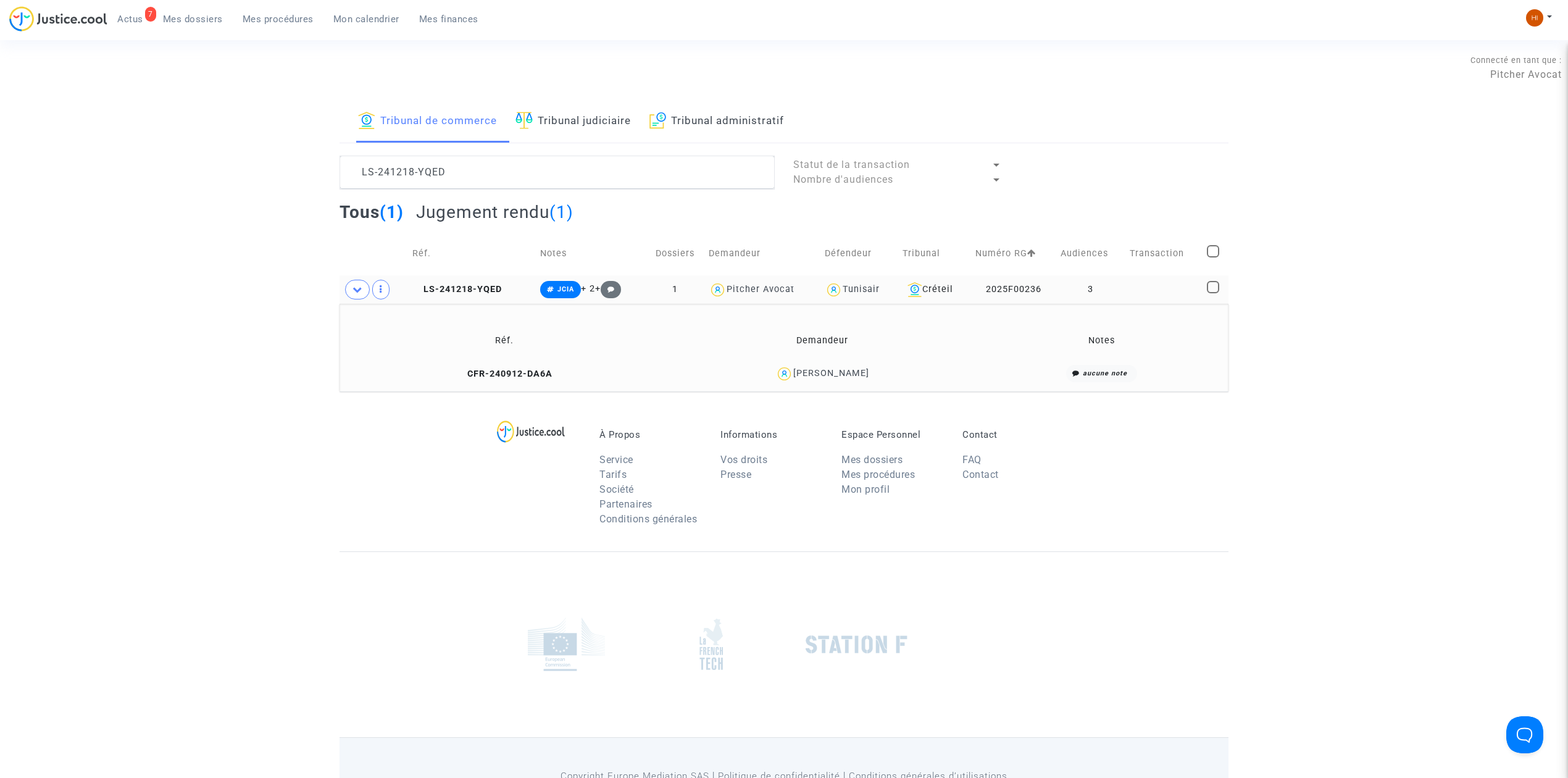
drag, startPoint x: 472, startPoint y: 377, endPoint x: 514, endPoint y: 265, distance: 119.6
click at [465, 377] on icon at bounding box center [461, 373] width 10 height 9
drag, startPoint x: 879, startPoint y: 377, endPoint x: 803, endPoint y: 384, distance: 76.3
click at [803, 383] on div "Emilie Degos" at bounding box center [822, 374] width 305 height 17
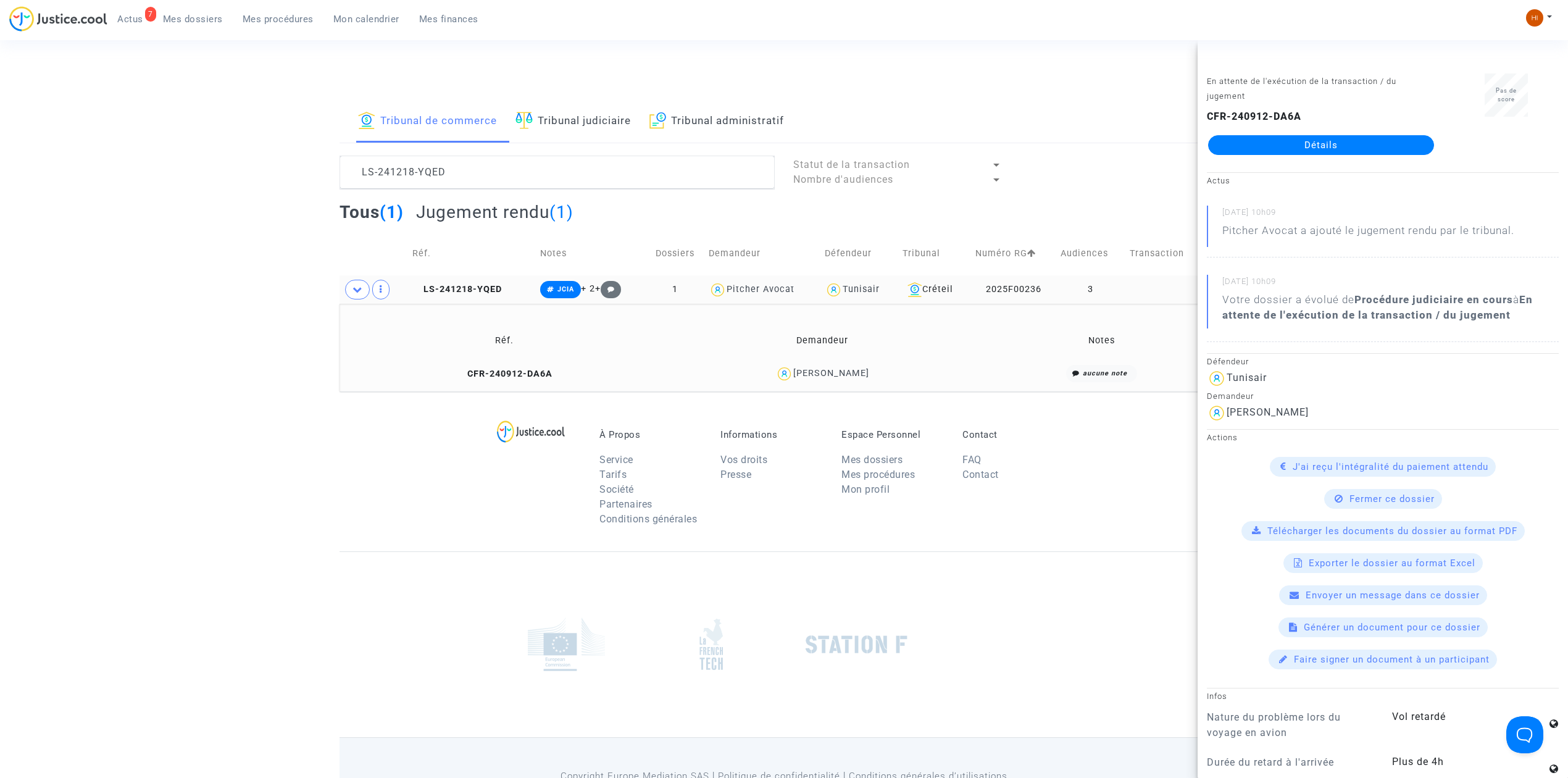
copy div "Emilie Degos"
click at [482, 284] on copy "LS-241218-YQED" at bounding box center [457, 288] width 89 height 11
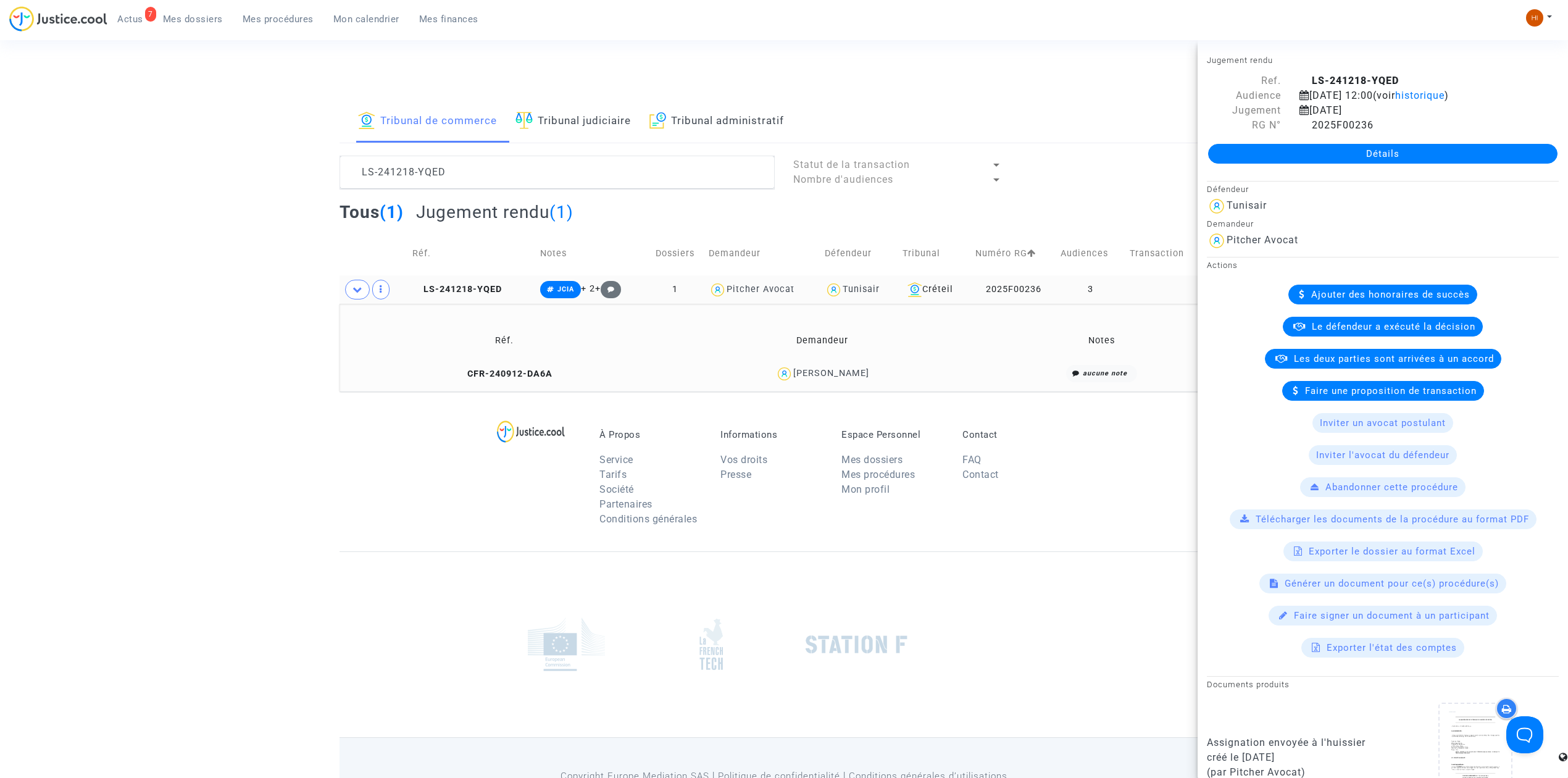
drag, startPoint x: 1308, startPoint y: 145, endPoint x: 1308, endPoint y: 152, distance: 7.0
click at [1308, 149] on div "Détails" at bounding box center [1382, 153] width 370 height 42
click at [1308, 152] on link "Détails" at bounding box center [1383, 153] width 350 height 19
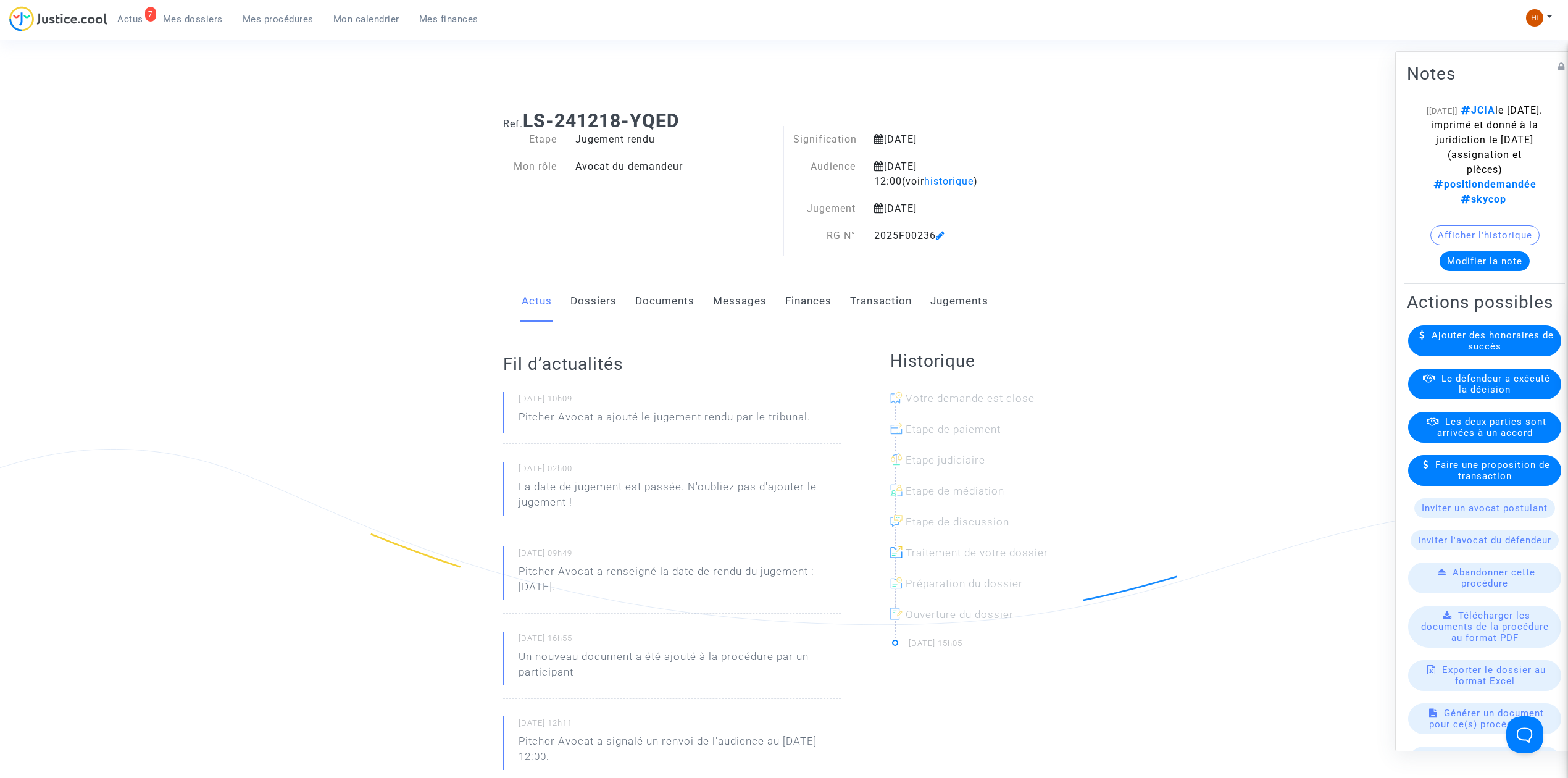
click at [805, 290] on link "Finances" at bounding box center [808, 301] width 47 height 41
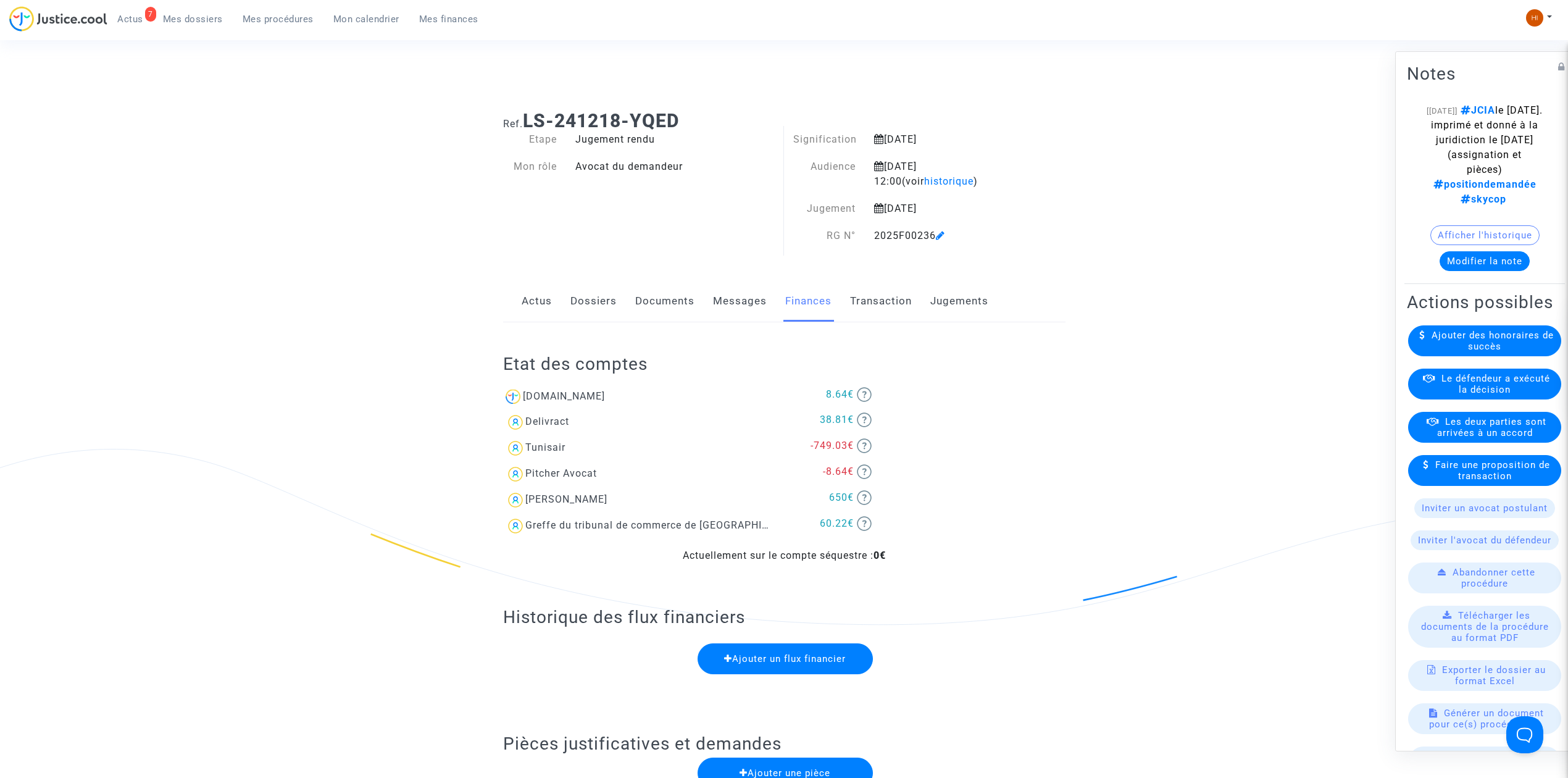
click at [596, 307] on link "Dossiers" at bounding box center [594, 301] width 47 height 41
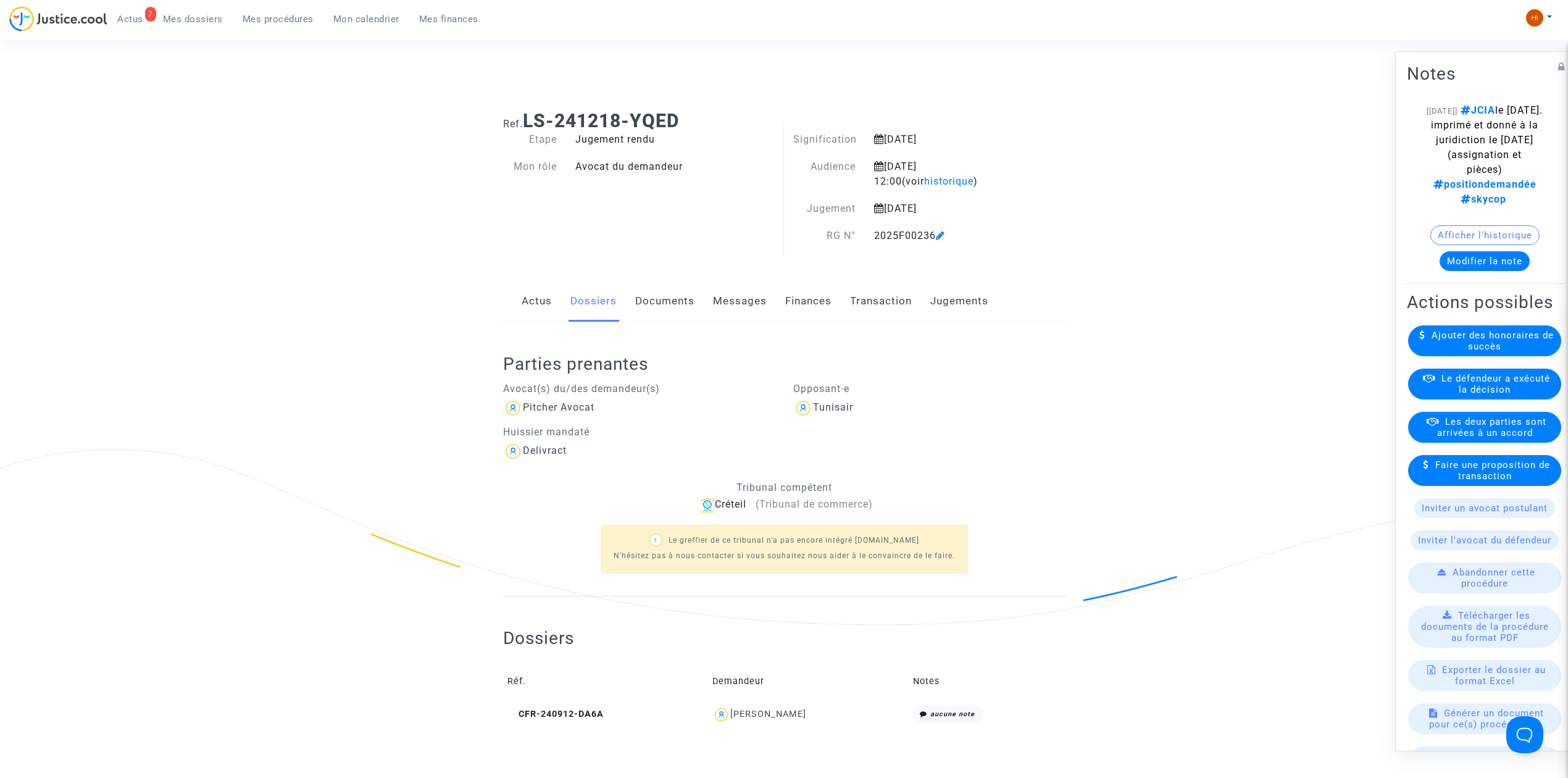
click at [1484, 253] on button "Modifier la note" at bounding box center [1484, 261] width 90 height 19
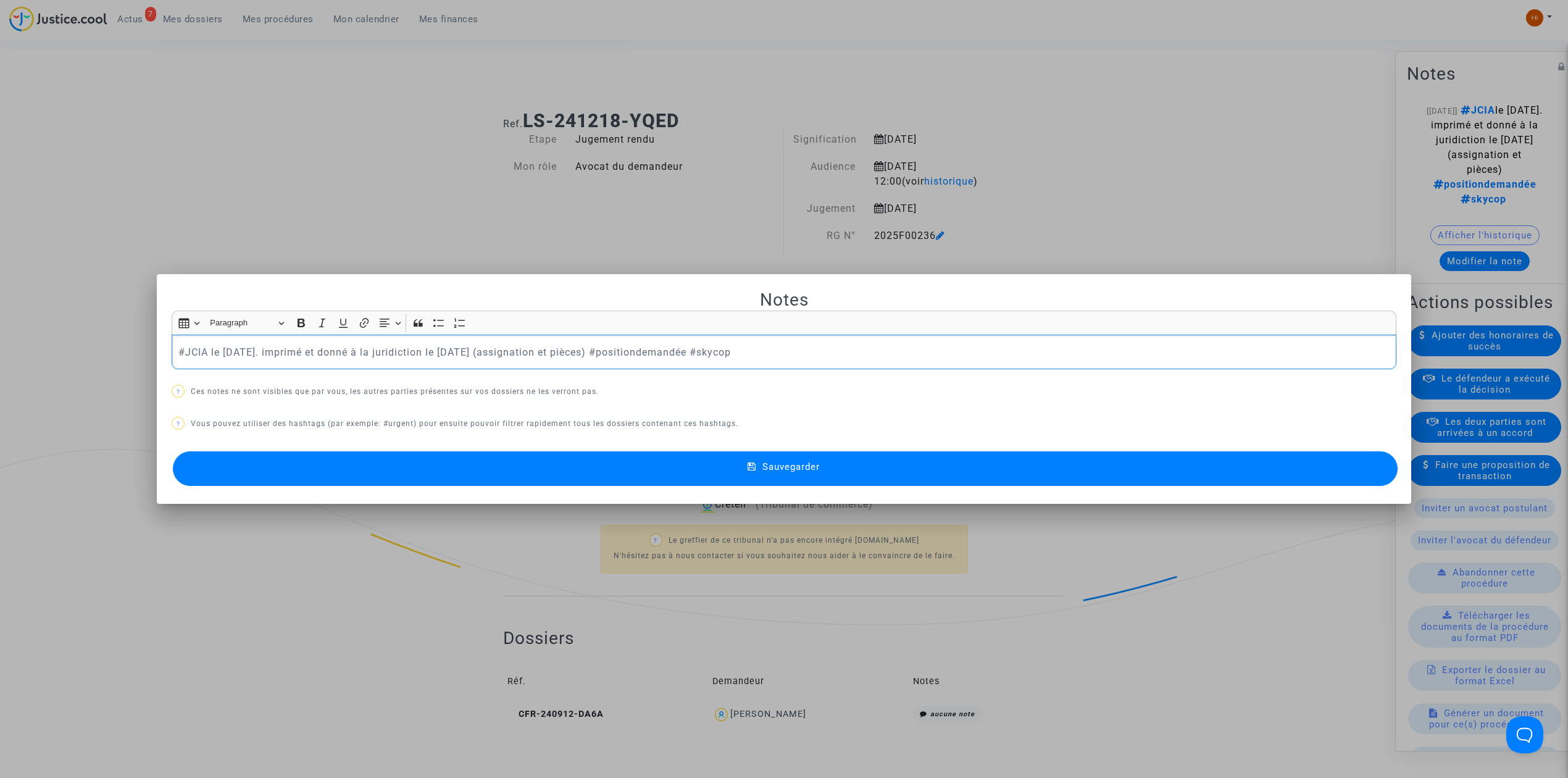
drag, startPoint x: 707, startPoint y: 353, endPoint x: -718, endPoint y: 179, distance: 1435.6
click at [0, 179] on html "7 Actus Mes dossiers Mes procédures Mon calendrier Mes finances Mon profil Chan…" at bounding box center [784, 621] width 1568 height 1241
click at [663, 471] on button "Sauvegarder" at bounding box center [785, 469] width 1225 height 35
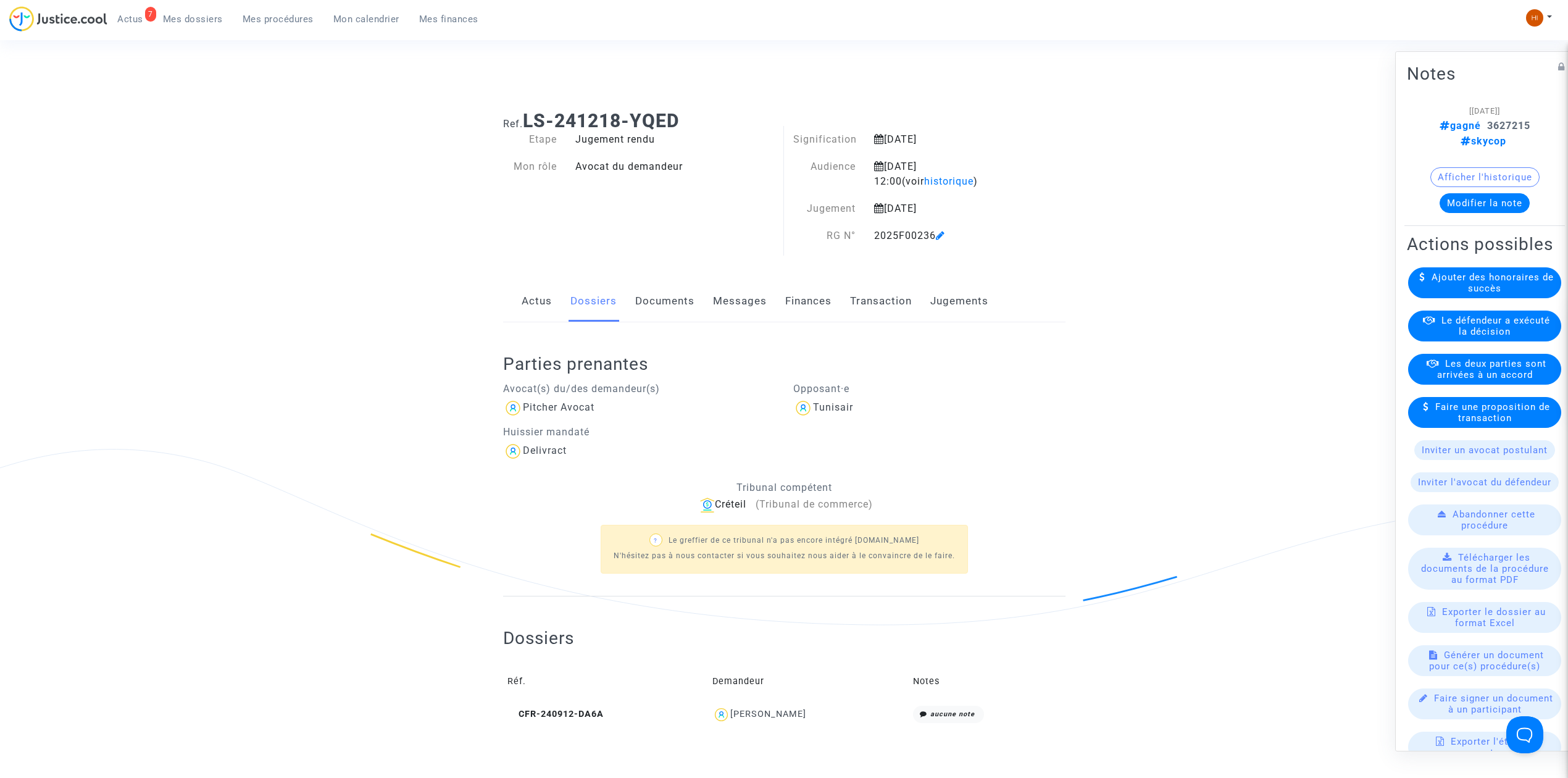
click at [944, 236] on icon at bounding box center [940, 235] width 10 height 10
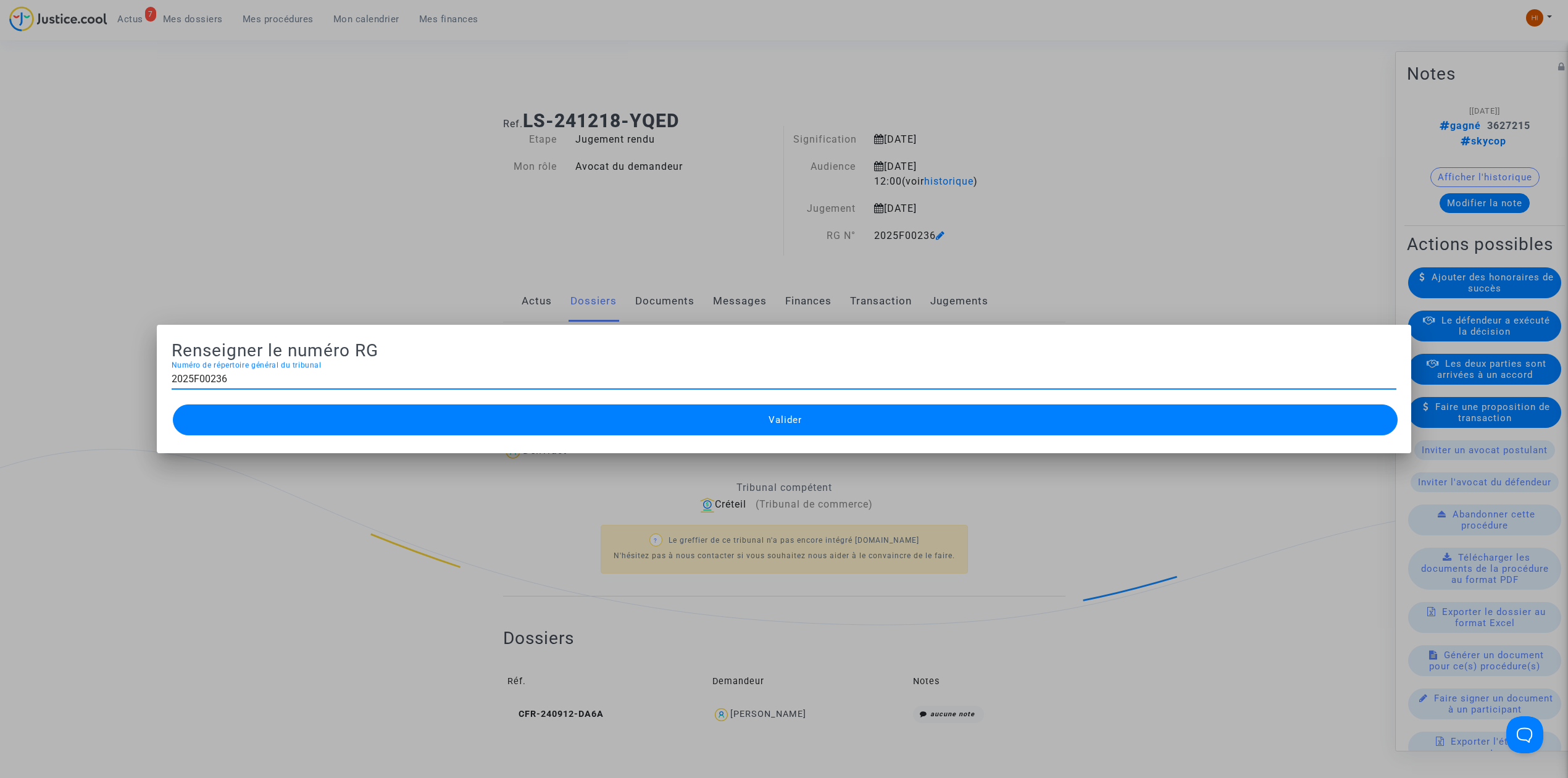
click at [198, 163] on div at bounding box center [784, 389] width 1568 height 778
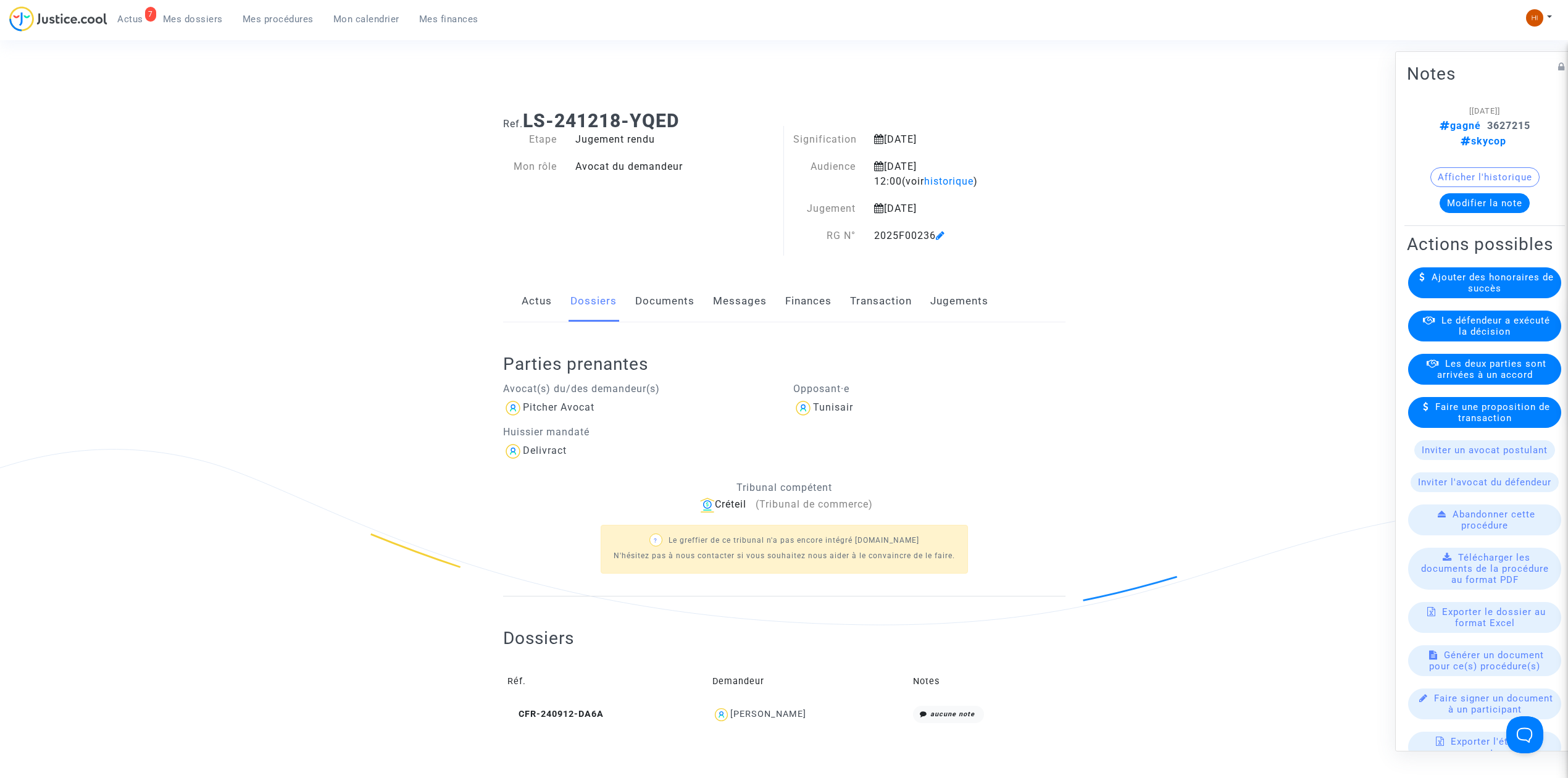
click at [291, 18] on span "Mes procédures" at bounding box center [278, 18] width 71 height 11
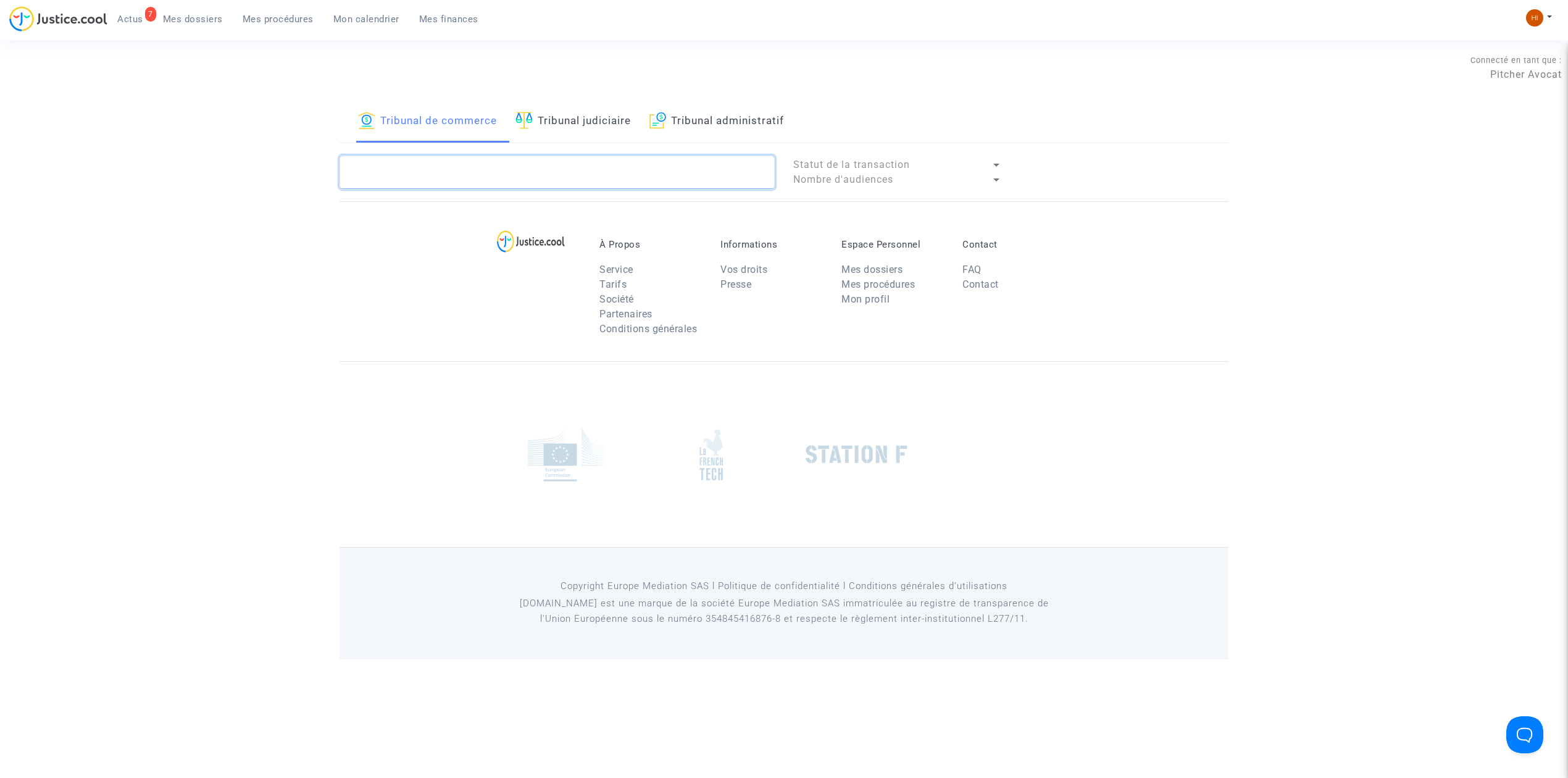
click at [512, 174] on textarea at bounding box center [558, 172] width 435 height 33
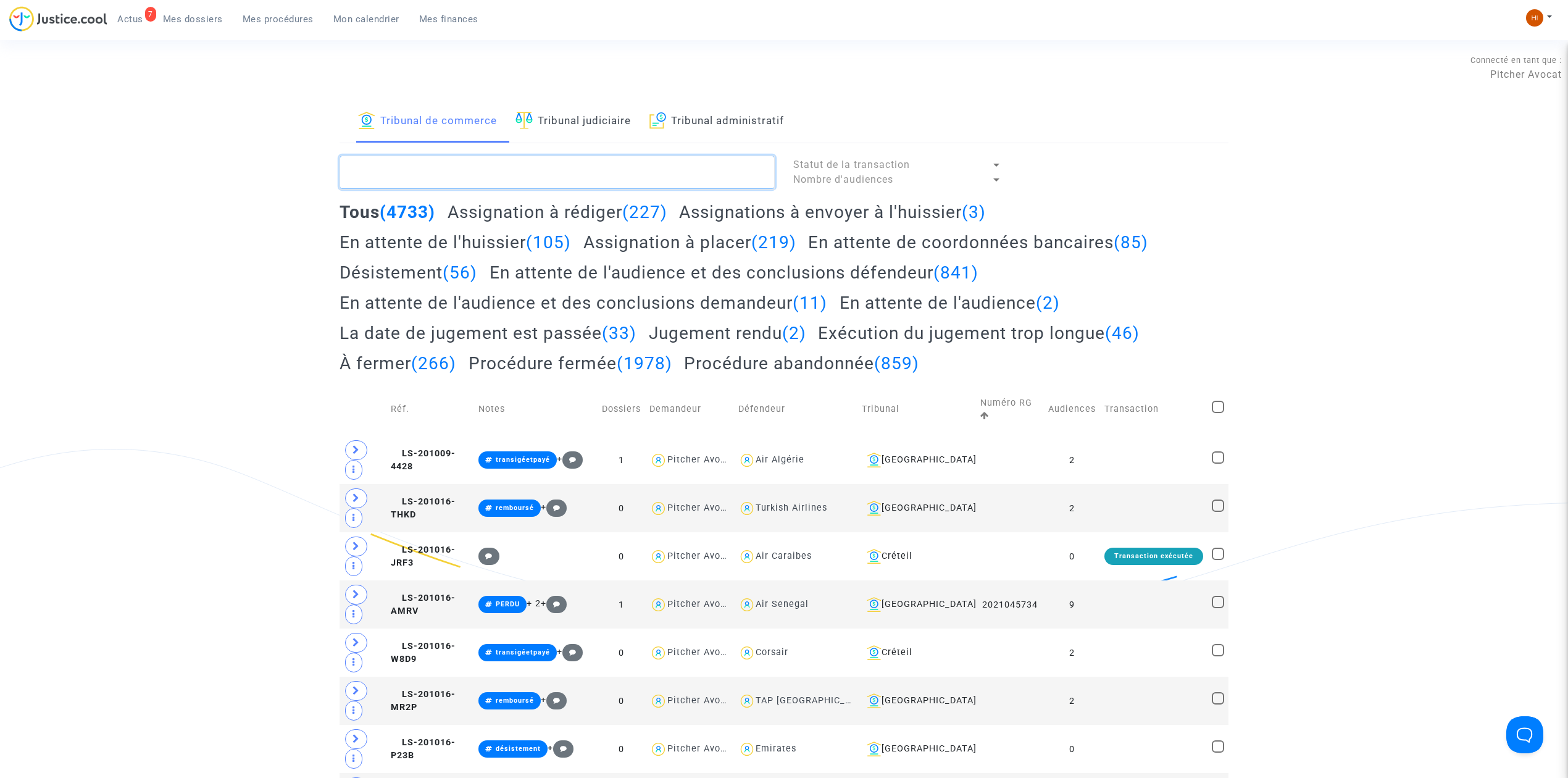
paste textarea "2025F00236"
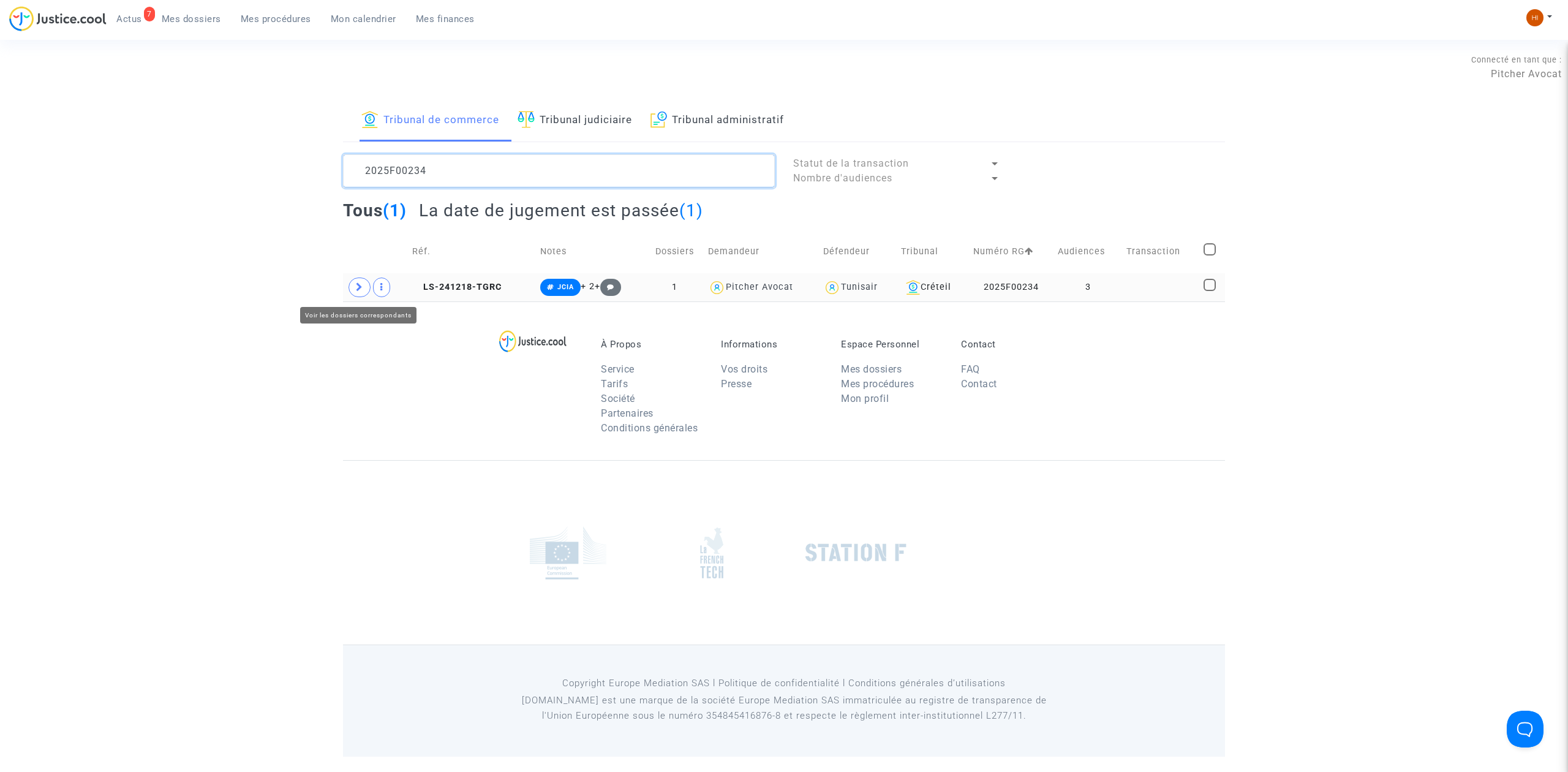
type textarea "2025F00234"
click at [367, 290] on span at bounding box center [359, 287] width 22 height 19
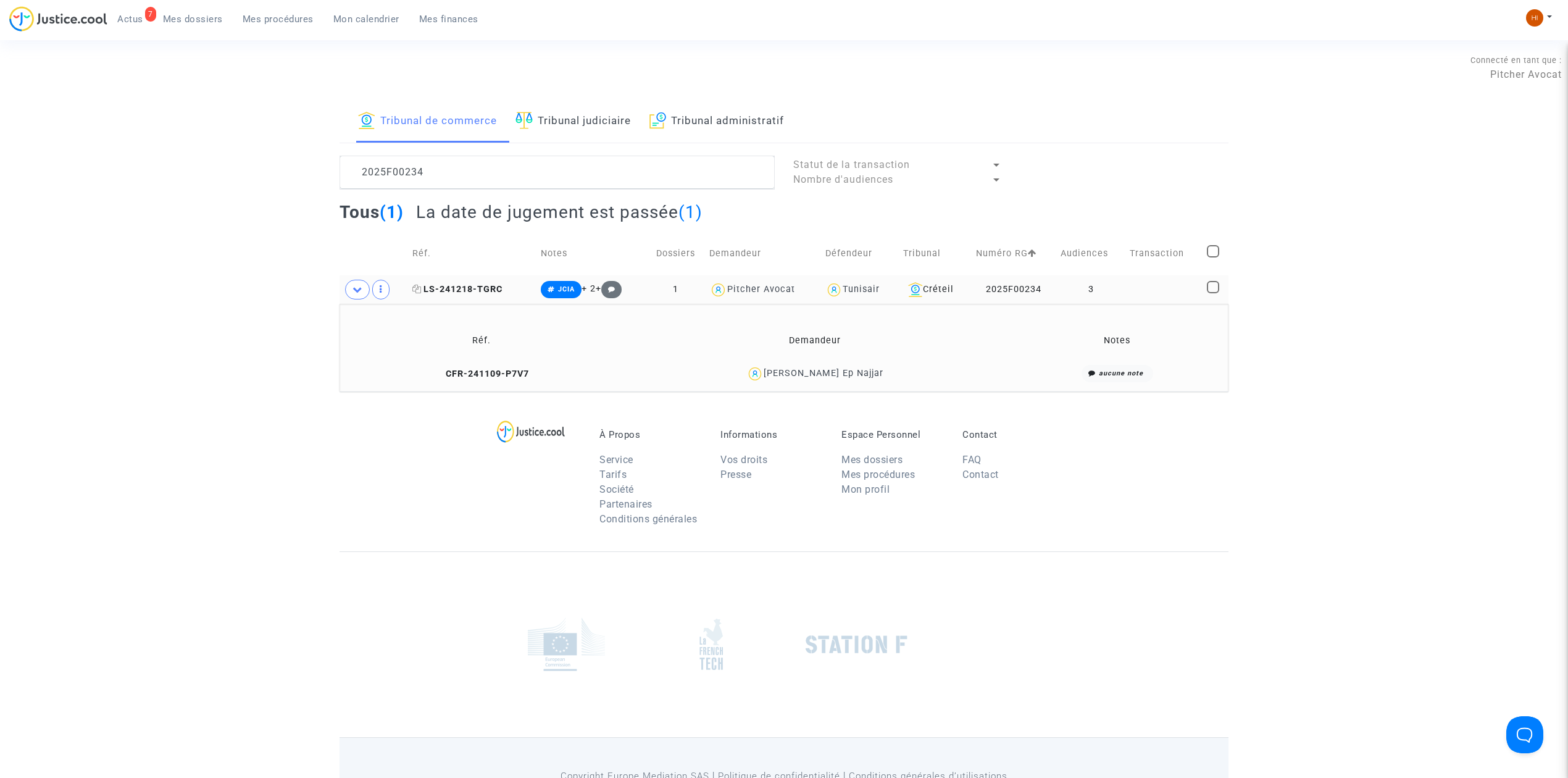
click at [467, 288] on span "LS-241218-TGRC" at bounding box center [457, 288] width 90 height 11
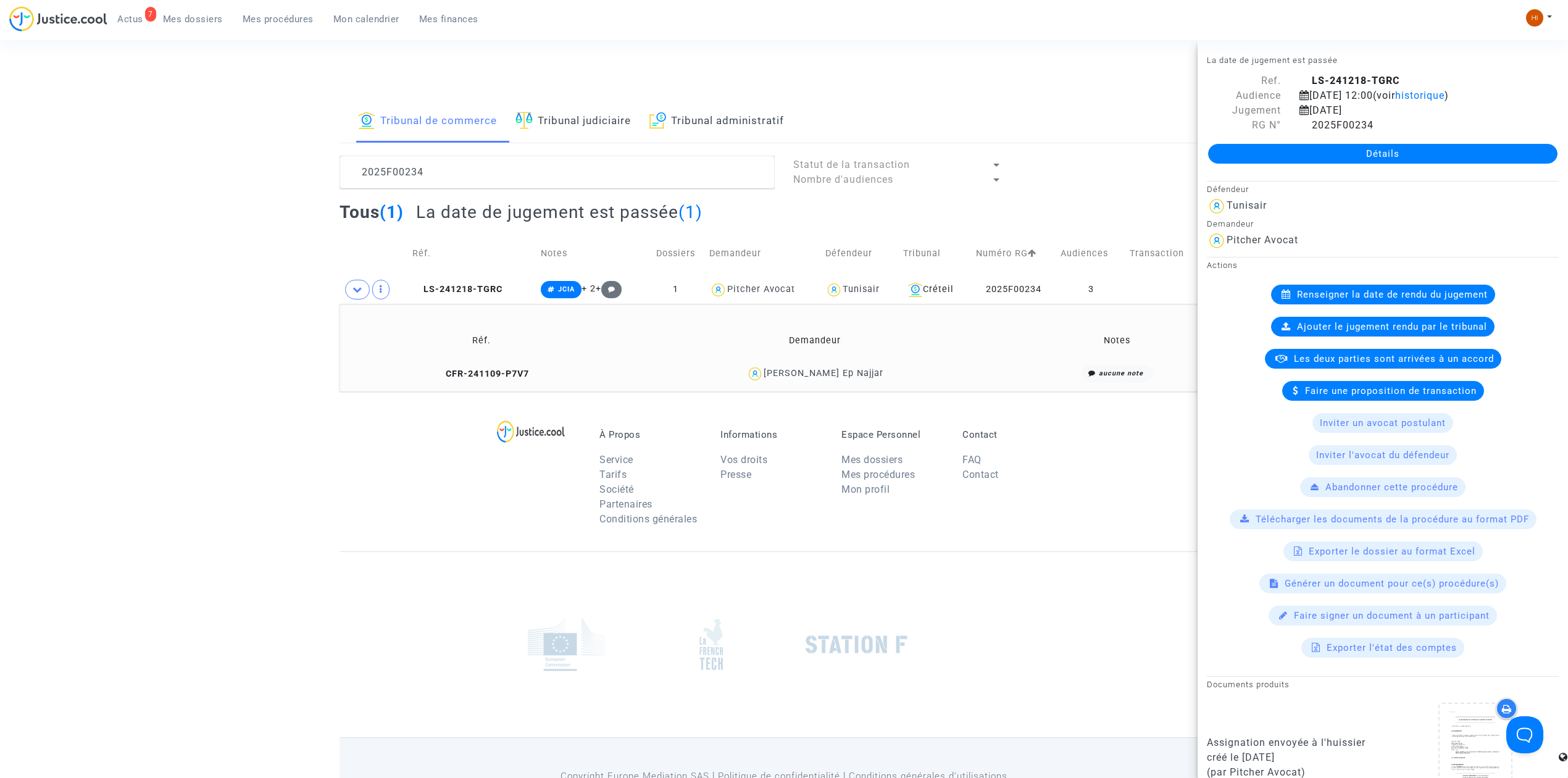
click at [1273, 146] on link "Détails" at bounding box center [1383, 153] width 350 height 19
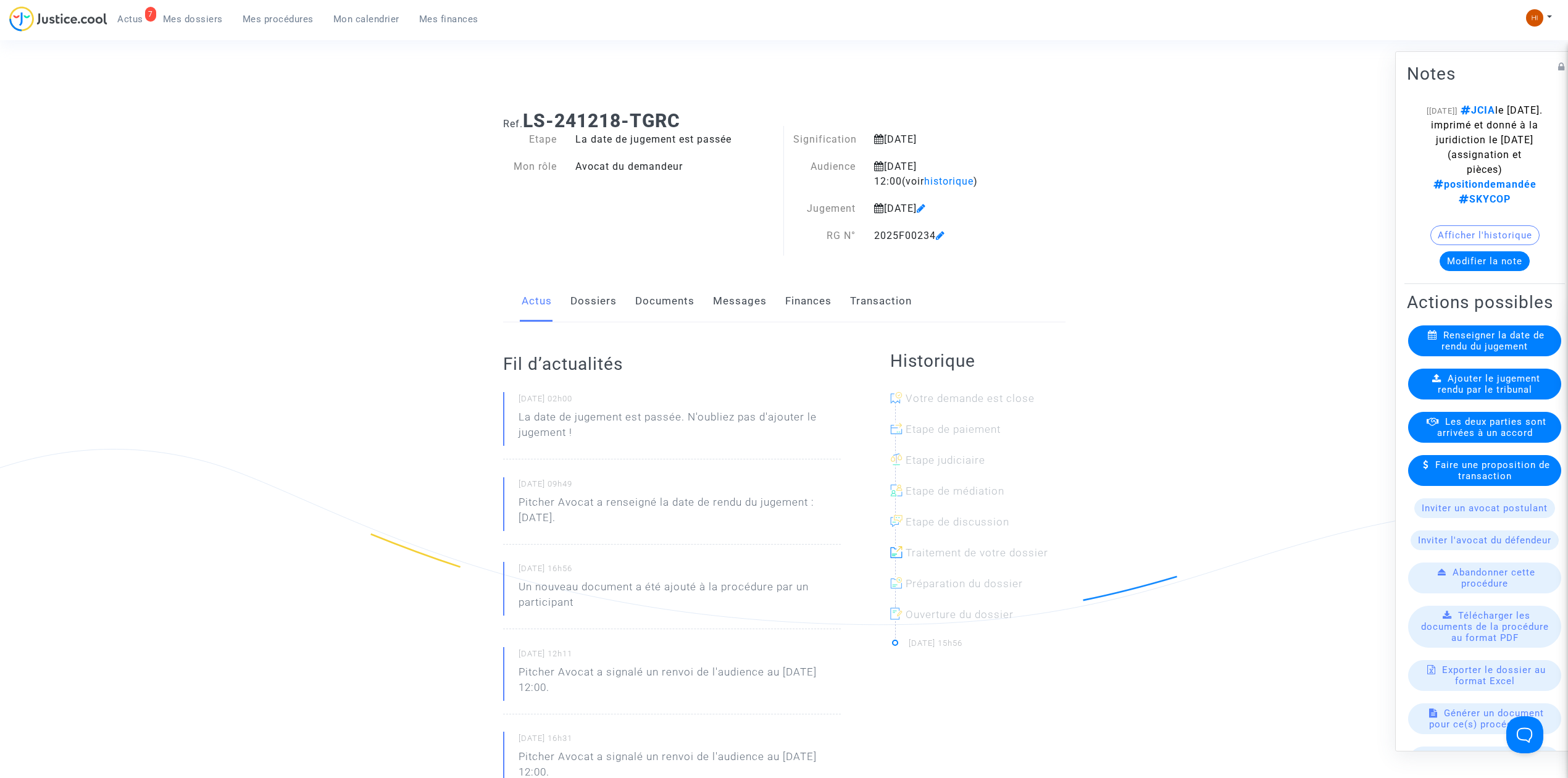
click at [1517, 395] on span "Ajouter le jugement rendu par le tribunal" at bounding box center [1489, 384] width 103 height 22
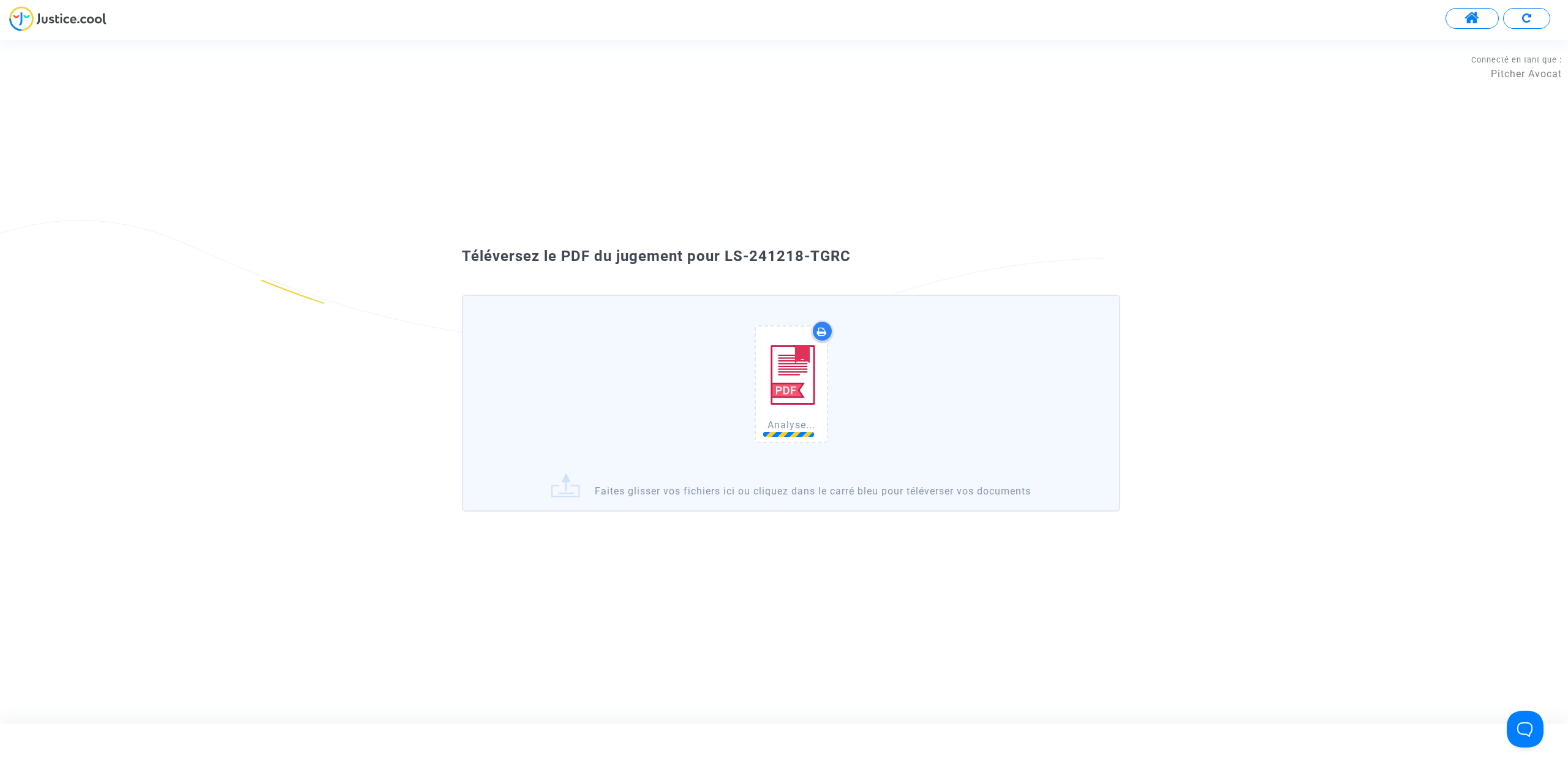
drag, startPoint x: 912, startPoint y: 244, endPoint x: 728, endPoint y: 241, distance: 184.0
click at [728, 241] on div "Téléversez le PDF du jugement pour LS-241218-TGRC Analyse... Faites glisser vos…" at bounding box center [784, 381] width 1568 height 286
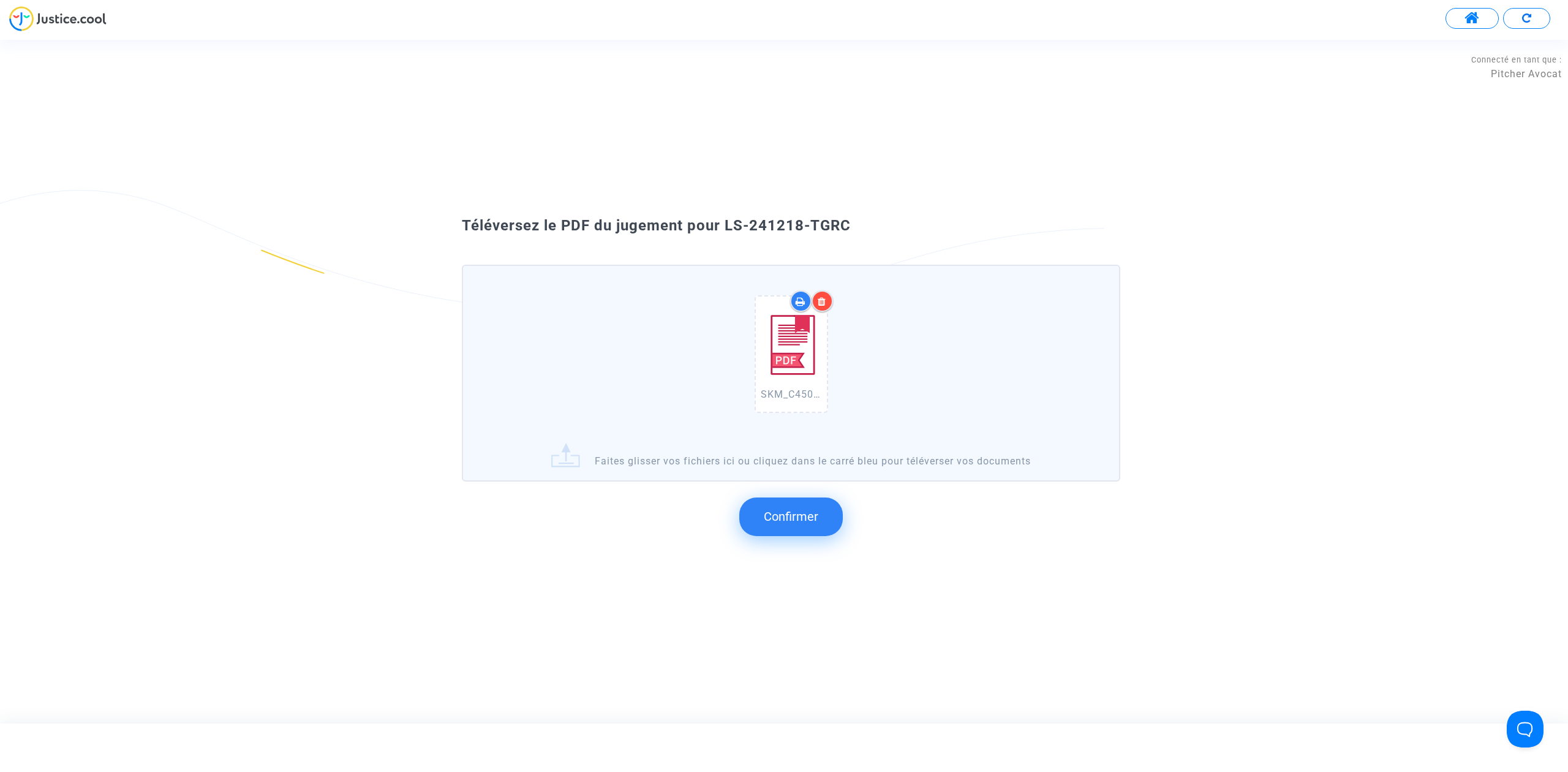
copy span "LS-241218-TGRC"
click at [795, 507] on button "Confirmer" at bounding box center [790, 516] width 103 height 38
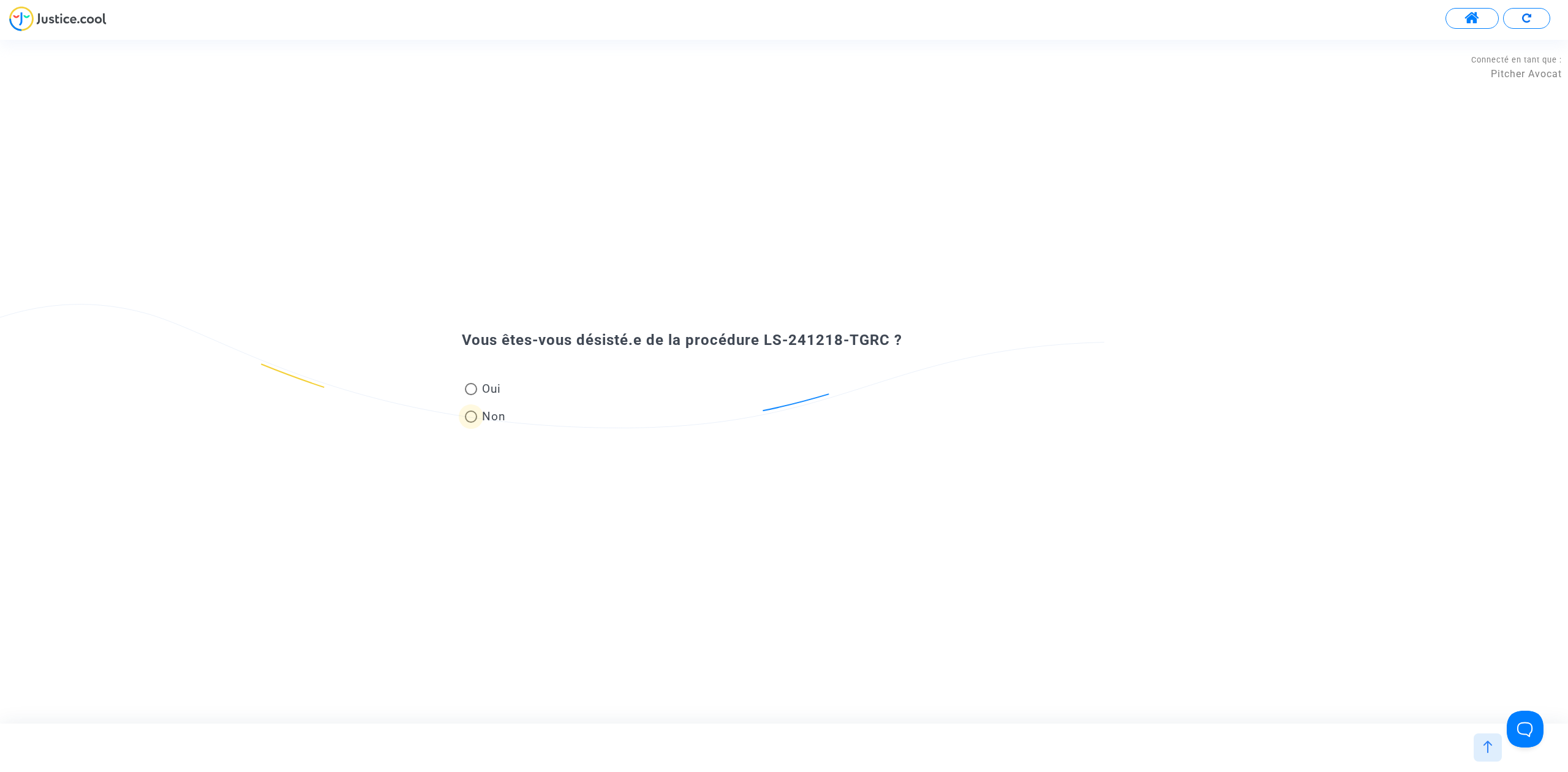
click at [478, 413] on span "Non" at bounding box center [492, 415] width 29 height 16
click at [471, 422] on input "Non" at bounding box center [470, 422] width 1 height 1
radio input "true"
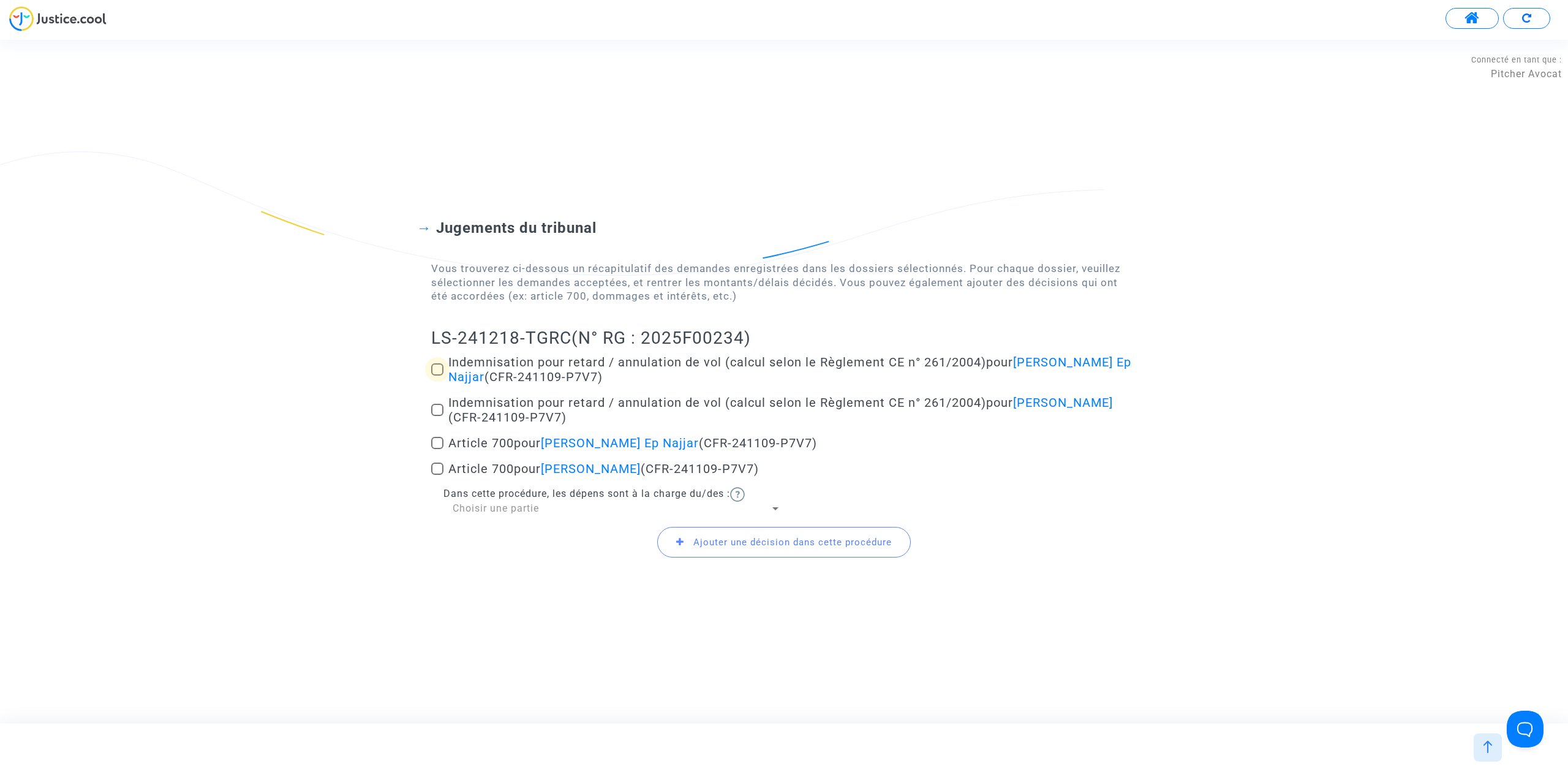
click at [434, 363] on span at bounding box center [437, 369] width 13 height 13
click at [437, 376] on input "Indemnisation pour retard / annulation de vol (calcul selon le Règlement CE n° …" at bounding box center [437, 376] width 1 height 1
checkbox input "true"
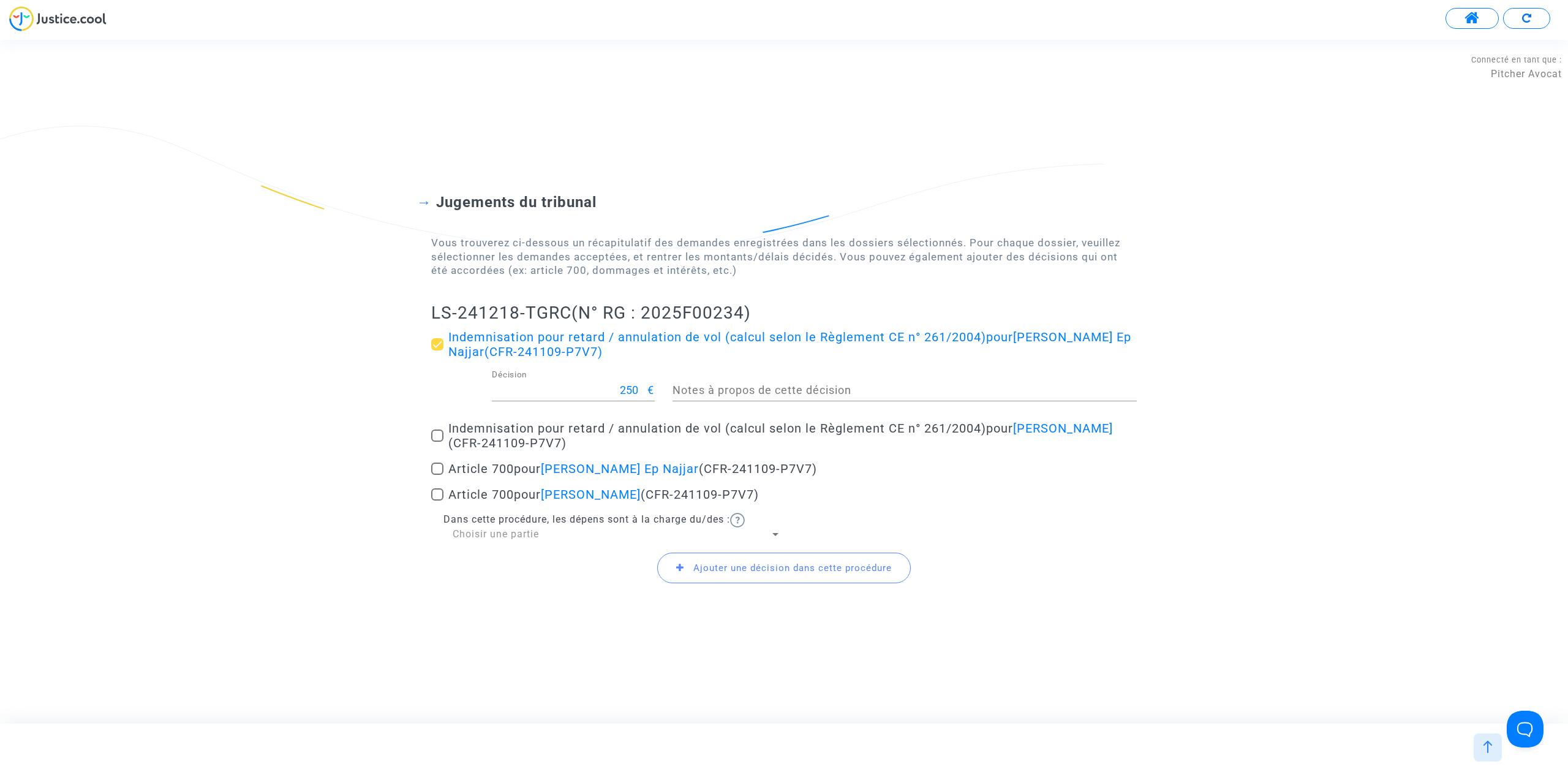
click at [438, 434] on span at bounding box center [437, 435] width 13 height 13
click at [438, 441] on input "Indemnisation pour retard / annulation de vol (calcul selon le Règlement CE n° …" at bounding box center [437, 441] width 1 height 1
checkbox input "true"
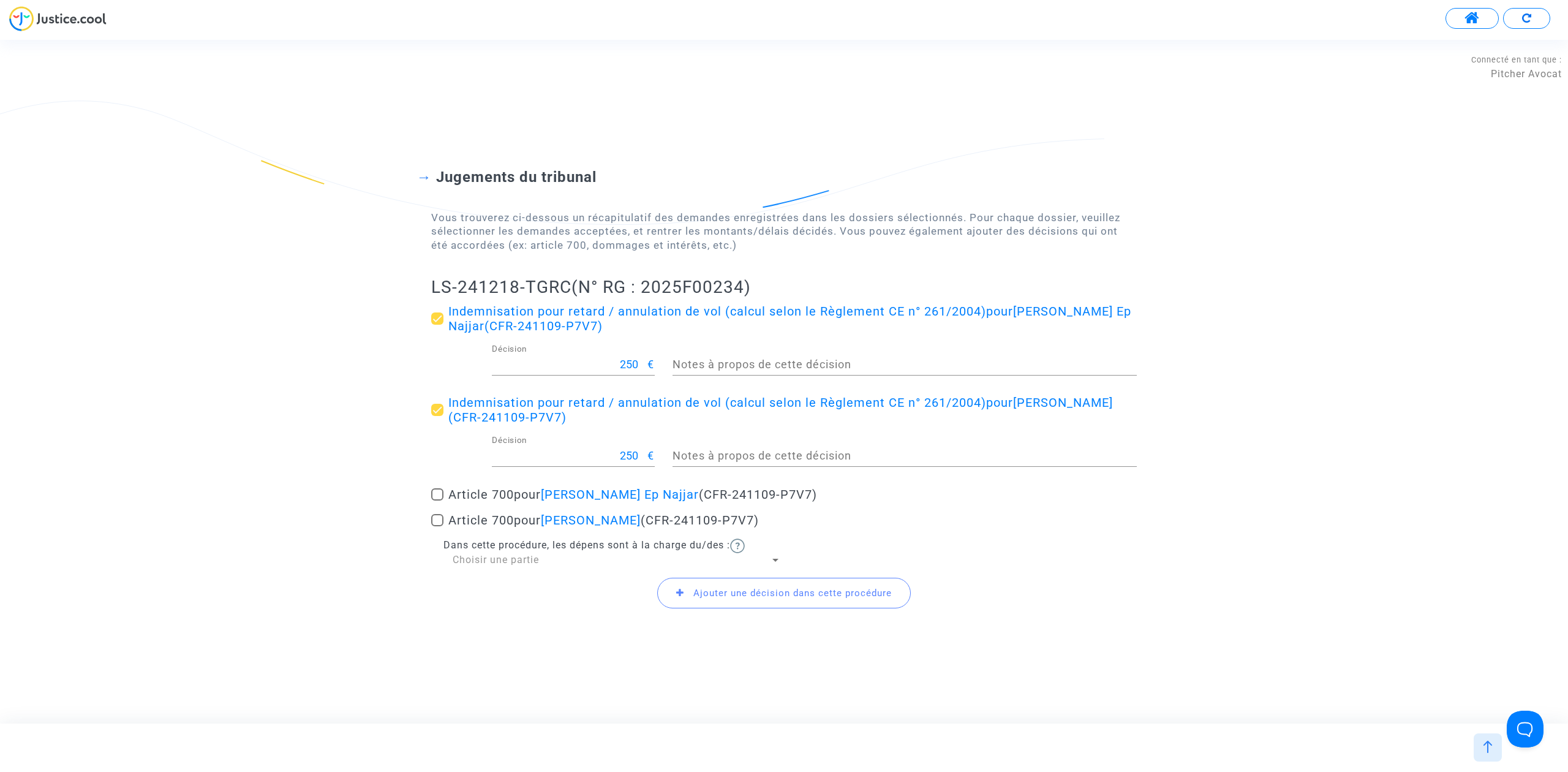
click at [439, 495] on span at bounding box center [437, 493] width 13 height 13
click at [438, 500] on input "Article 700 pour Manel Aouadi Ep Najjar (CFR-241109-P7V7)" at bounding box center [437, 500] width 1 height 1
checkbox input "true"
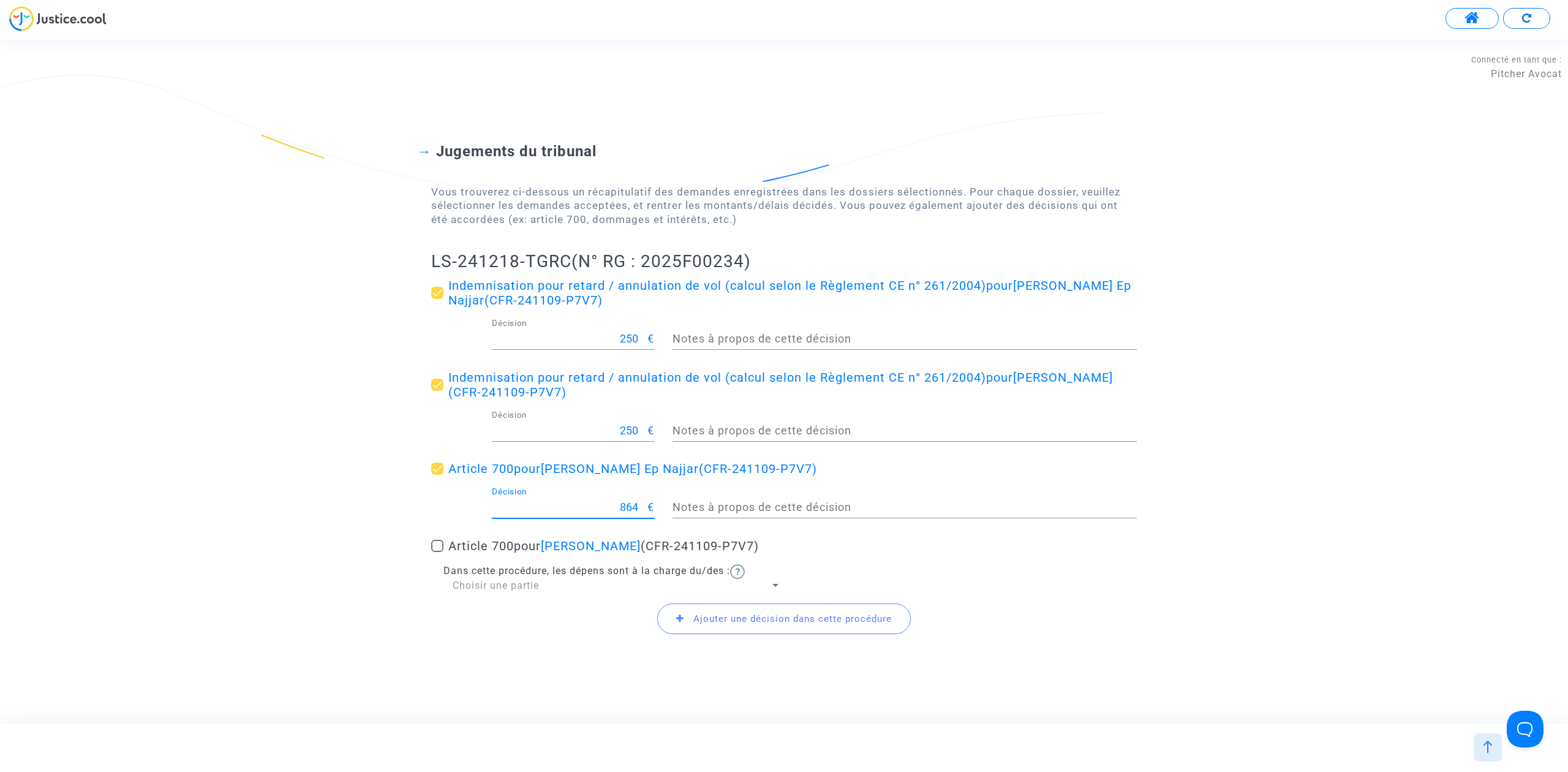
drag, startPoint x: 650, startPoint y: 501, endPoint x: 686, endPoint y: 493, distance: 36.9
click at [684, 493] on div "864 Décision € Notes à propos de cette décision" at bounding box center [784, 509] width 724 height 45
type input "4"
type input "500"
click at [498, 583] on span "Choisir une partie" at bounding box center [496, 585] width 87 height 12
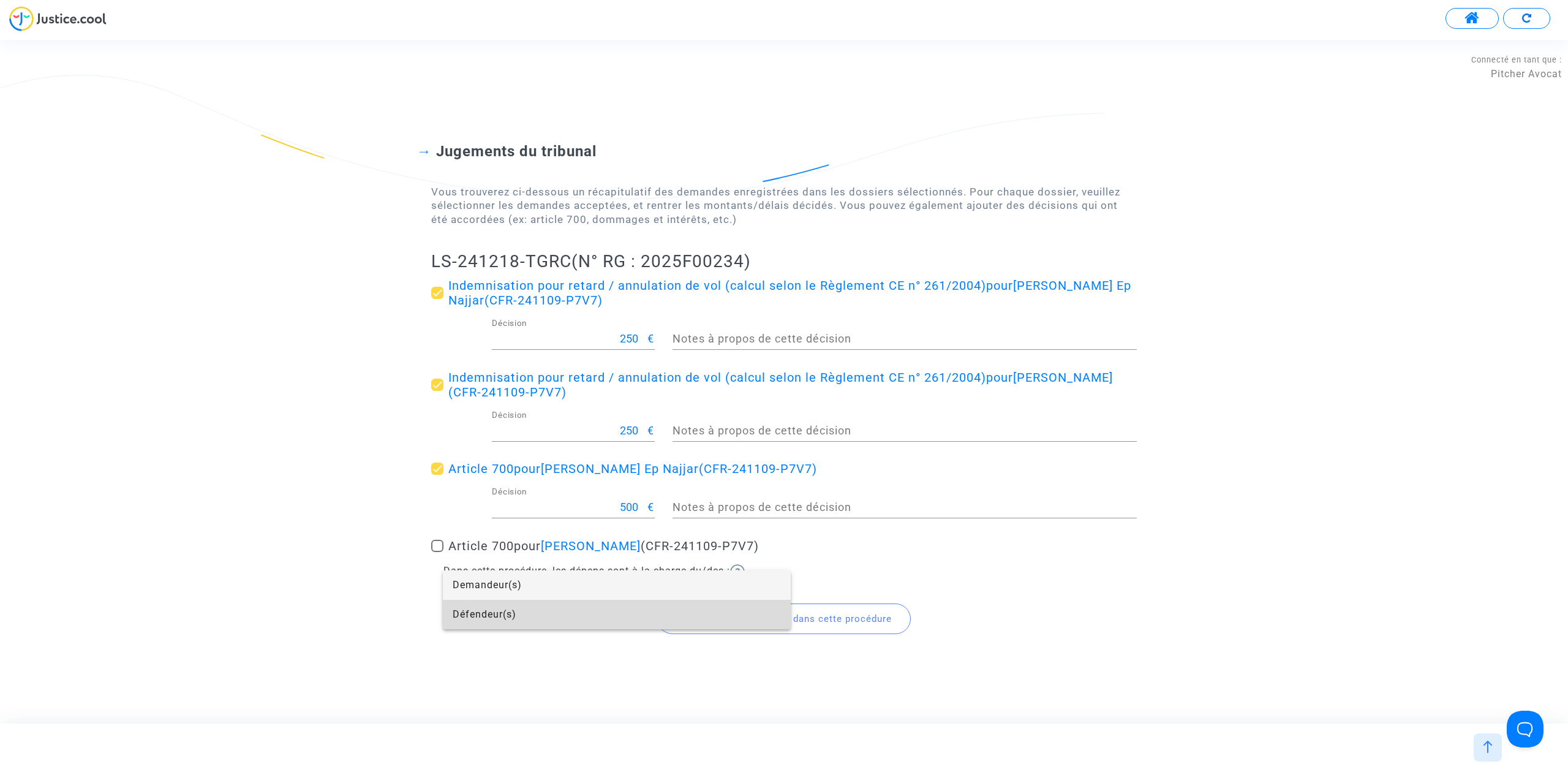
click at [512, 611] on span "Défendeur(s)" at bounding box center [617, 614] width 329 height 30
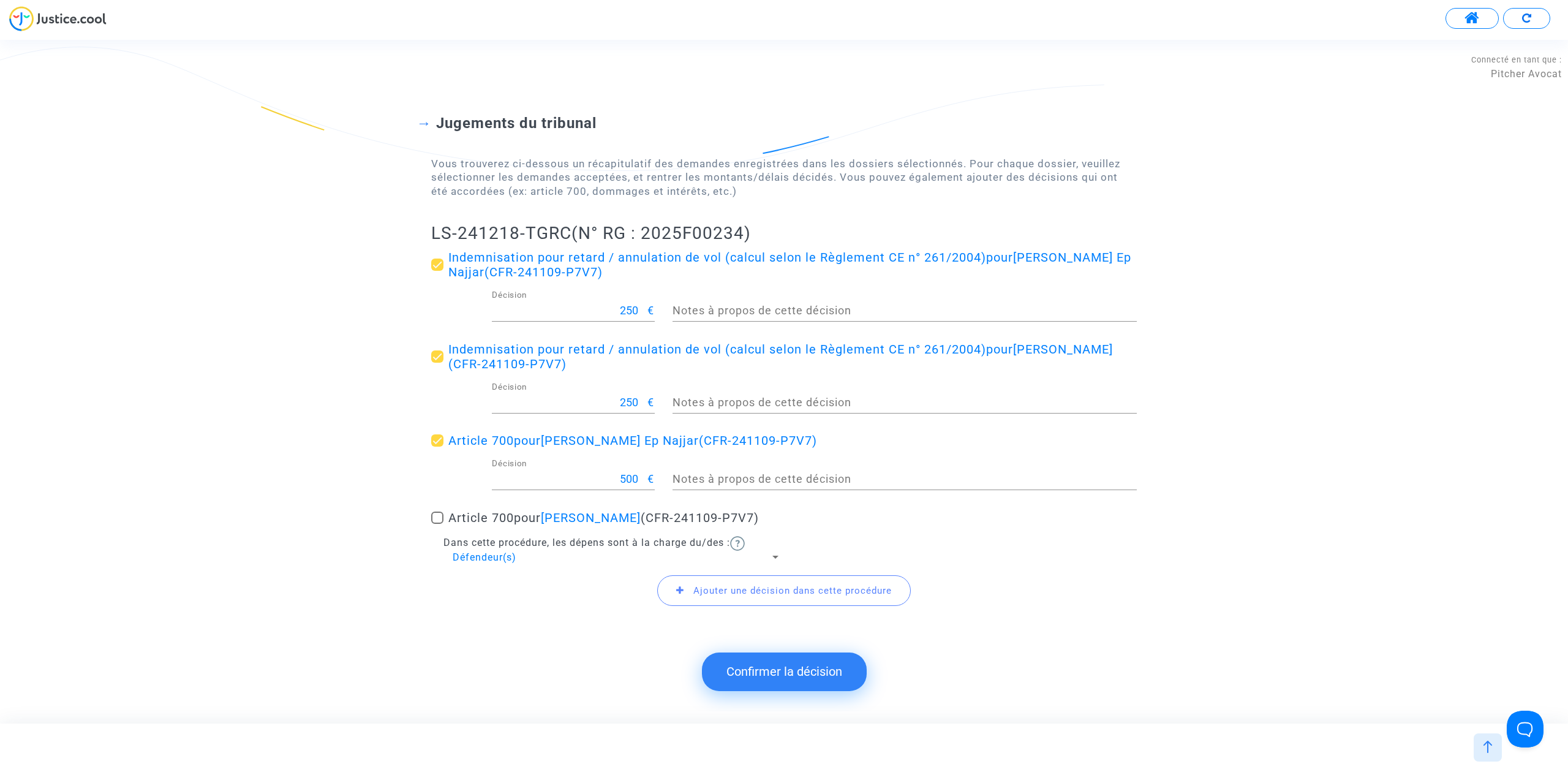
click at [780, 664] on button "Confirmer la décision" at bounding box center [784, 671] width 165 height 38
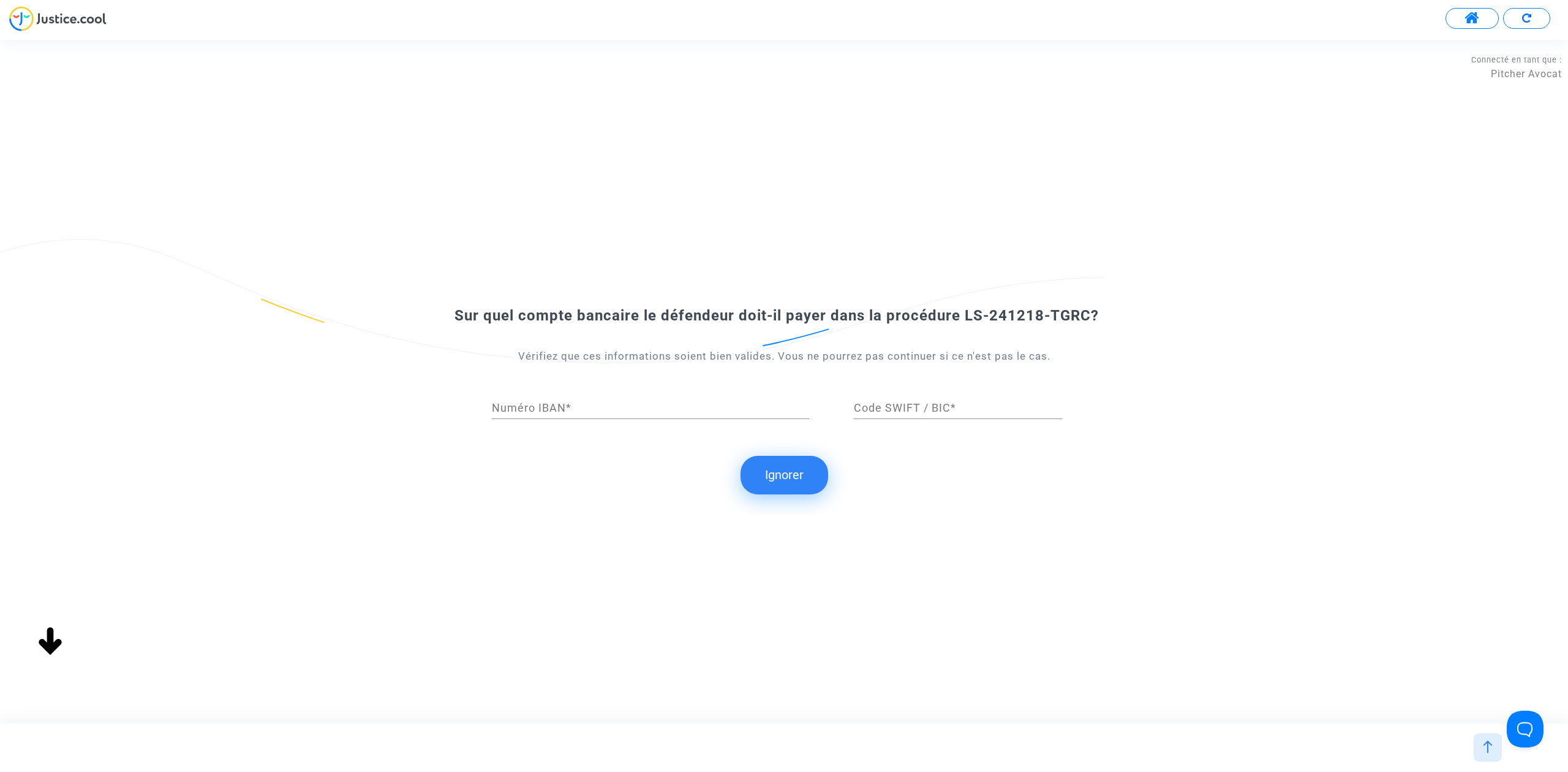
click at [796, 464] on button "Ignorer" at bounding box center [784, 474] width 88 height 38
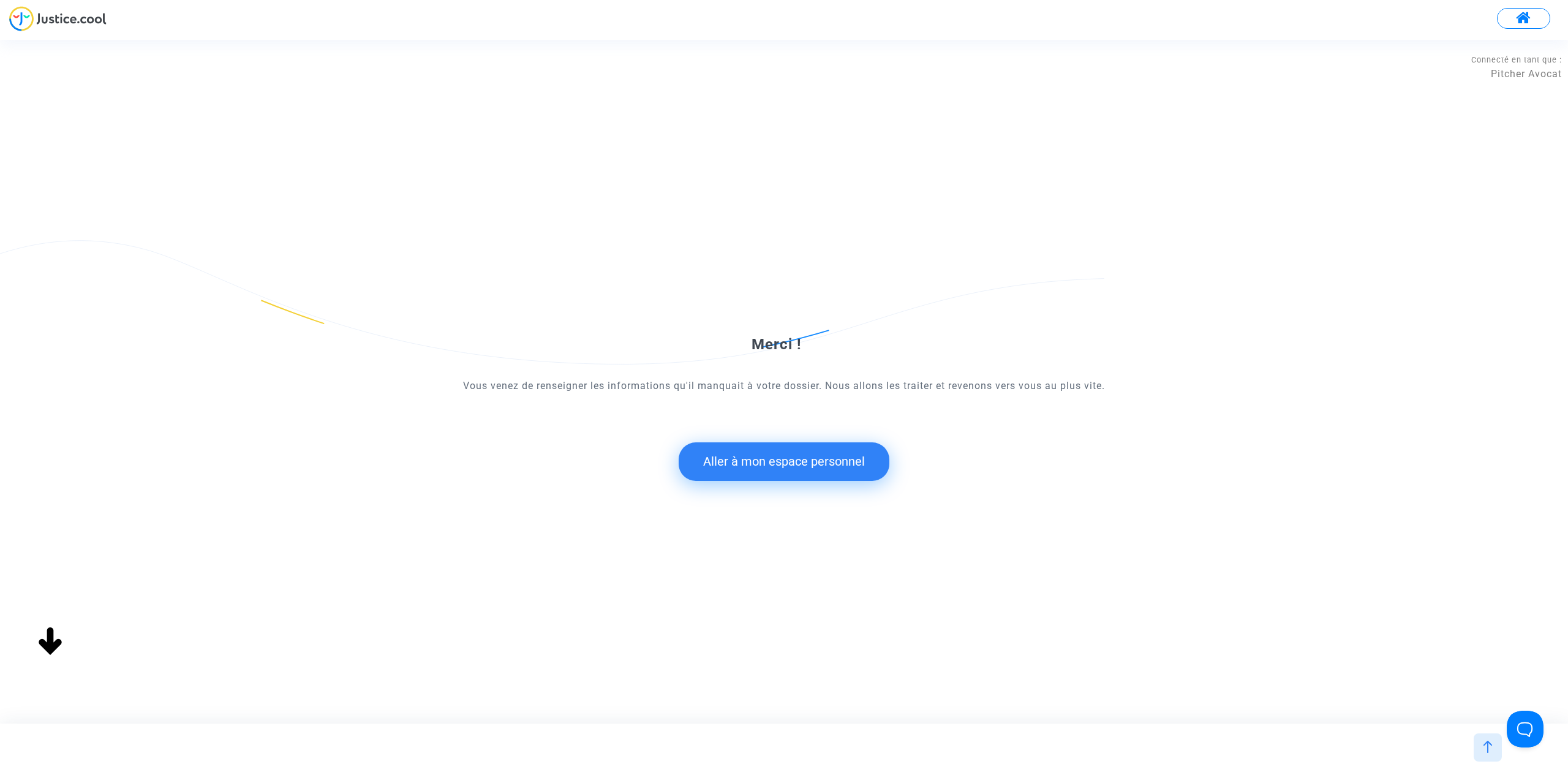
click at [753, 462] on button "Aller à mon espace personnel" at bounding box center [784, 461] width 211 height 38
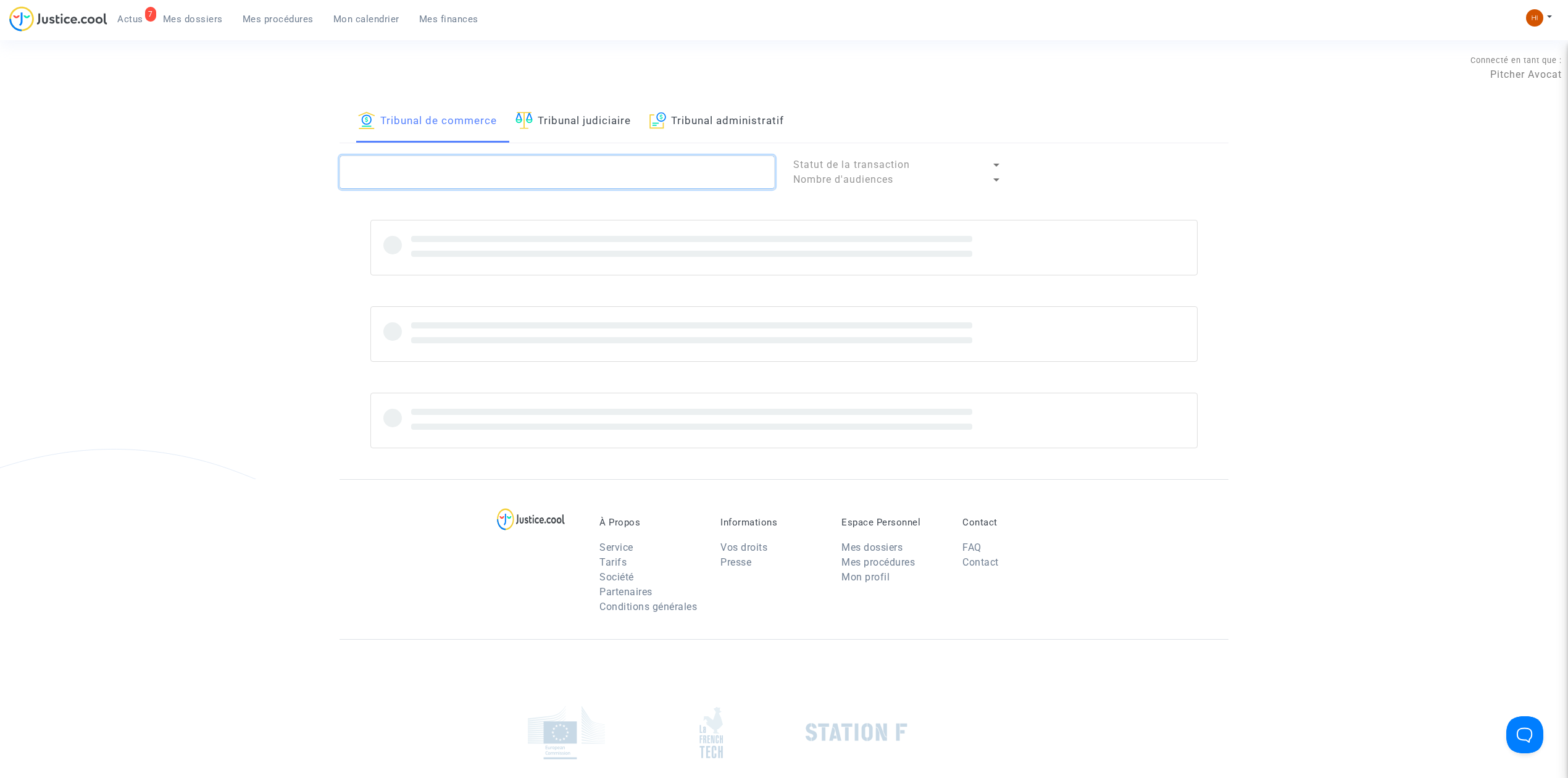
click at [423, 169] on textarea at bounding box center [558, 172] width 435 height 33
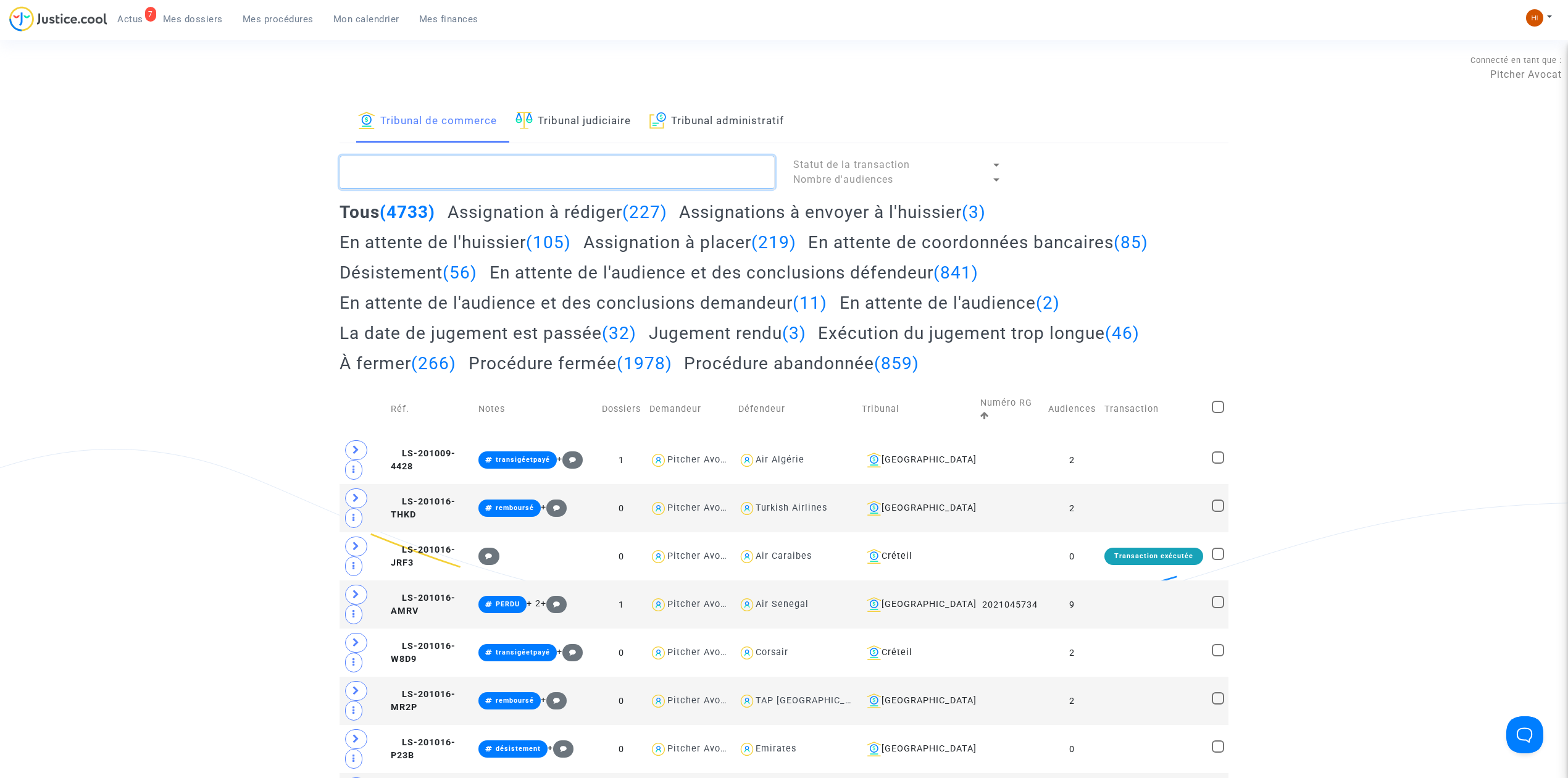
paste textarea "LS-241218-TGRC"
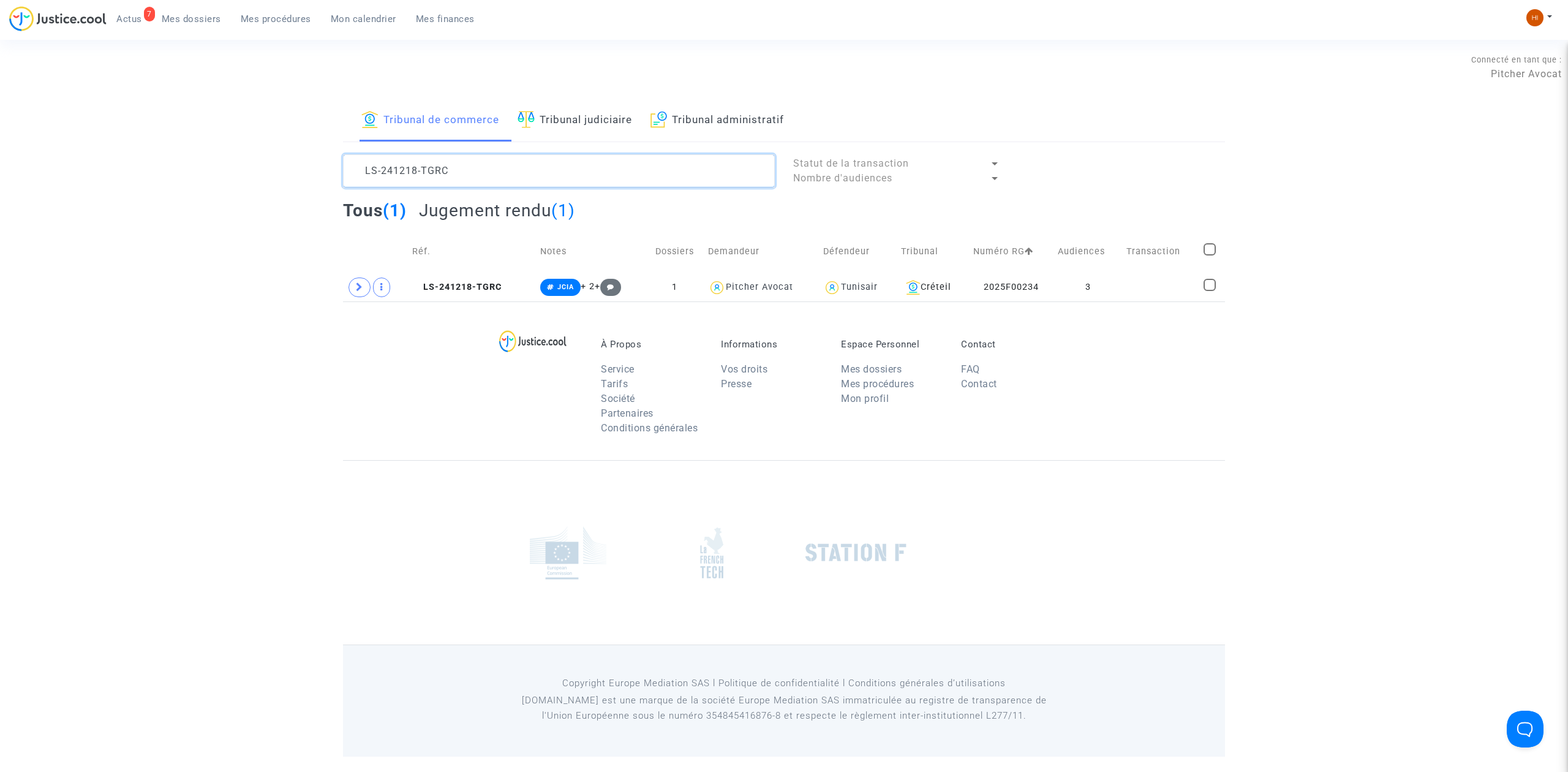
type textarea "LS-241218-TGRC"
click at [360, 293] on span at bounding box center [359, 287] width 22 height 19
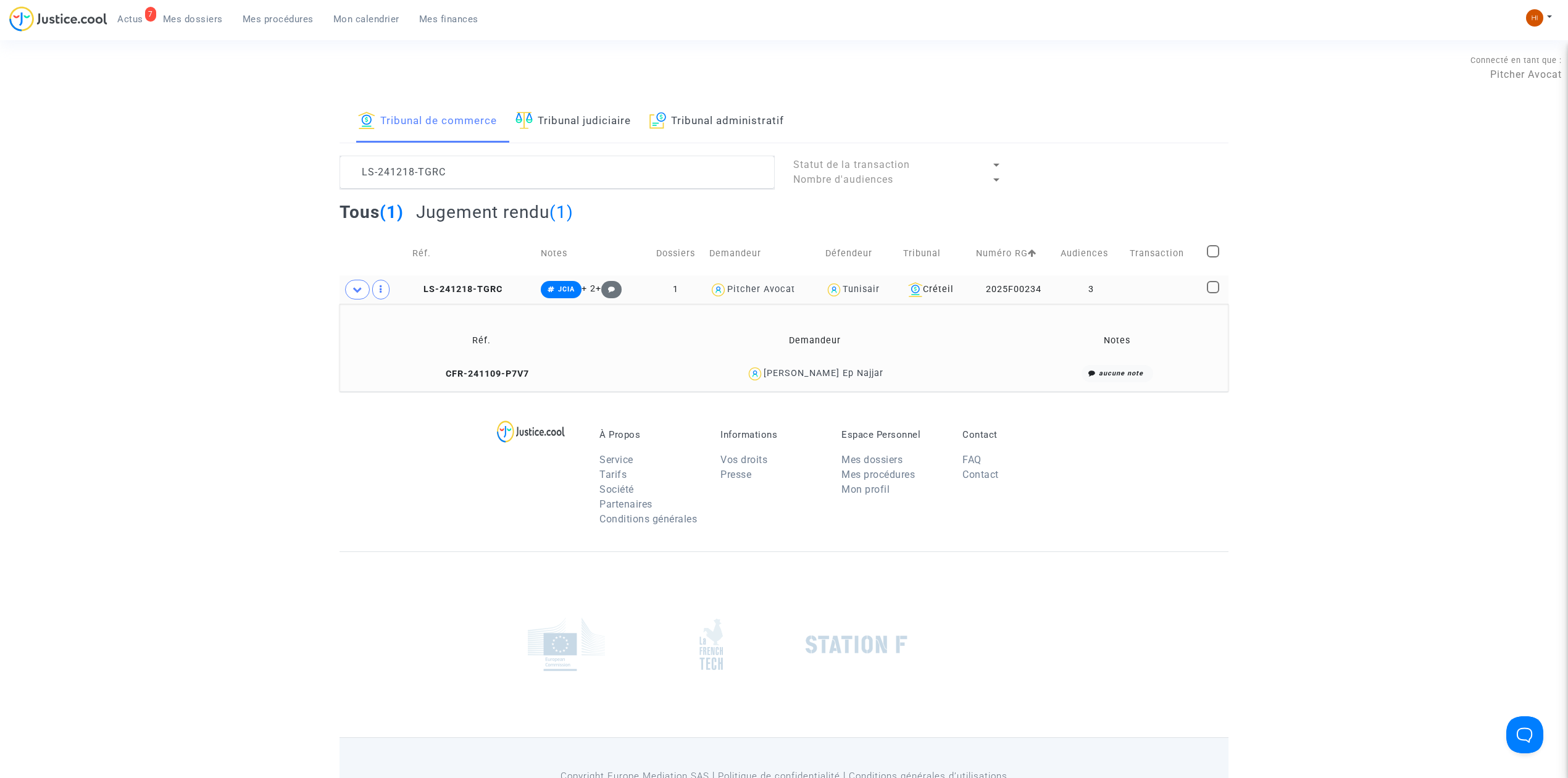
click at [491, 284] on td "LS-241218-TGRC" at bounding box center [472, 288] width 129 height 28
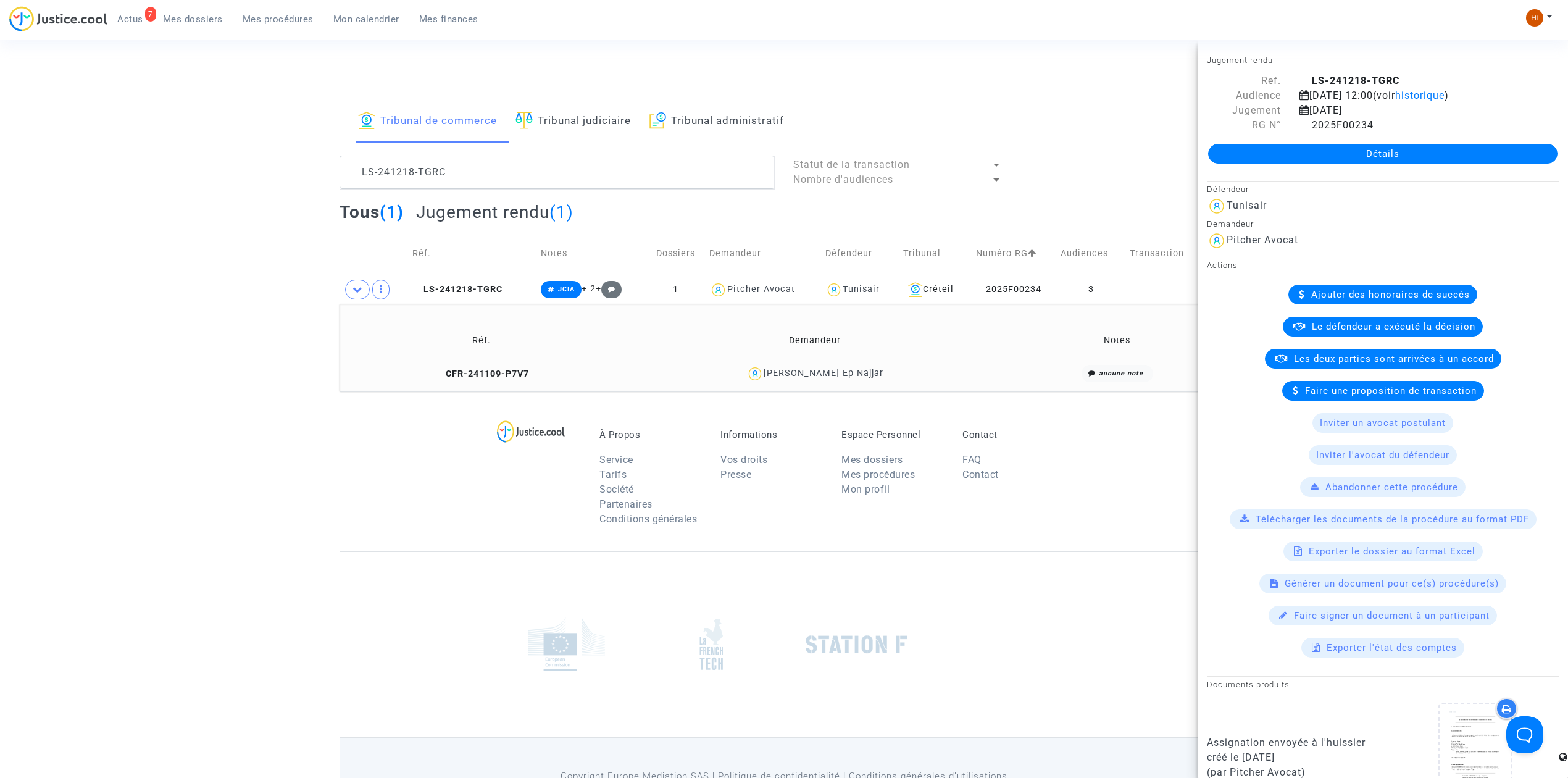
click at [1533, 152] on link "Détails" at bounding box center [1383, 153] width 350 height 19
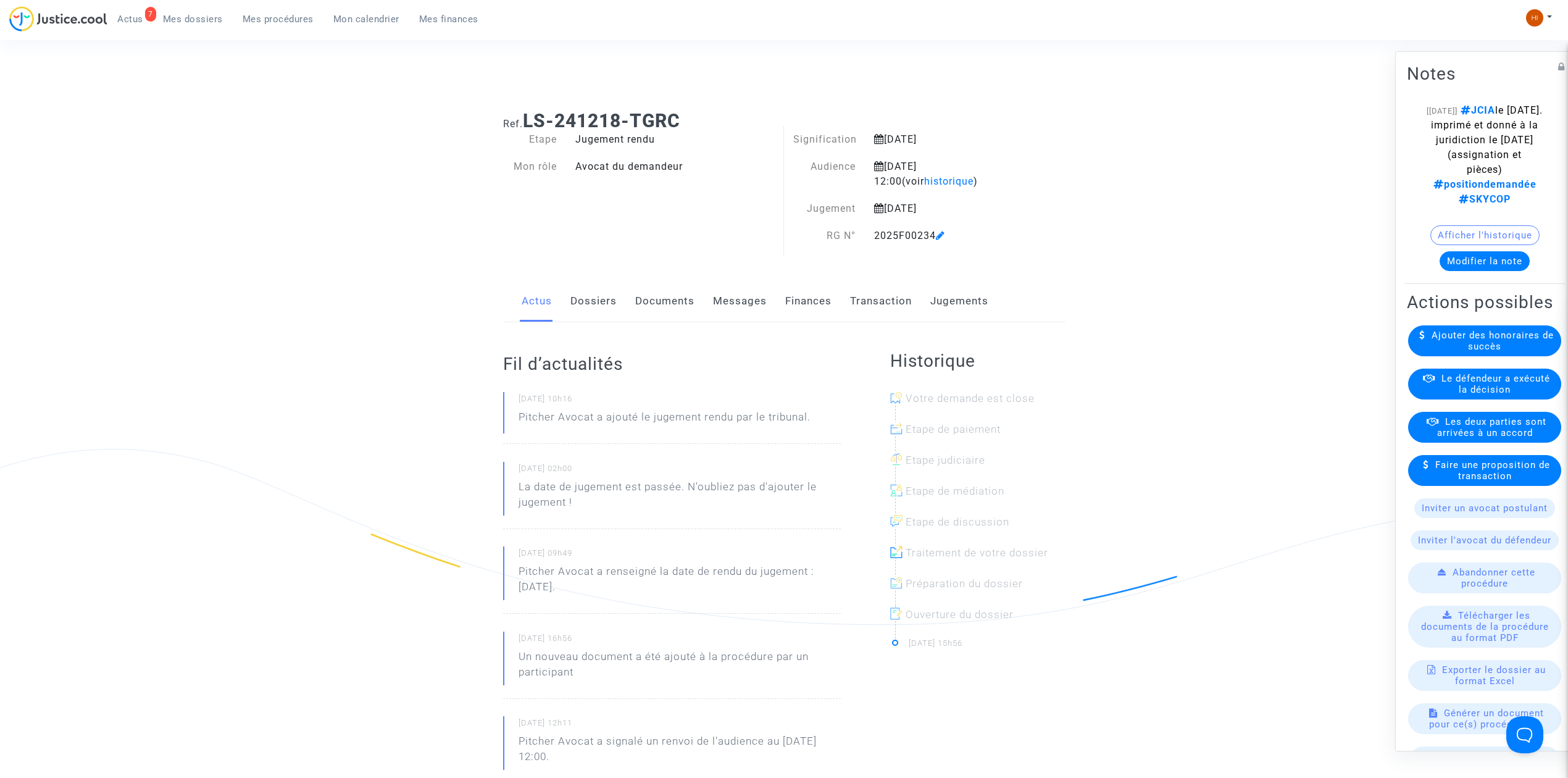
click at [807, 297] on link "Finances" at bounding box center [808, 301] width 47 height 41
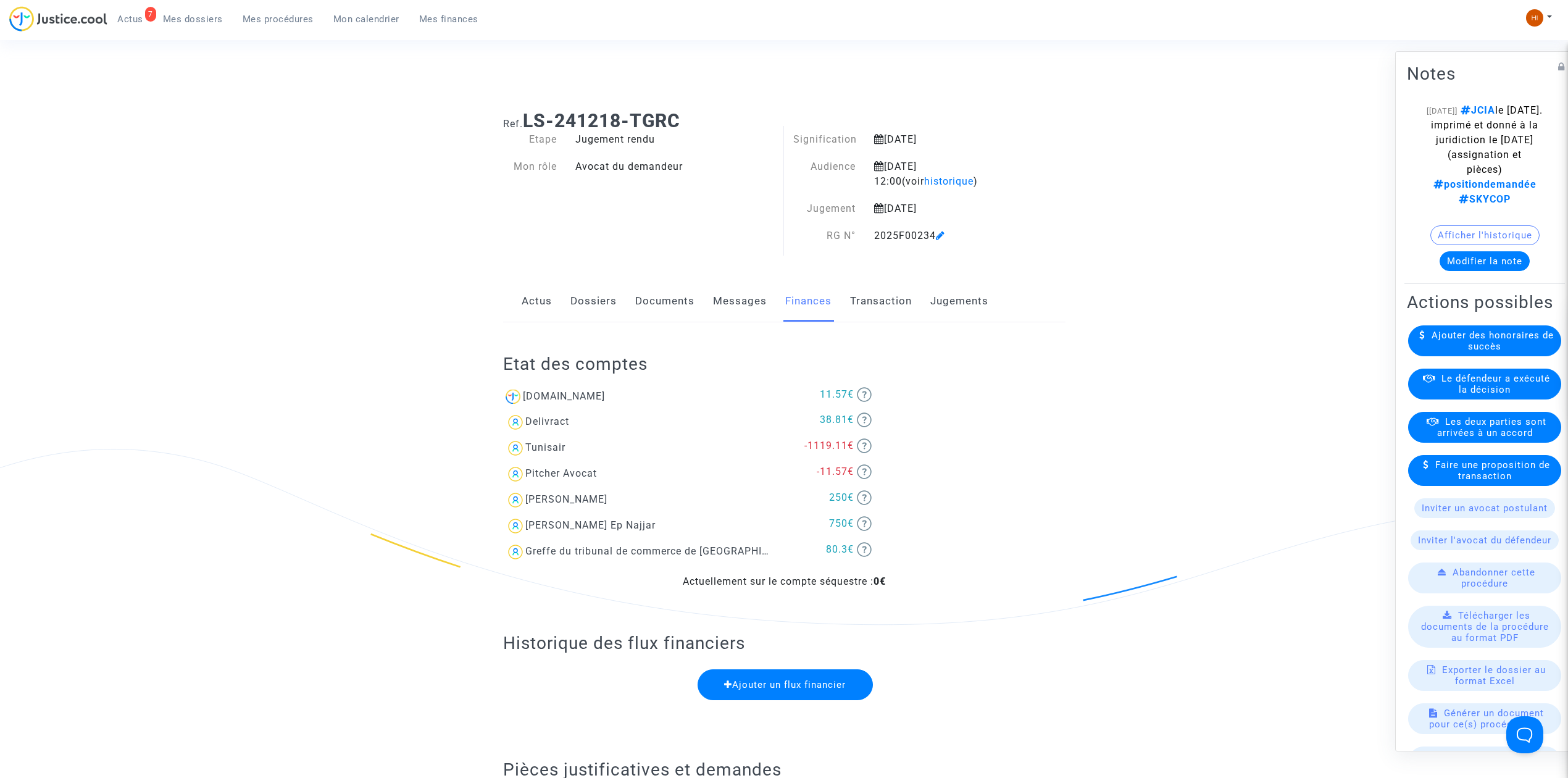
click at [587, 302] on link "Dossiers" at bounding box center [594, 301] width 47 height 41
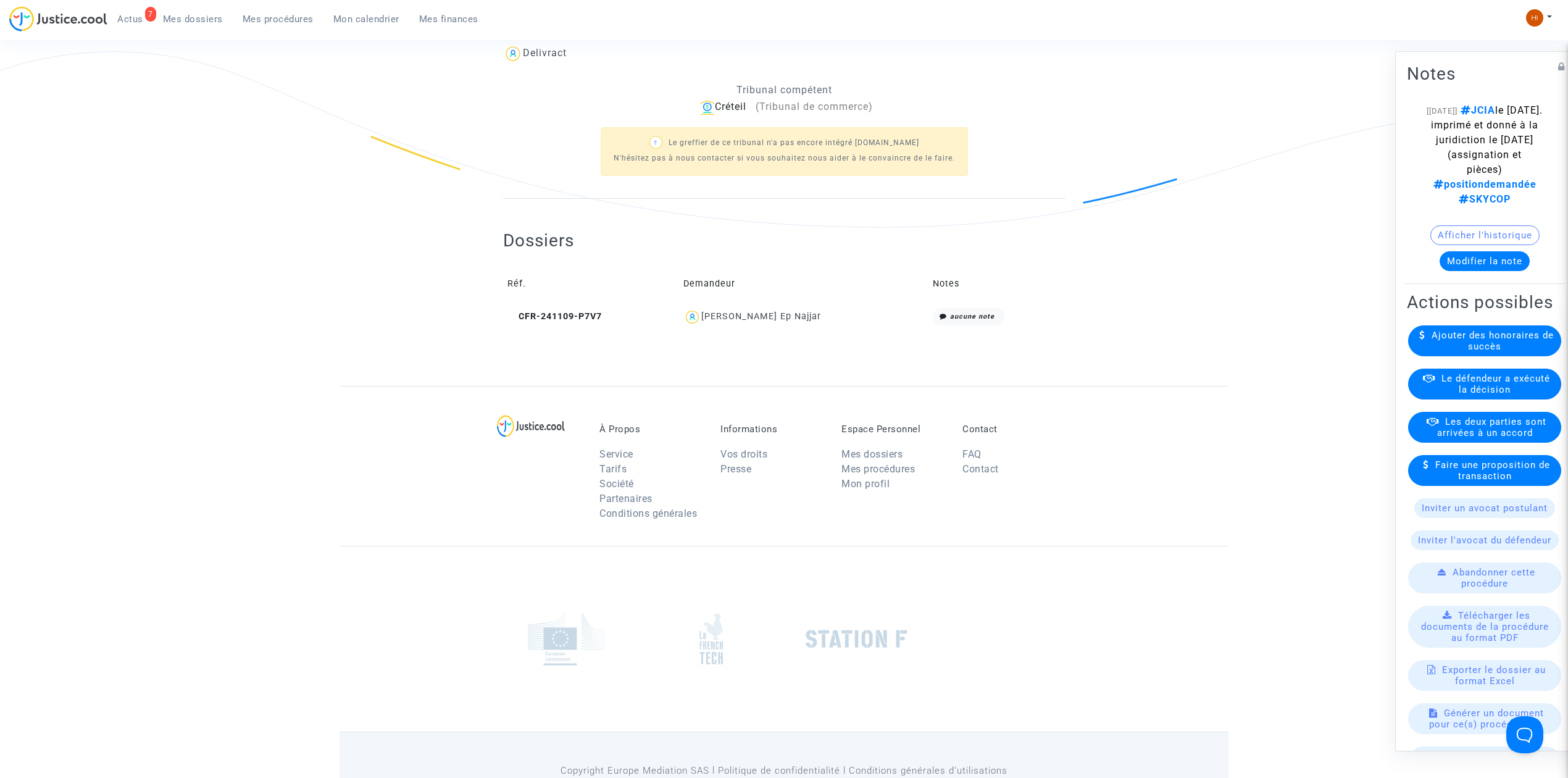
scroll to position [411, 0]
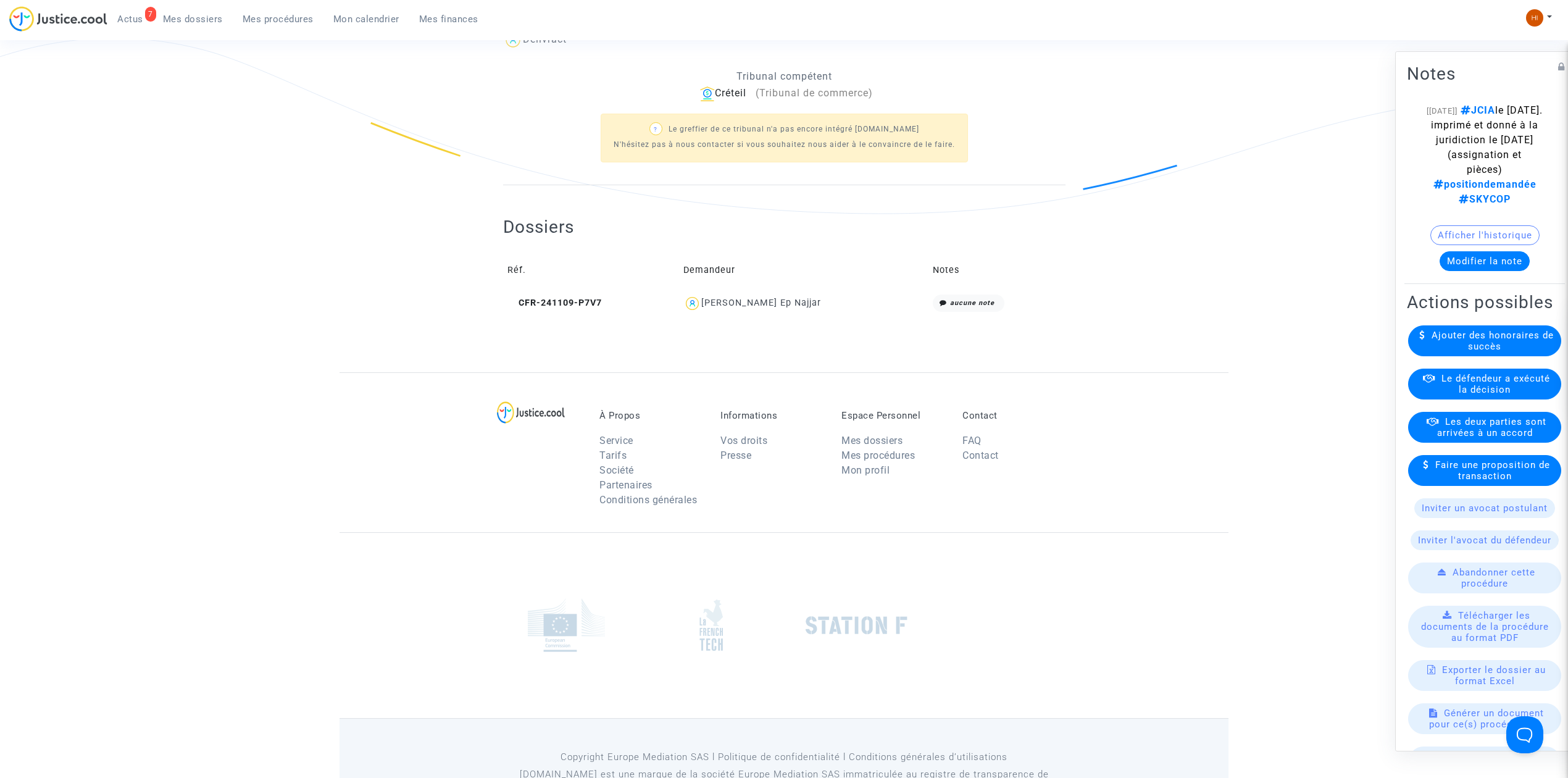
drag, startPoint x: 514, startPoint y: 306, endPoint x: 667, endPoint y: 36, distance: 310.3
click at [514, 299] on icon at bounding box center [512, 302] width 10 height 9
drag, startPoint x: 848, startPoint y: 310, endPoint x: 714, endPoint y: 307, distance: 134.0
click at [714, 307] on div "Manel Aouadi Ep Najjar" at bounding box center [803, 303] width 241 height 17
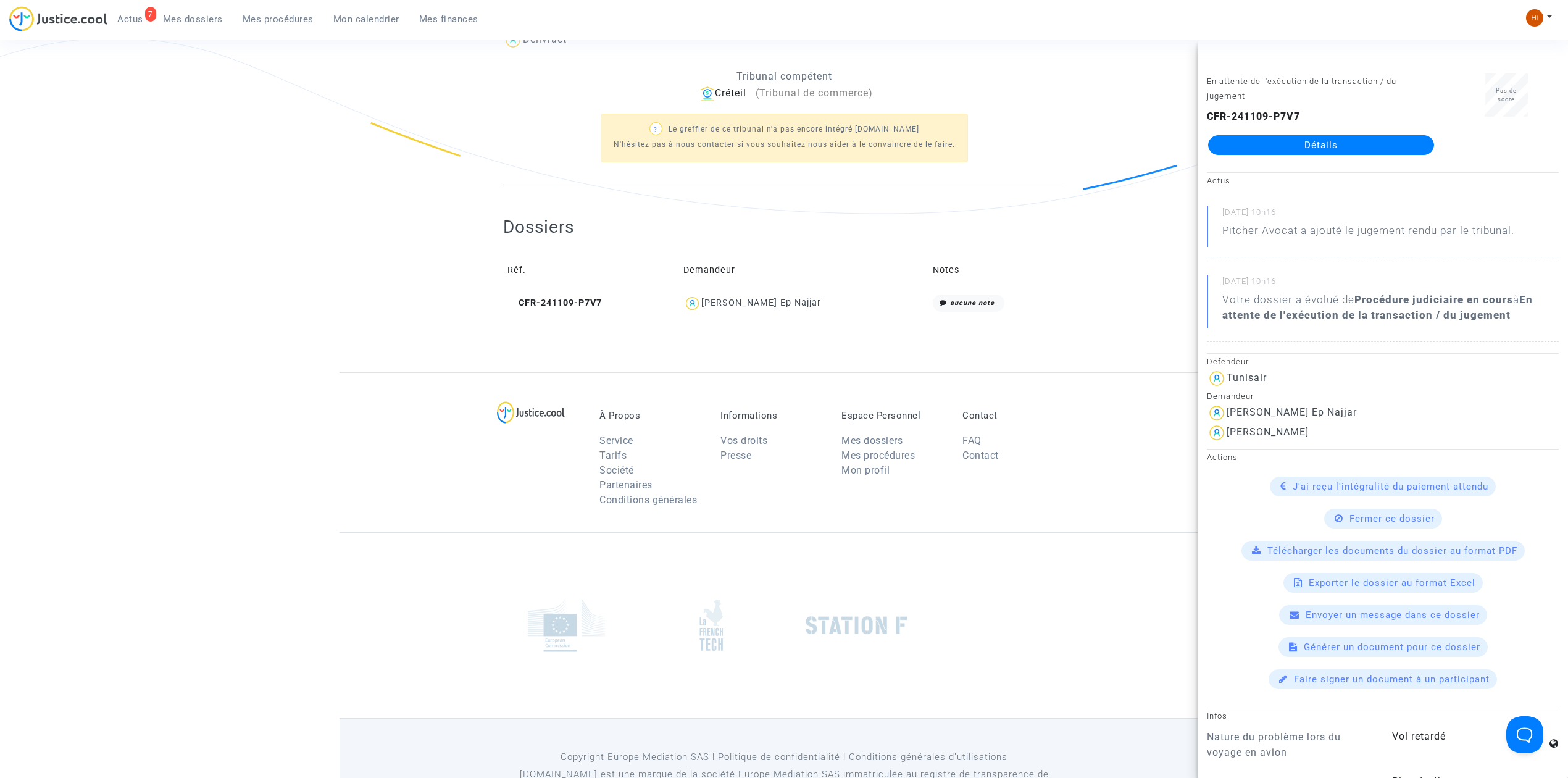
copy div "Manel Aouadi Ep Najjar"
drag, startPoint x: 411, startPoint y: 280, endPoint x: 368, endPoint y: 197, distance: 93.5
click at [411, 280] on ng-component "Ref. LS-241218-TGRC Etape Jugement rendu Mon rôle Avocat du demandeur Significa…" at bounding box center [784, 30] width 889 height 683
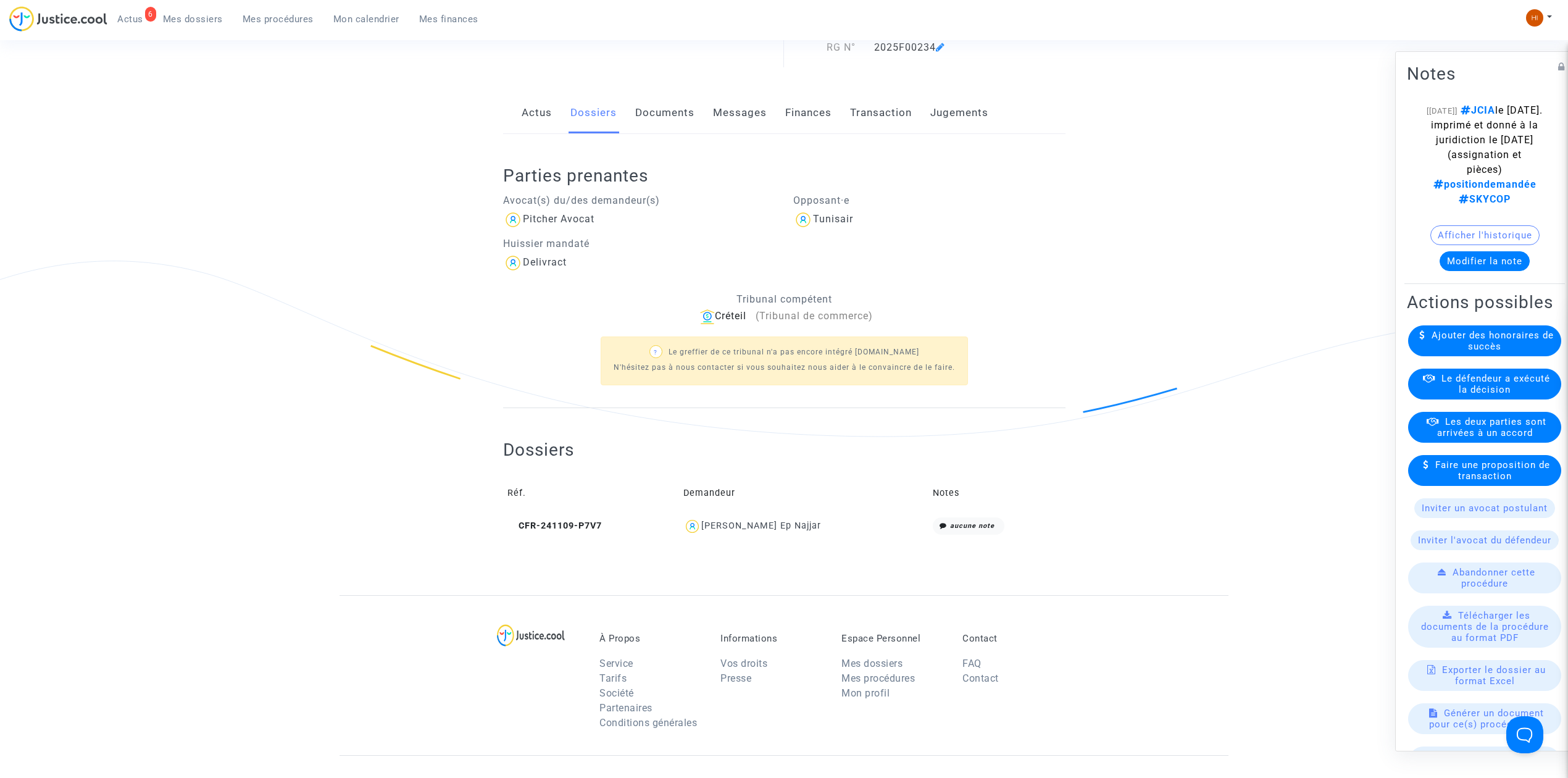
scroll to position [0, 0]
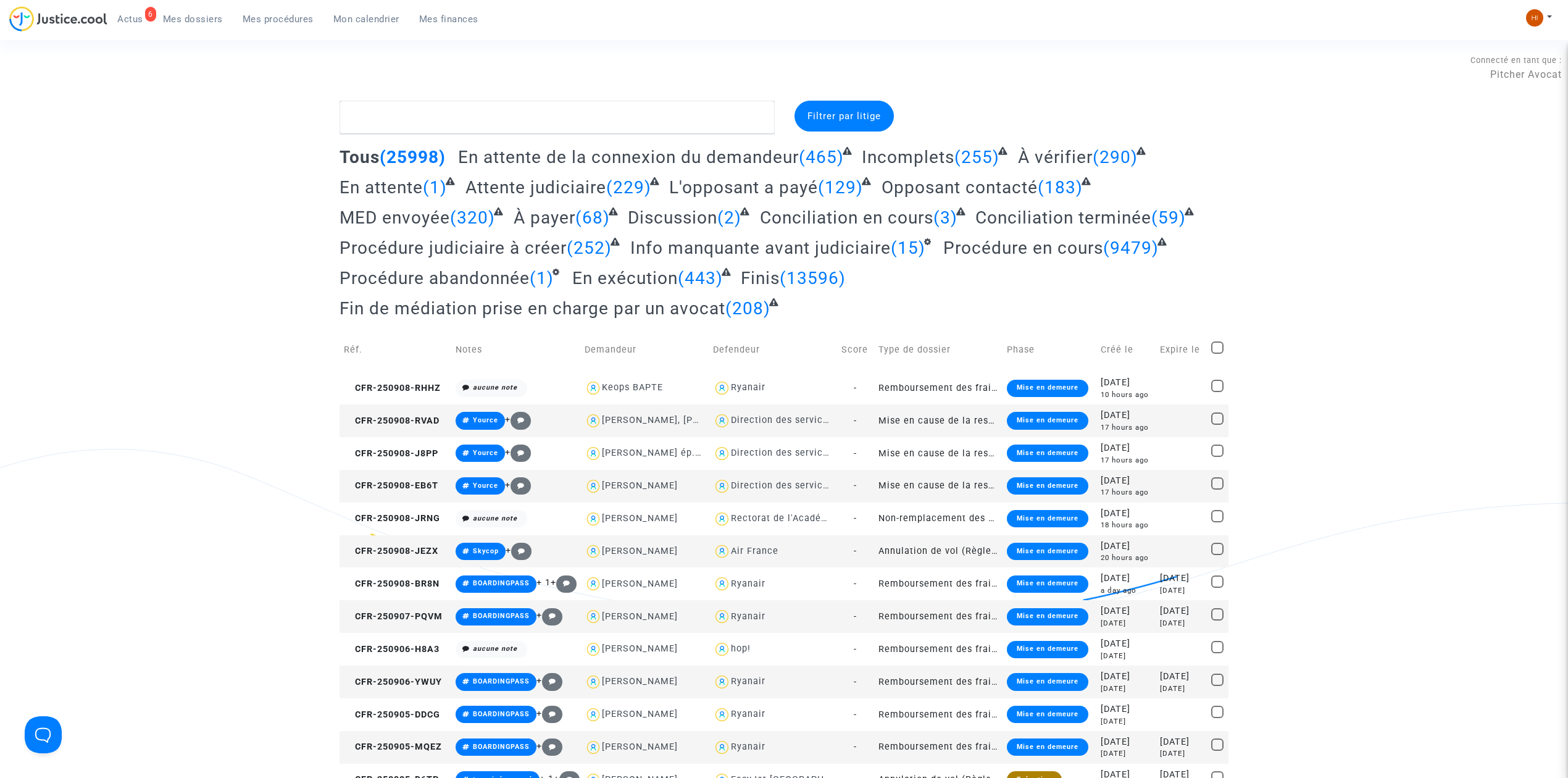
click at [280, 17] on span "Mes procédures" at bounding box center [278, 18] width 71 height 11
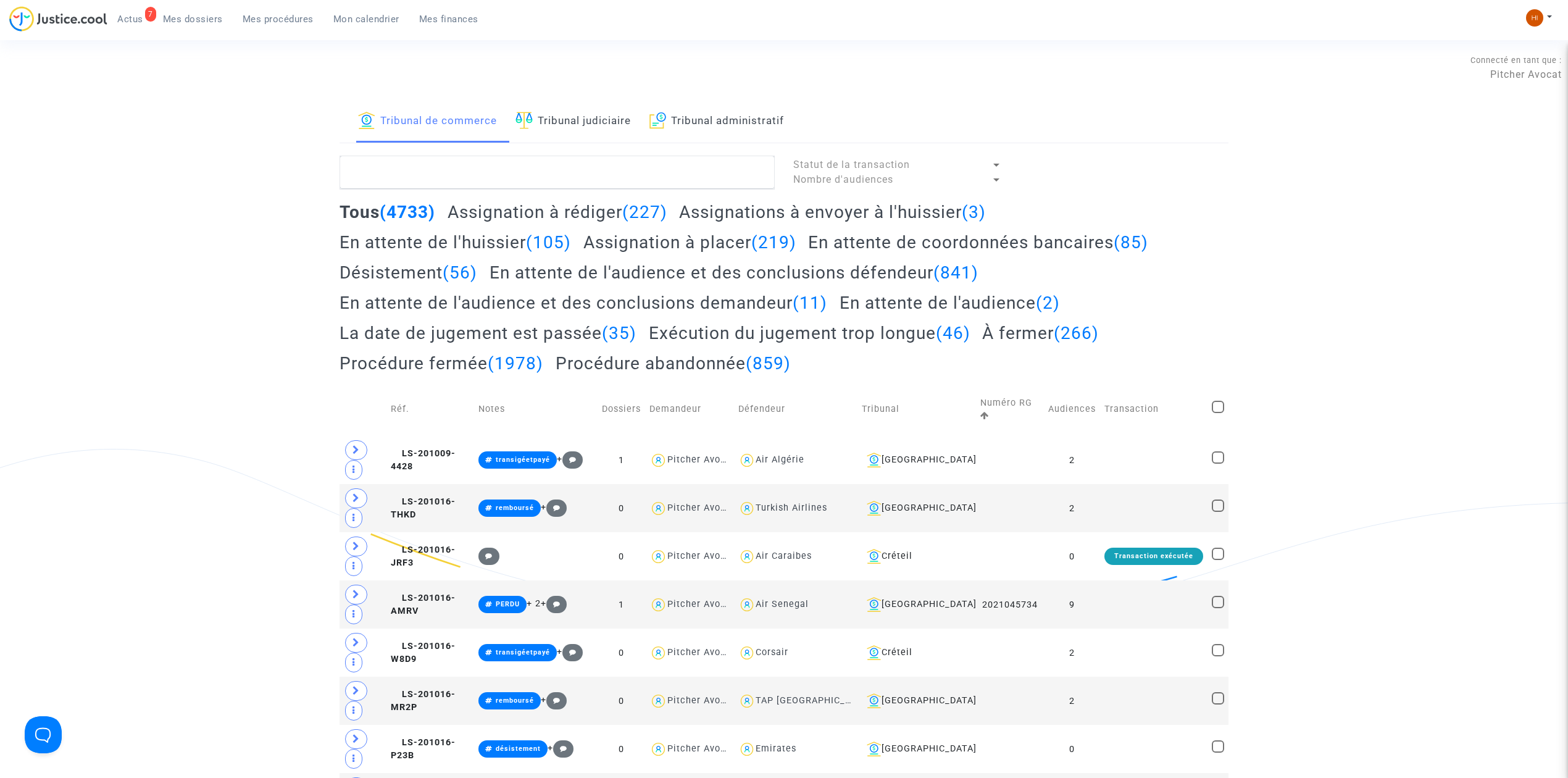
click at [549, 118] on link "Tribunal judiciaire" at bounding box center [573, 121] width 116 height 42
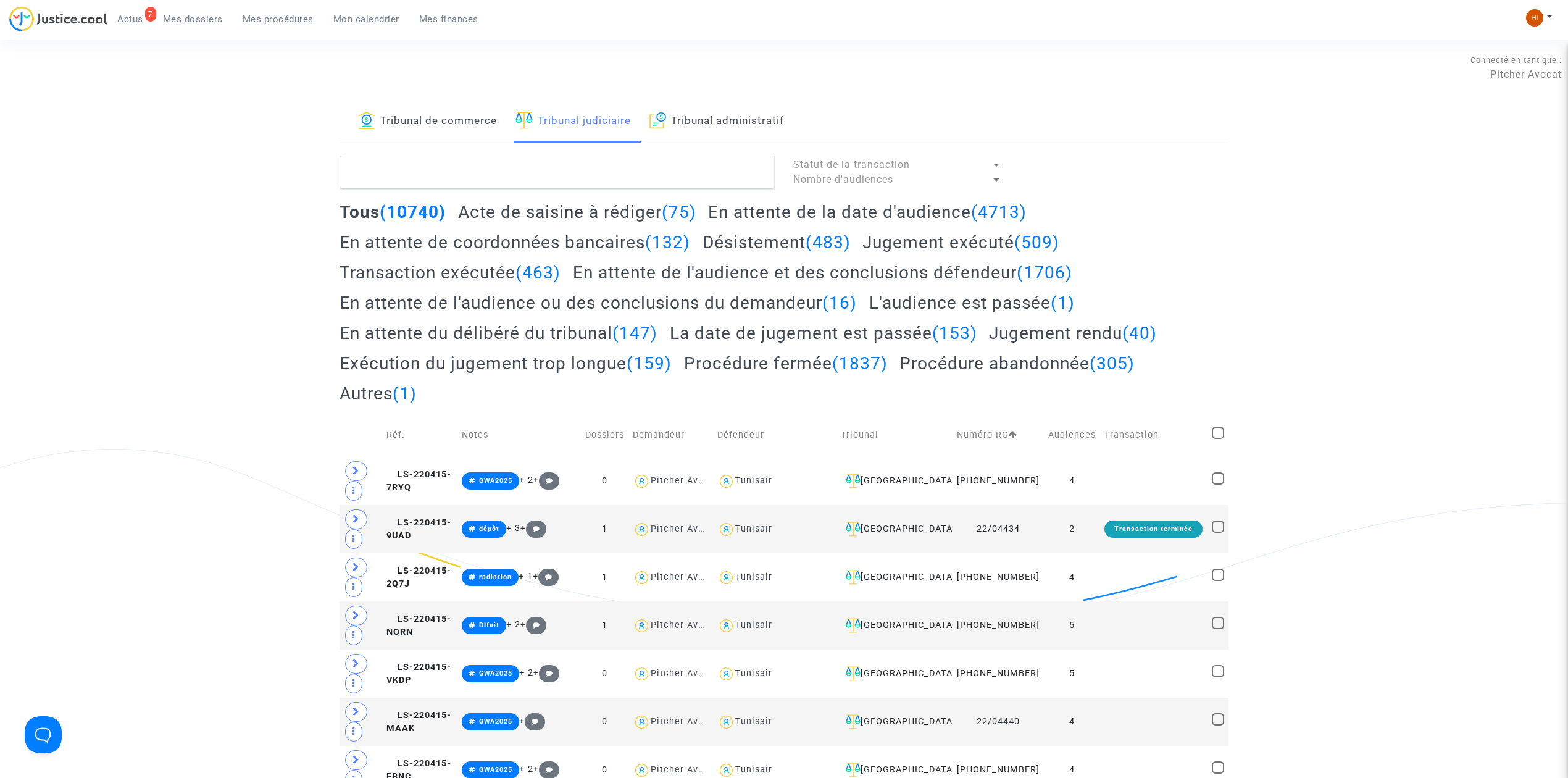
click at [202, 21] on span "Mes dossiers" at bounding box center [193, 18] width 60 height 11
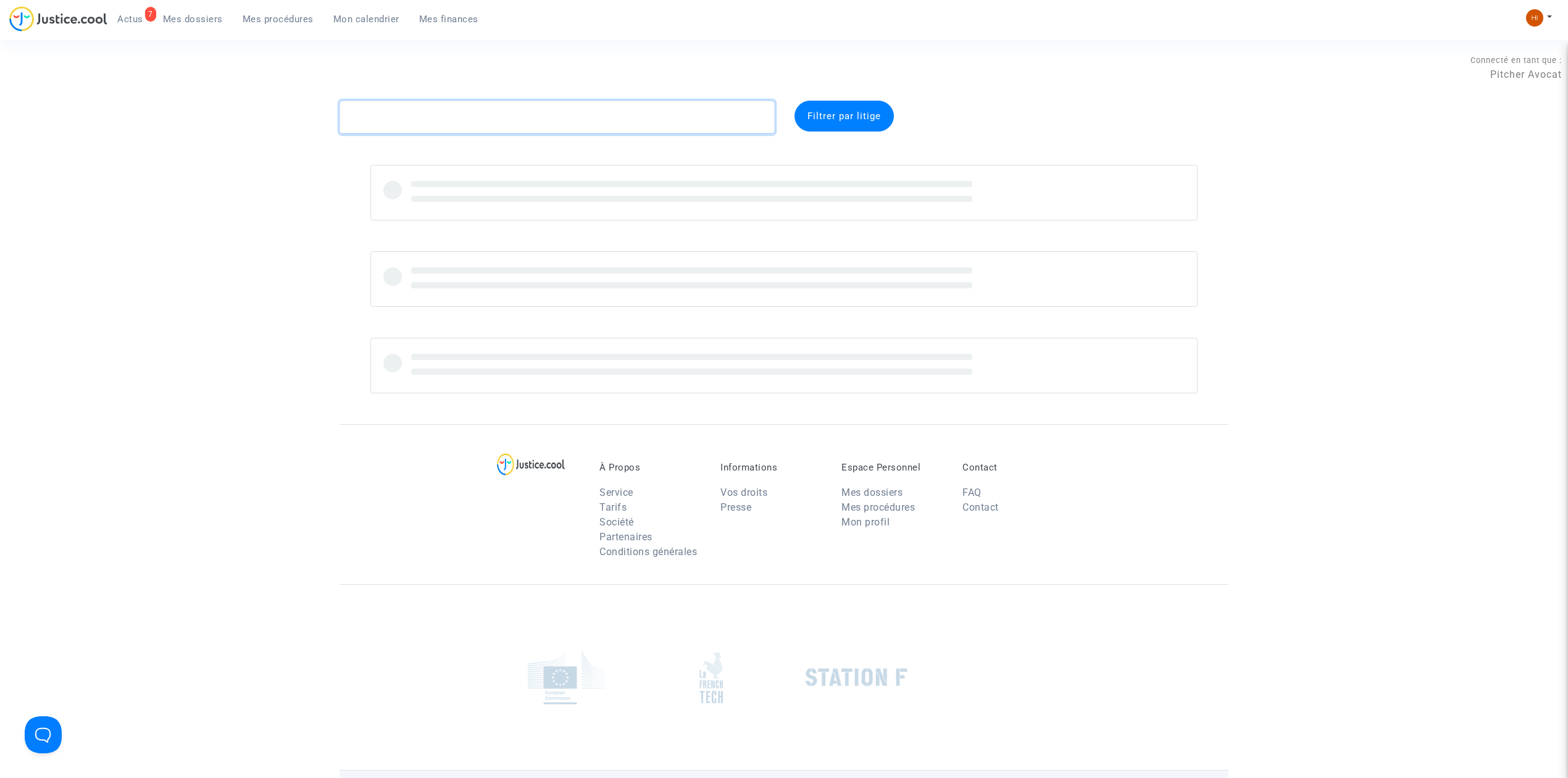
click at [427, 113] on textarea at bounding box center [558, 118] width 435 height 33
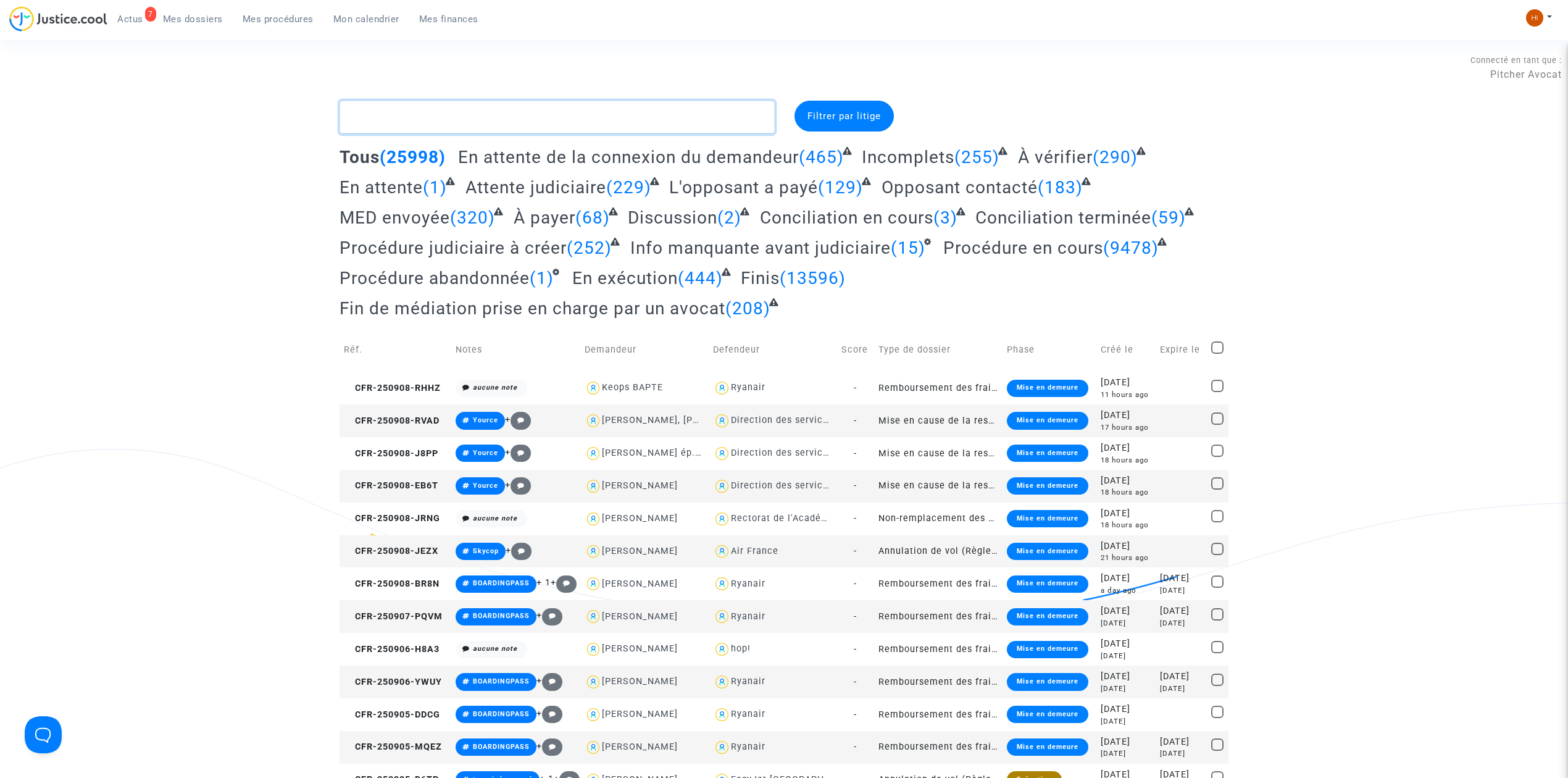
click at [439, 111] on textarea at bounding box center [558, 118] width 435 height 33
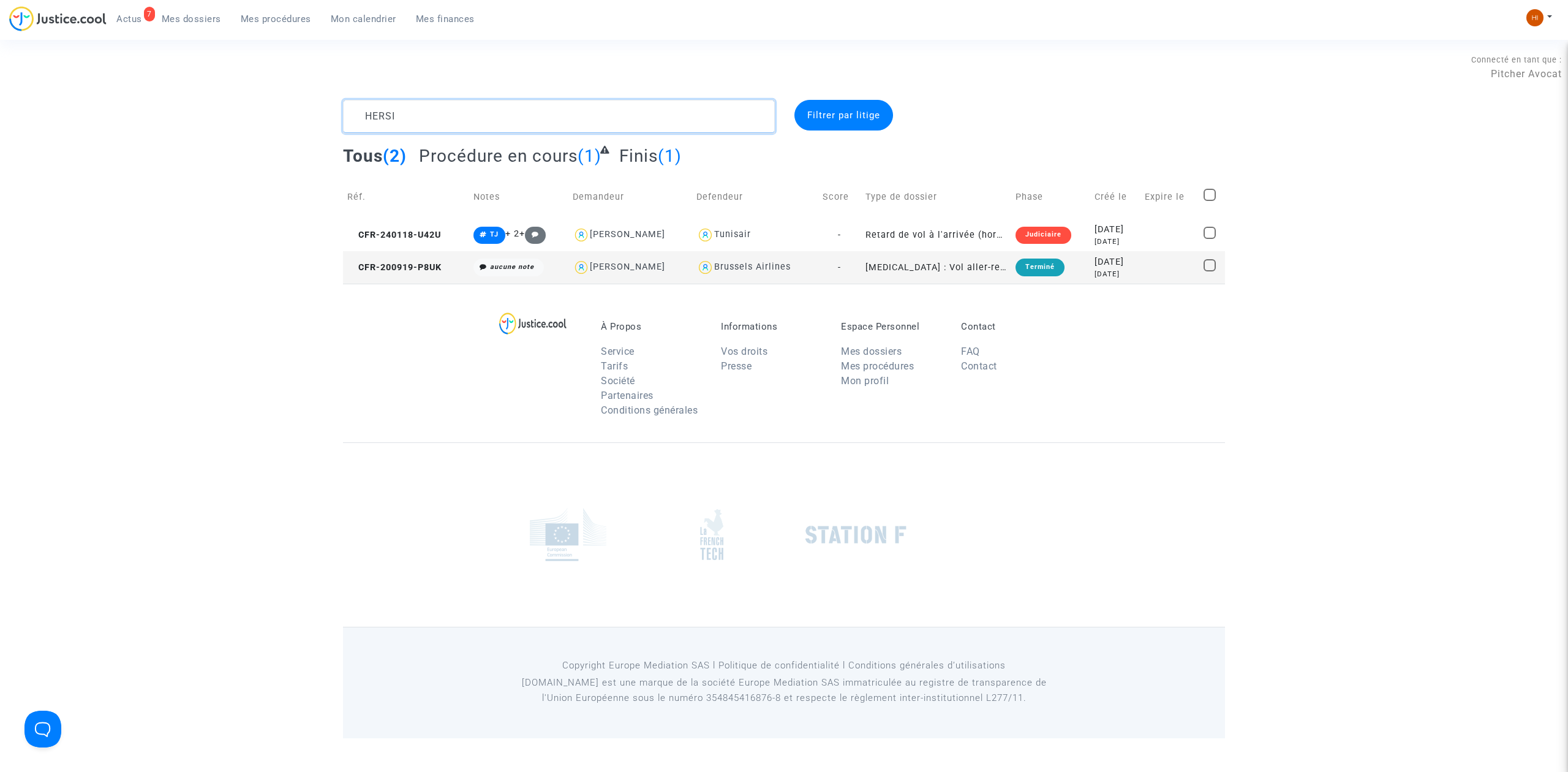
click at [389, 117] on textarea at bounding box center [559, 117] width 432 height 33
type textarea "HERSI"
click at [419, 236] on span "CFR-240118-U42U" at bounding box center [393, 234] width 93 height 11
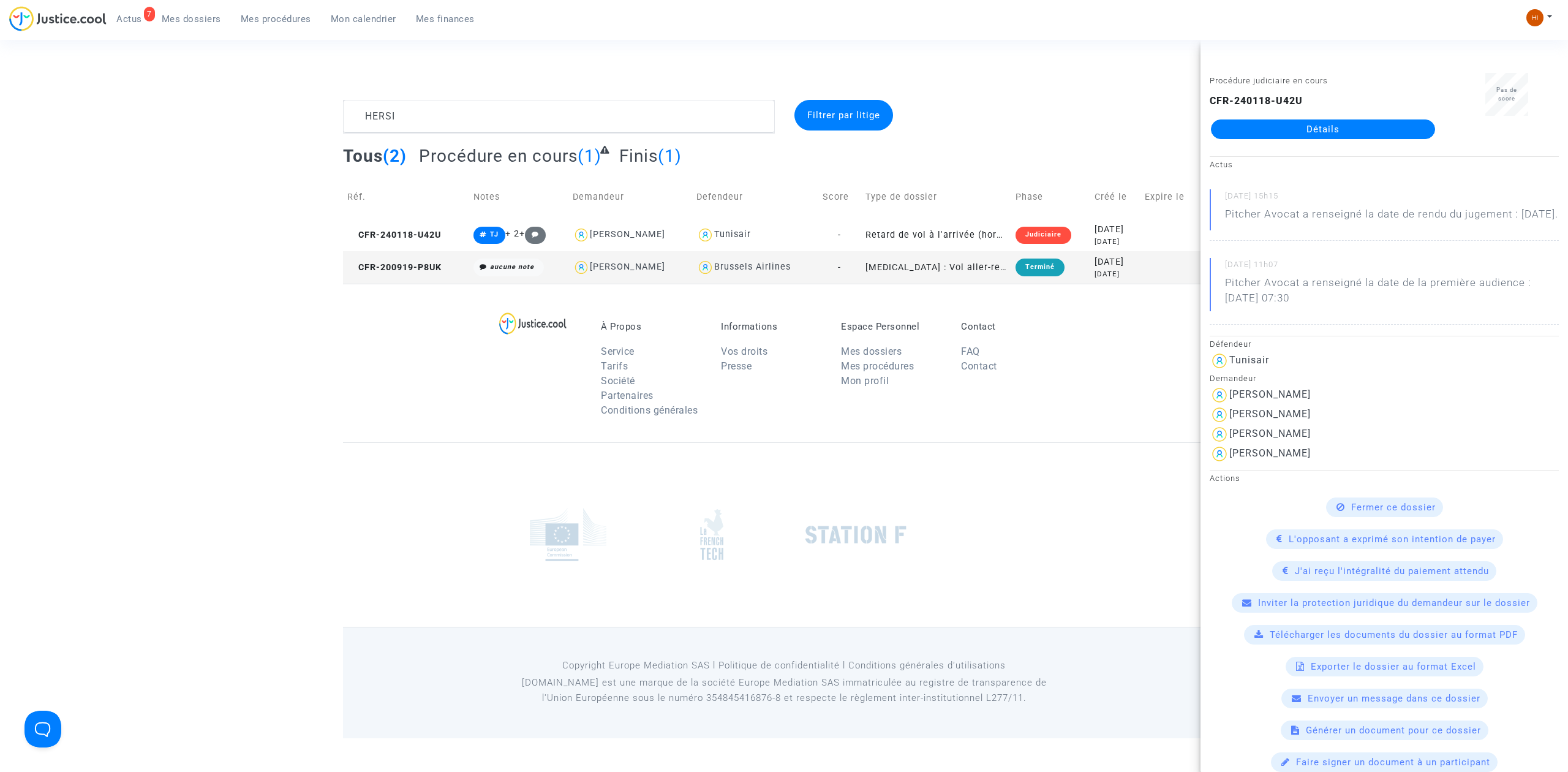
click at [1321, 133] on link "Détails" at bounding box center [1322, 129] width 225 height 19
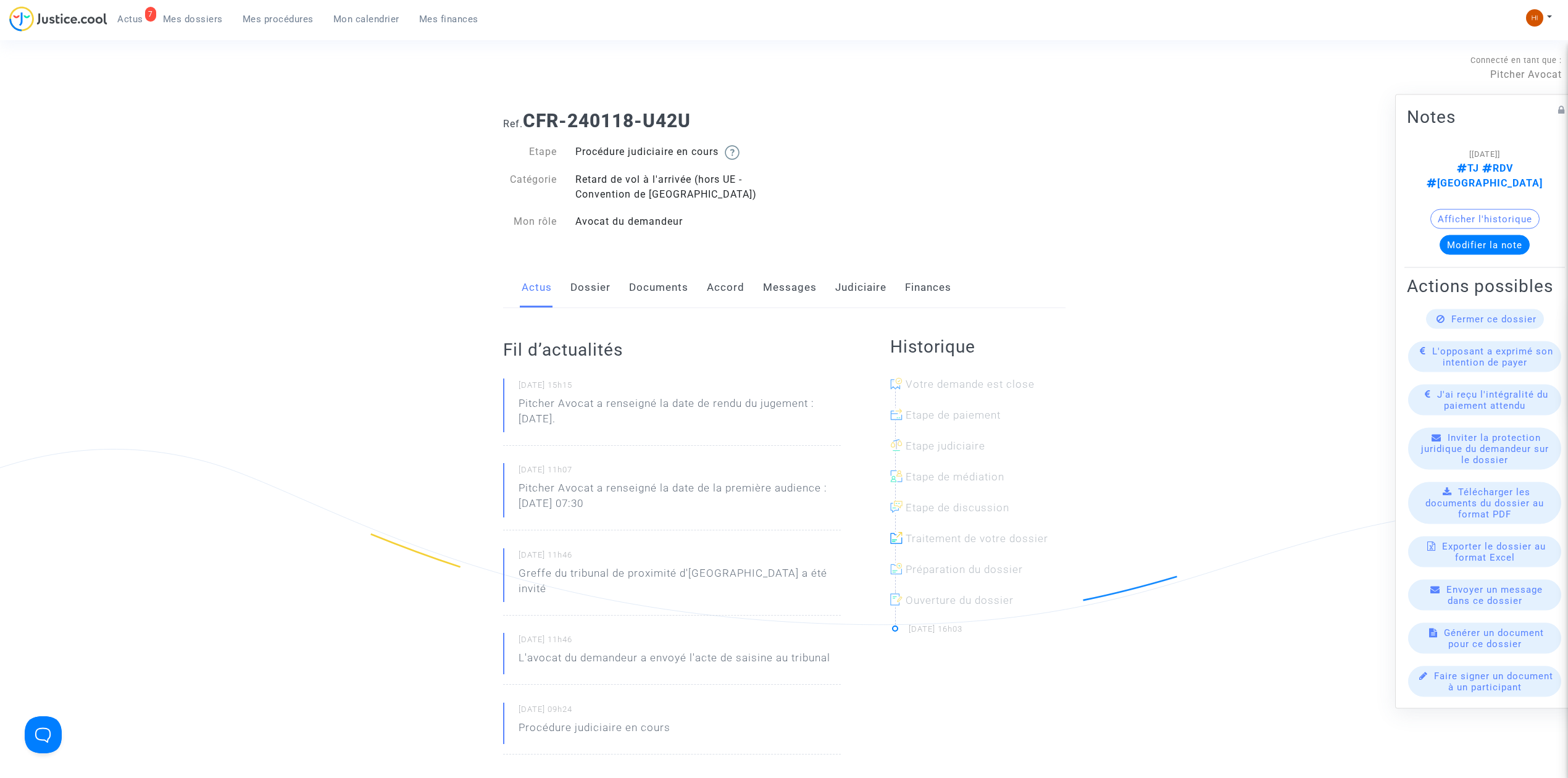
click at [861, 287] on link "Judiciaire" at bounding box center [861, 288] width 51 height 41
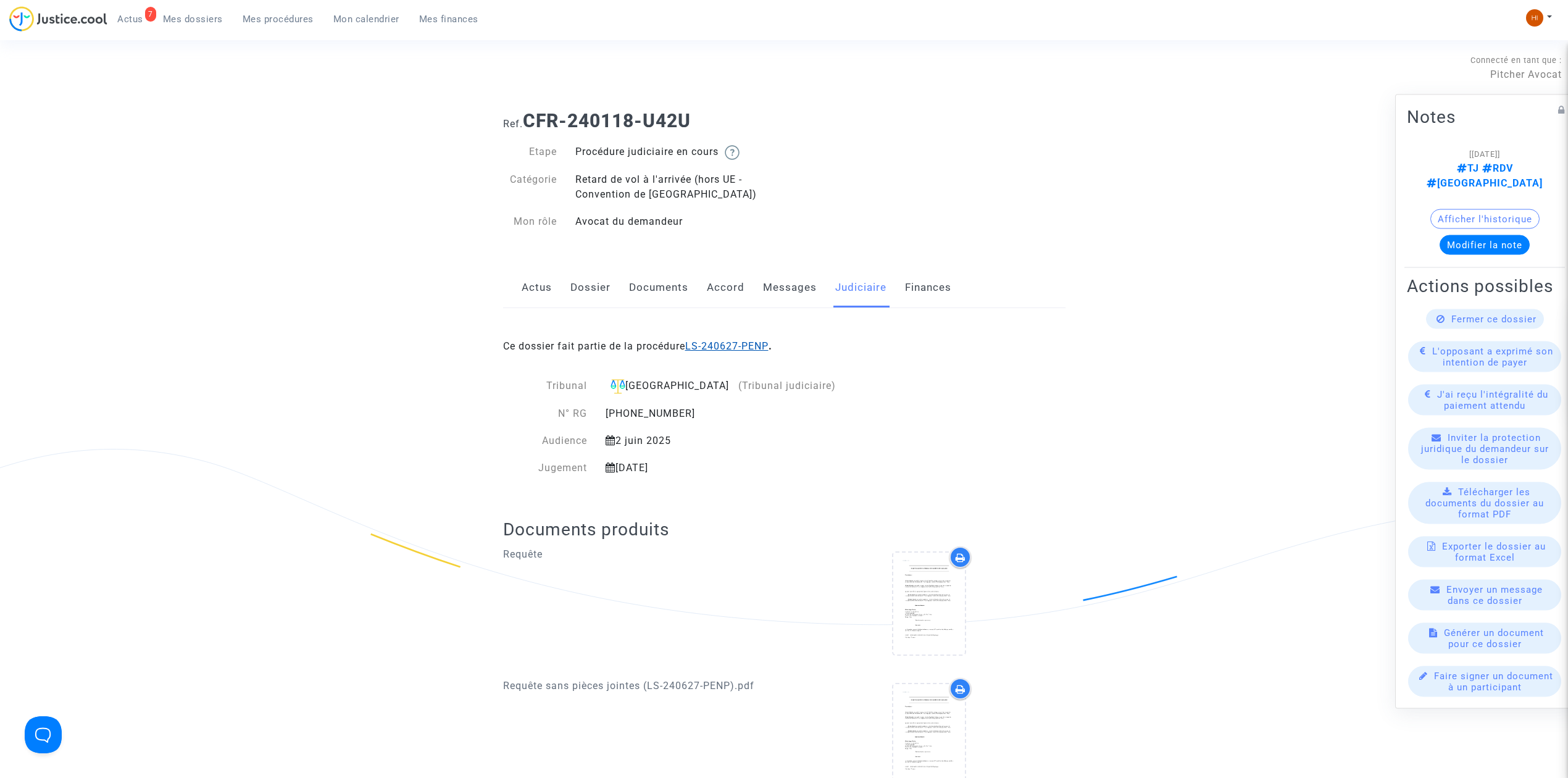
click at [742, 350] on link "LS-240627-PENP" at bounding box center [727, 346] width 84 height 12
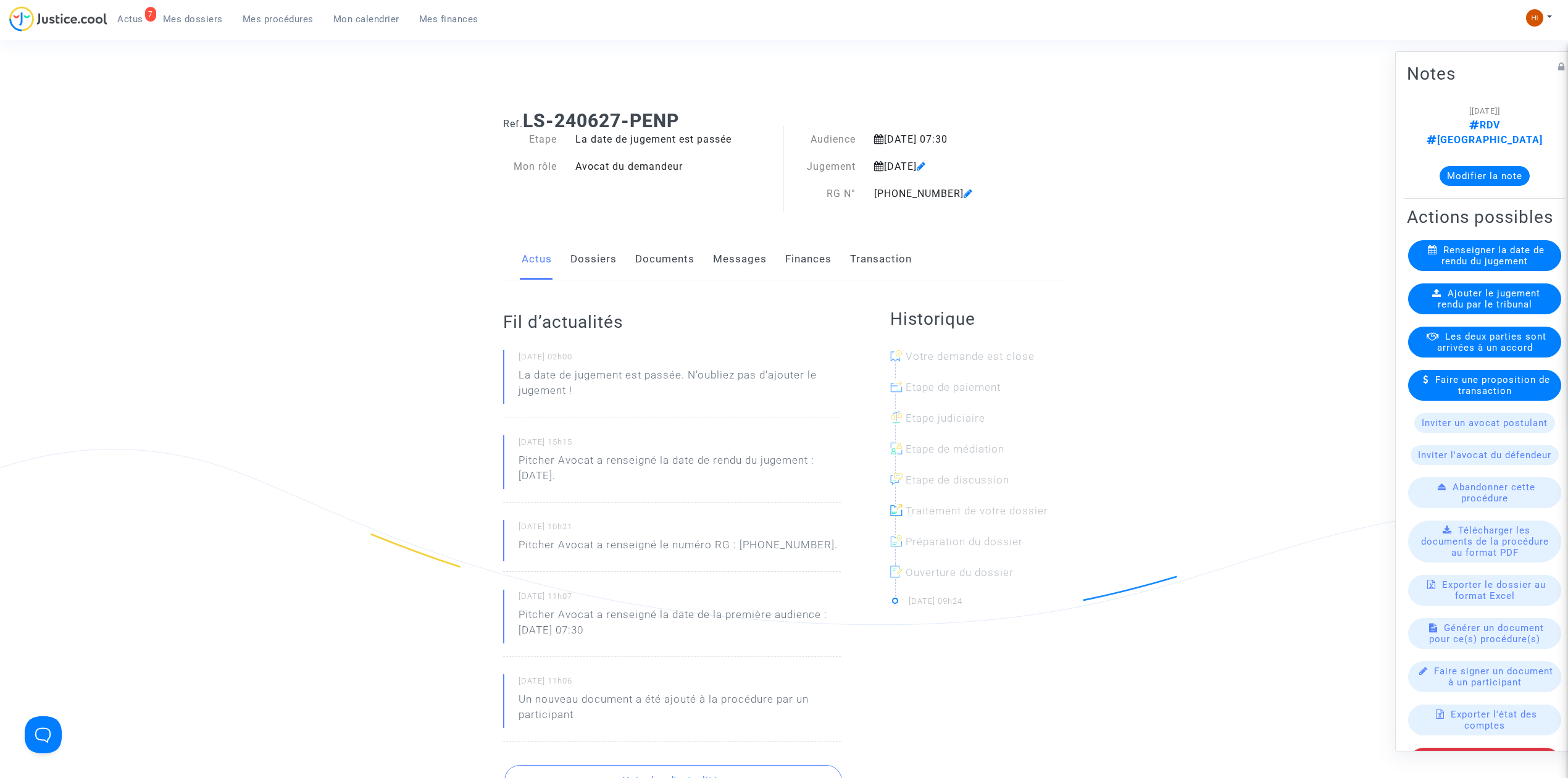
click at [647, 263] on link "Documents" at bounding box center [665, 259] width 59 height 41
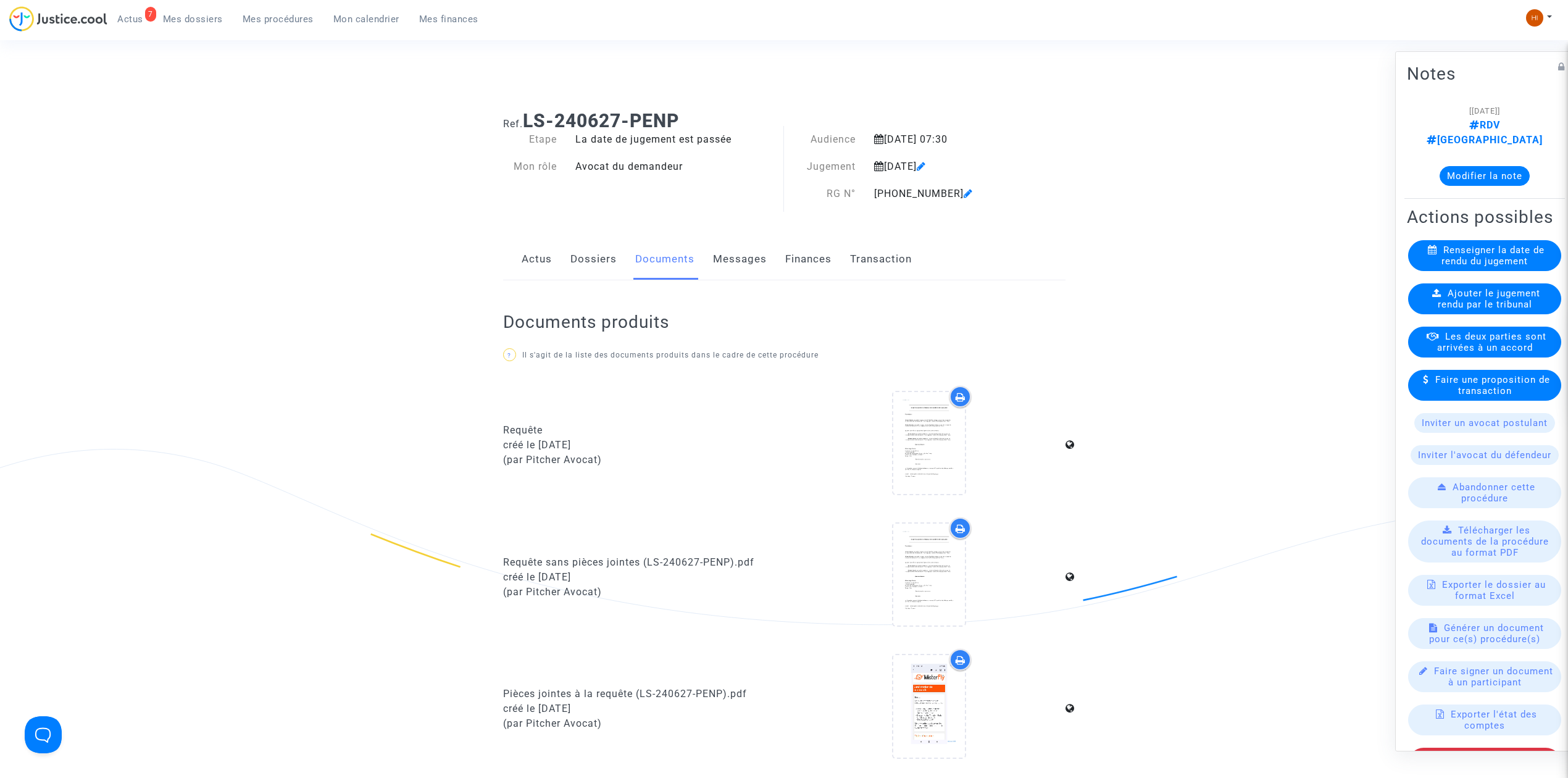
click at [601, 262] on link "Dossiers" at bounding box center [594, 259] width 47 height 41
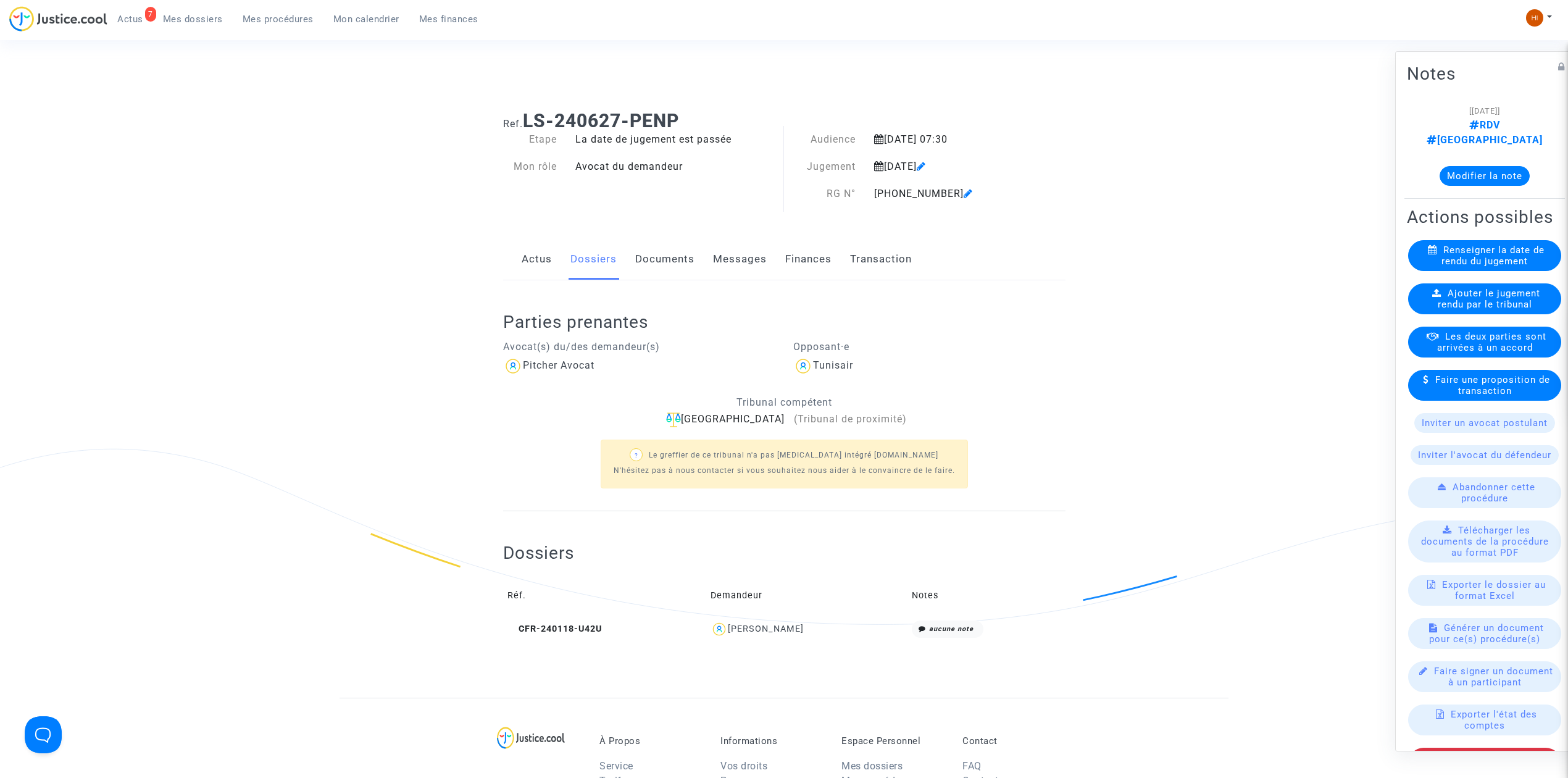
click at [188, 118] on div "Ref. LS-240627-PENP Etape La date de jugement est passée Mon rôle Avocat du dem…" at bounding box center [784, 399] width 1568 height 596
click at [1540, 13] on img at bounding box center [1535, 18] width 17 height 17
click at [1460, 62] on link "Changer de compte" at bounding box center [1489, 63] width 124 height 19
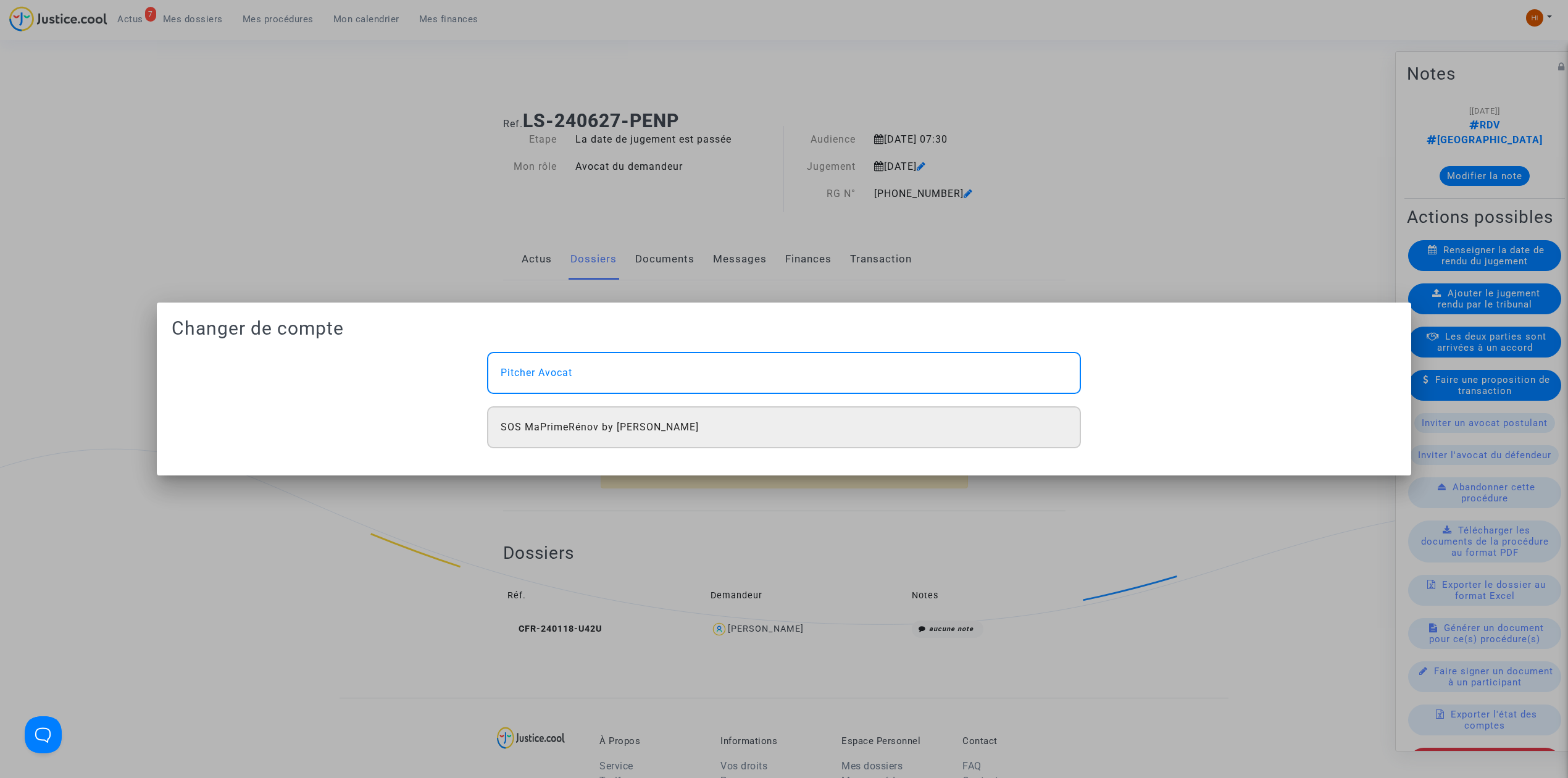
click at [590, 421] on span "SOS MaPrimeRénov by [PERSON_NAME]" at bounding box center [599, 426] width 198 height 15
